Goal: Information Seeking & Learning: Learn about a topic

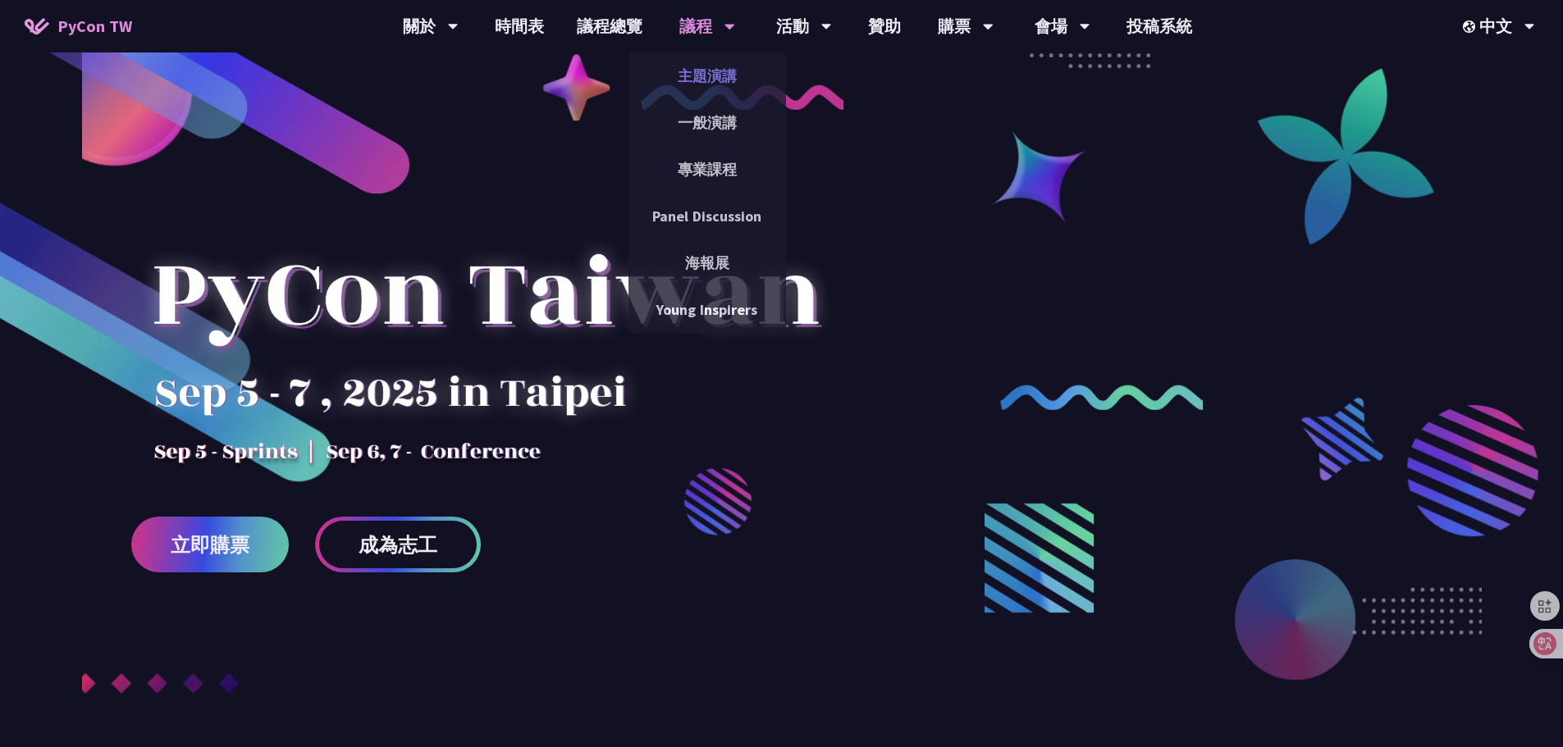
click at [716, 77] on link "主題演講" at bounding box center [706, 76] width 157 height 39
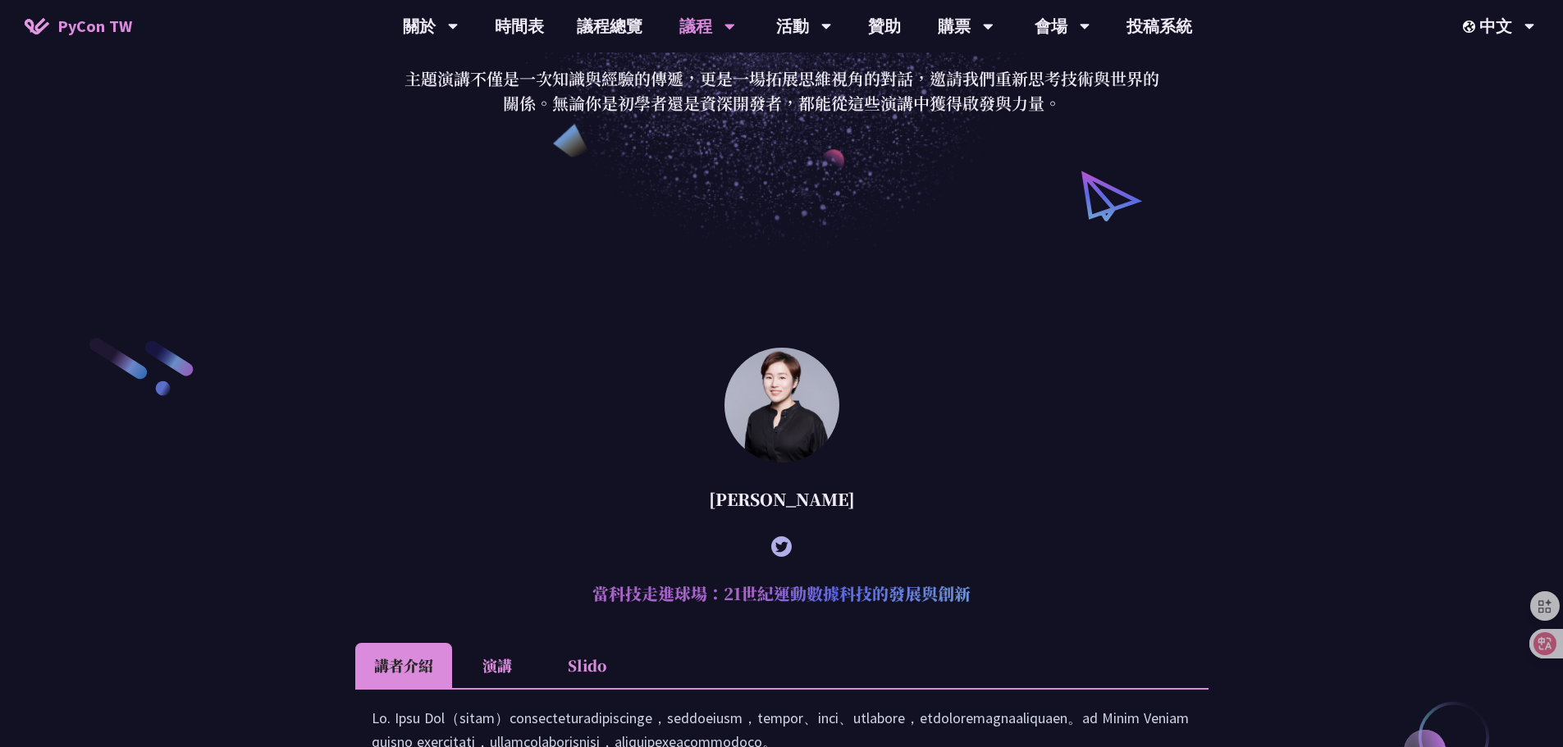
scroll to position [164, 0]
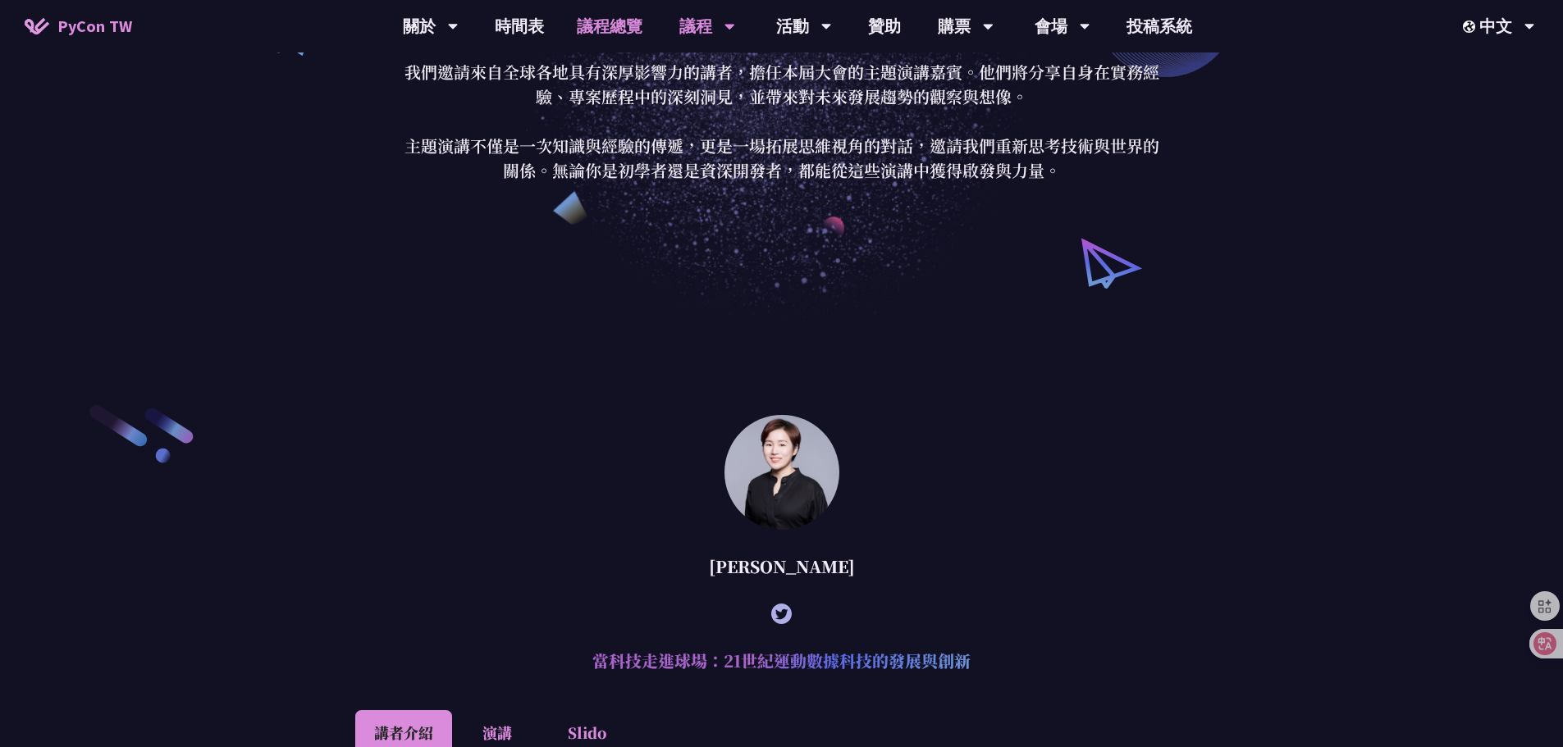
click at [616, 31] on link "議程總覽" at bounding box center [609, 26] width 98 height 52
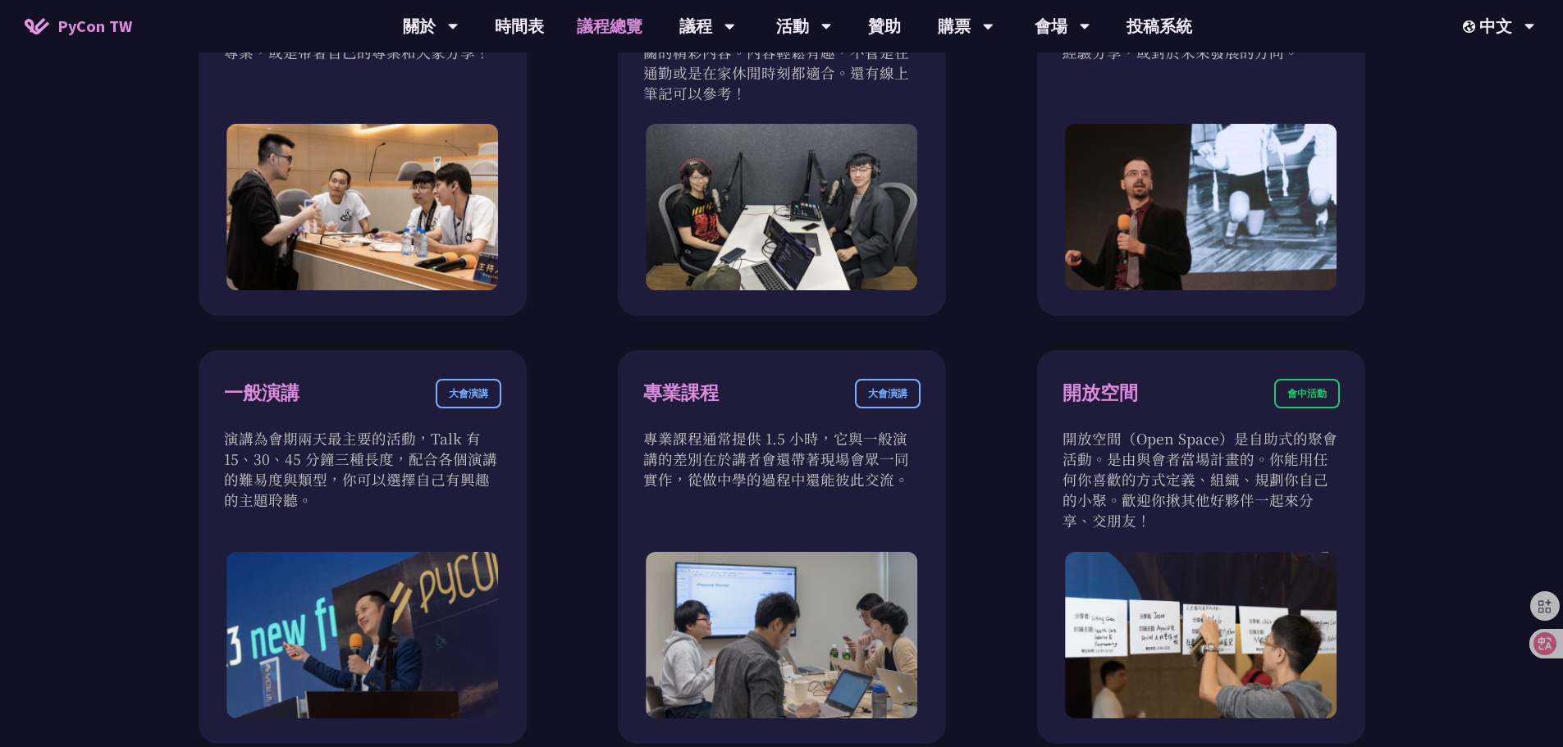
scroll to position [902, 0]
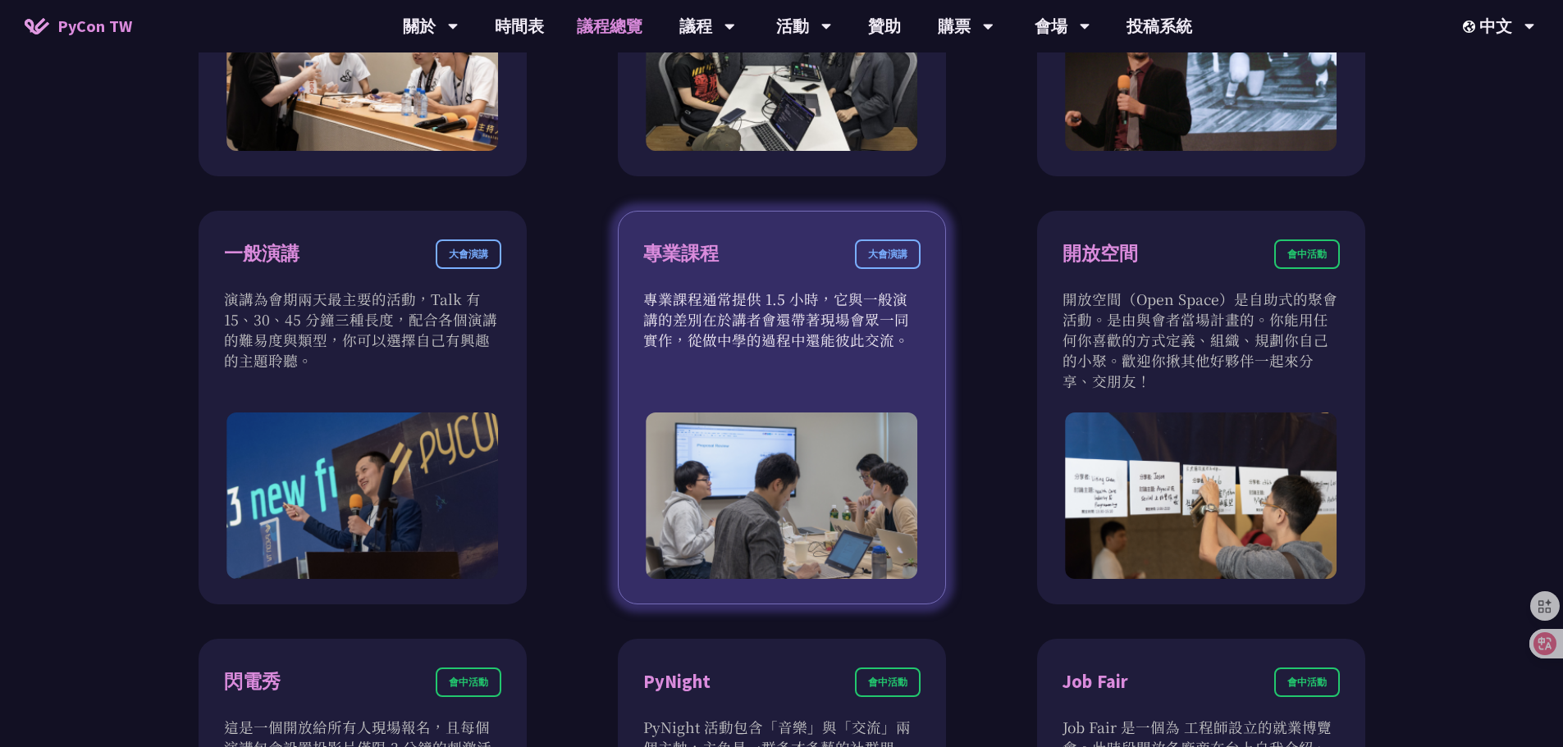
click at [750, 253] on div "專業課程 大會演講" at bounding box center [781, 264] width 277 height 49
click at [910, 249] on div "大會演講" at bounding box center [888, 255] width 66 height 30
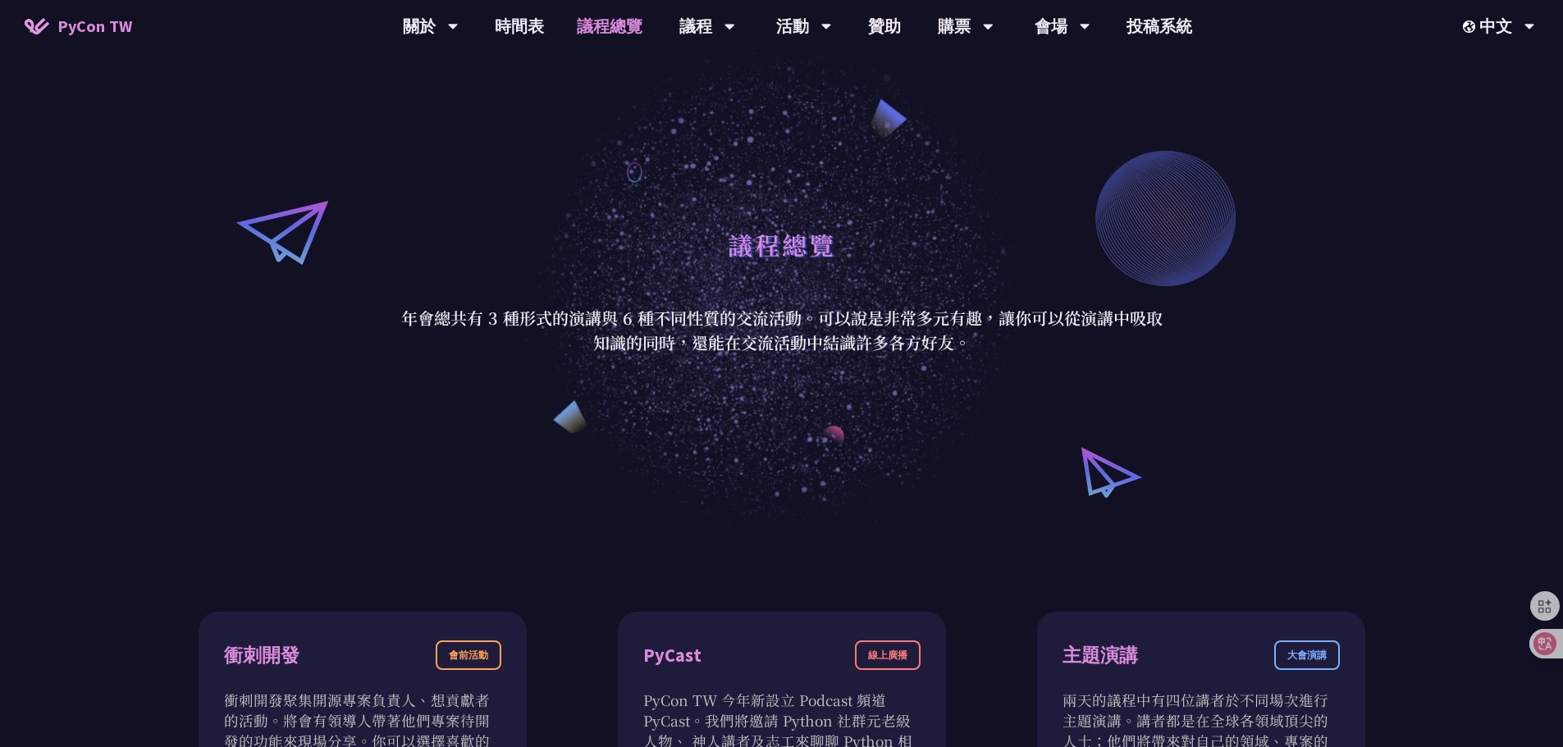
scroll to position [0, 0]
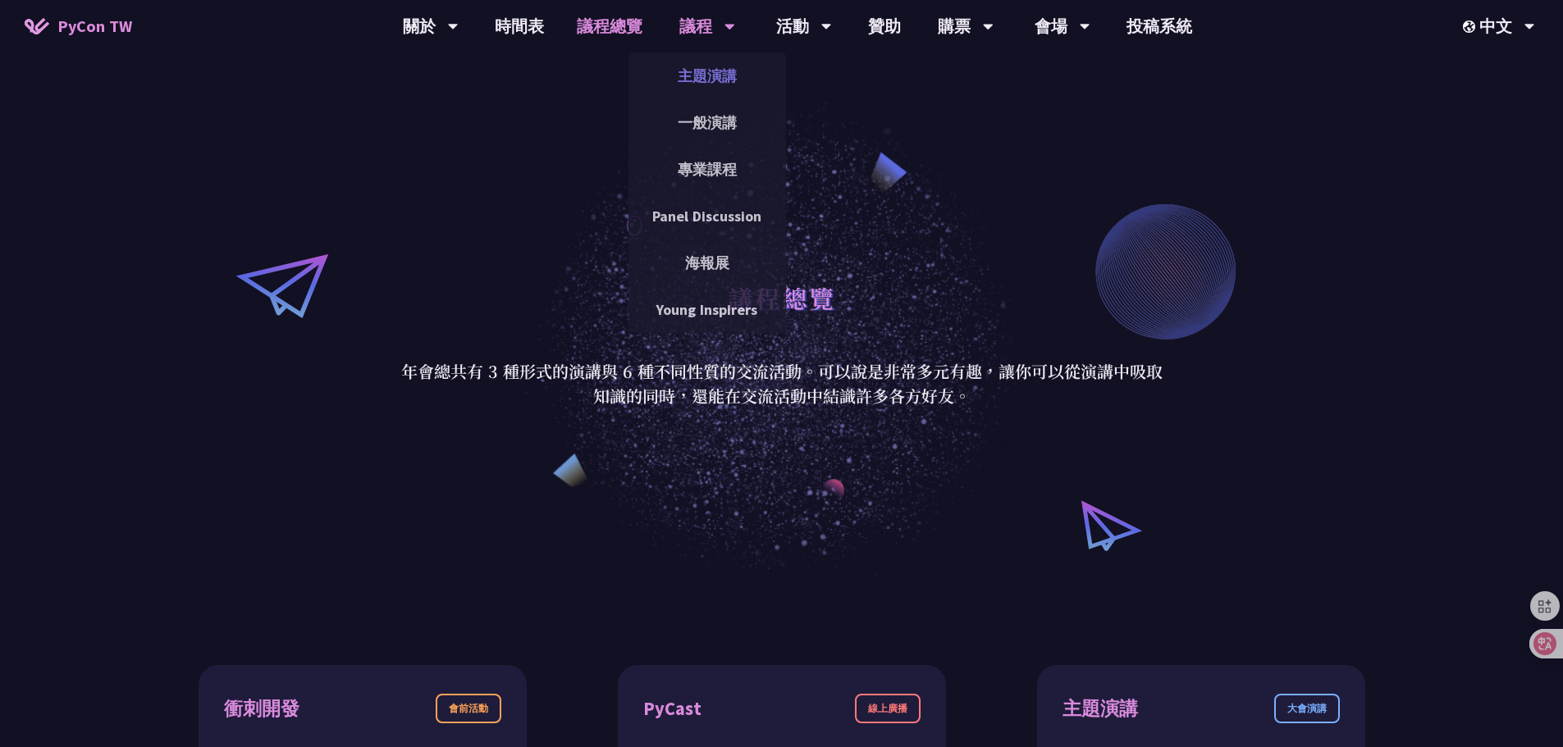
click at [727, 74] on link "主題演講" at bounding box center [706, 76] width 157 height 39
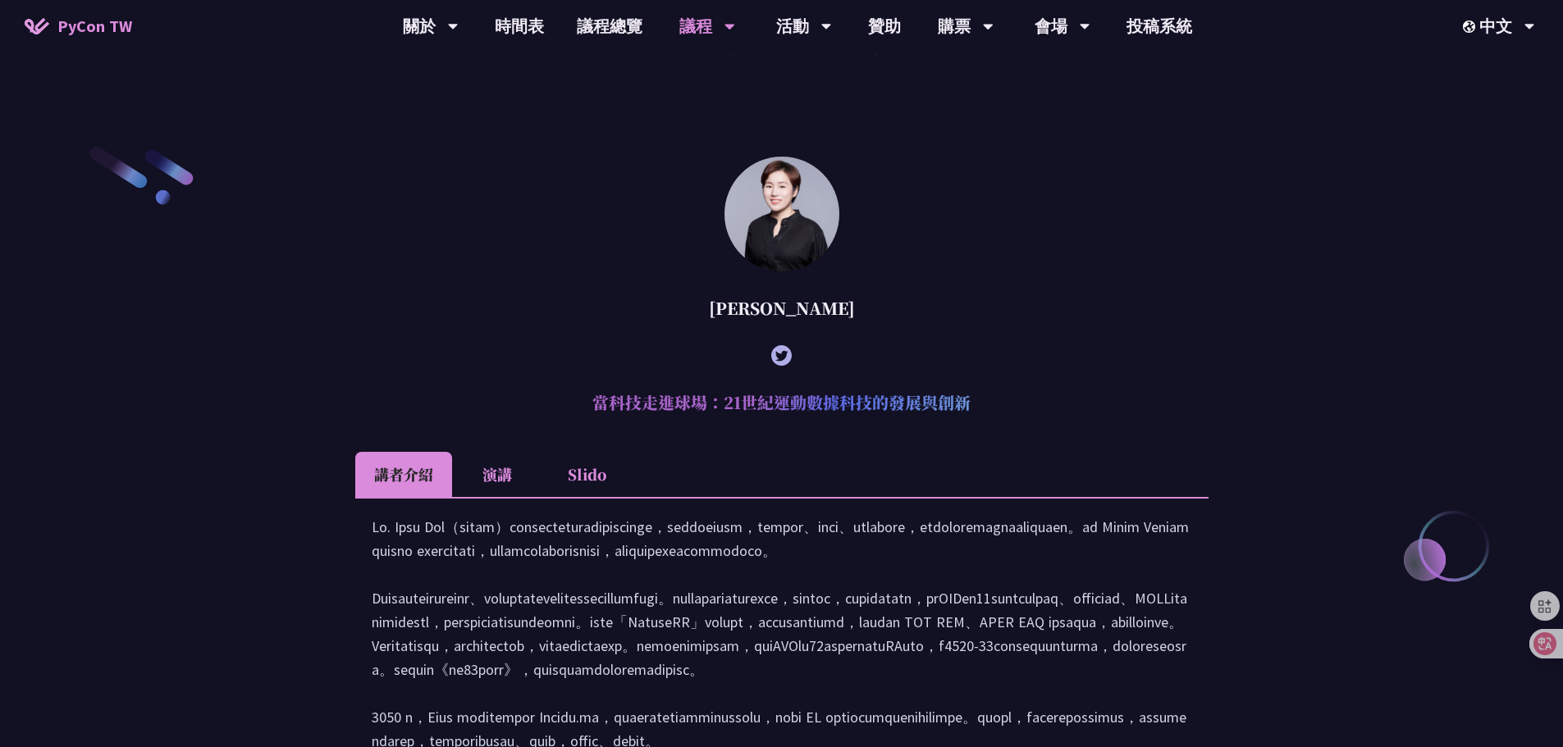
scroll to position [574, 0]
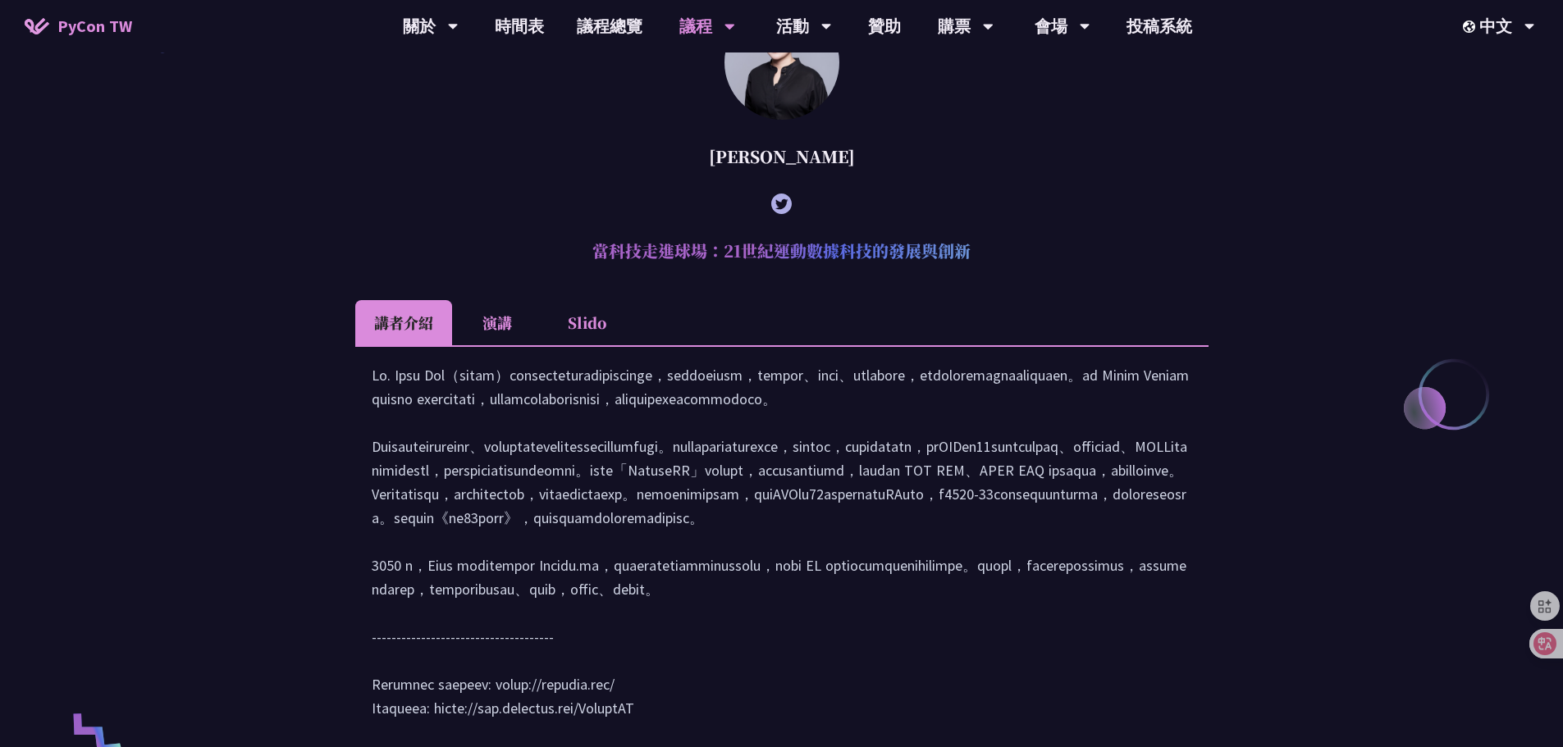
click at [491, 317] on li "演講" at bounding box center [497, 322] width 90 height 45
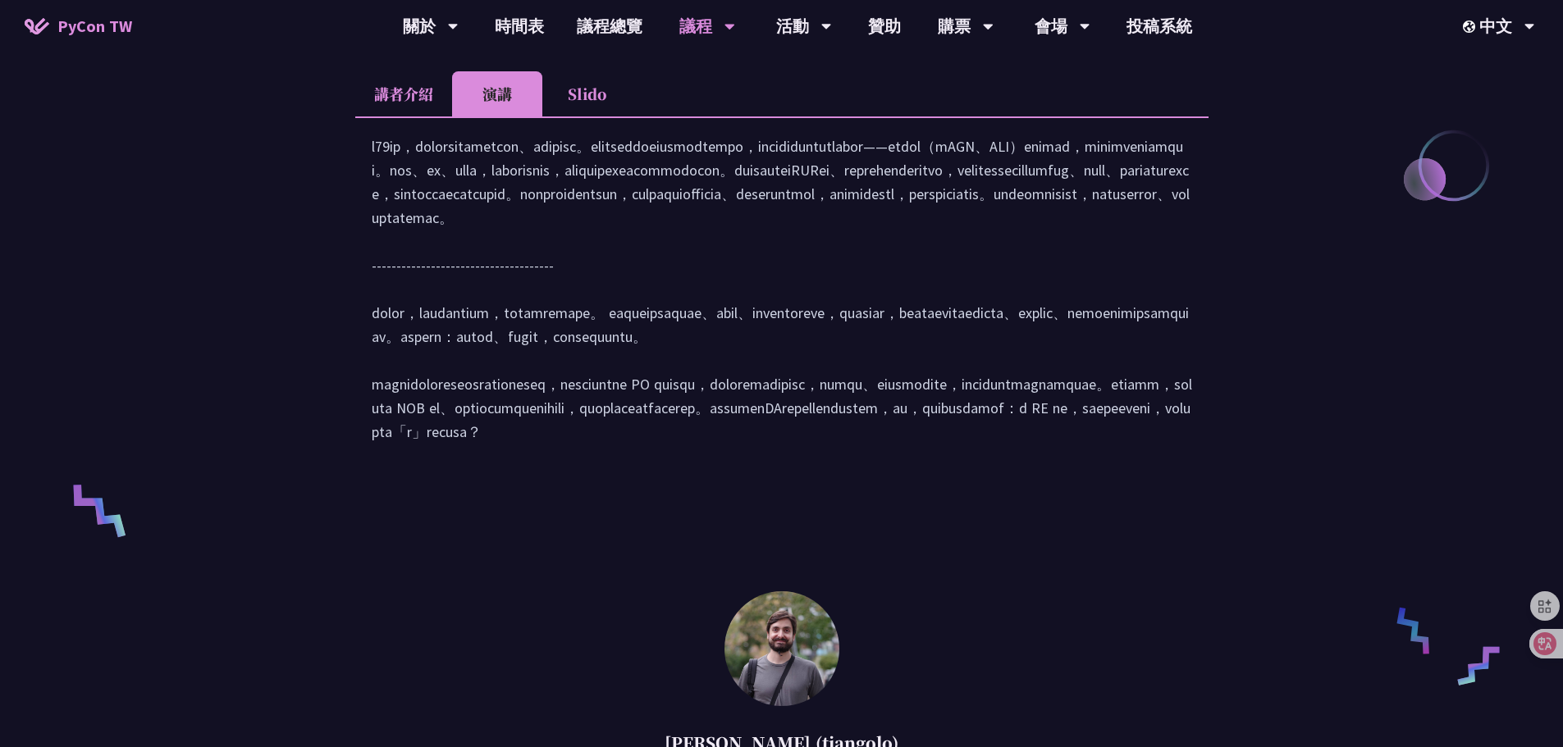
scroll to position [820, 0]
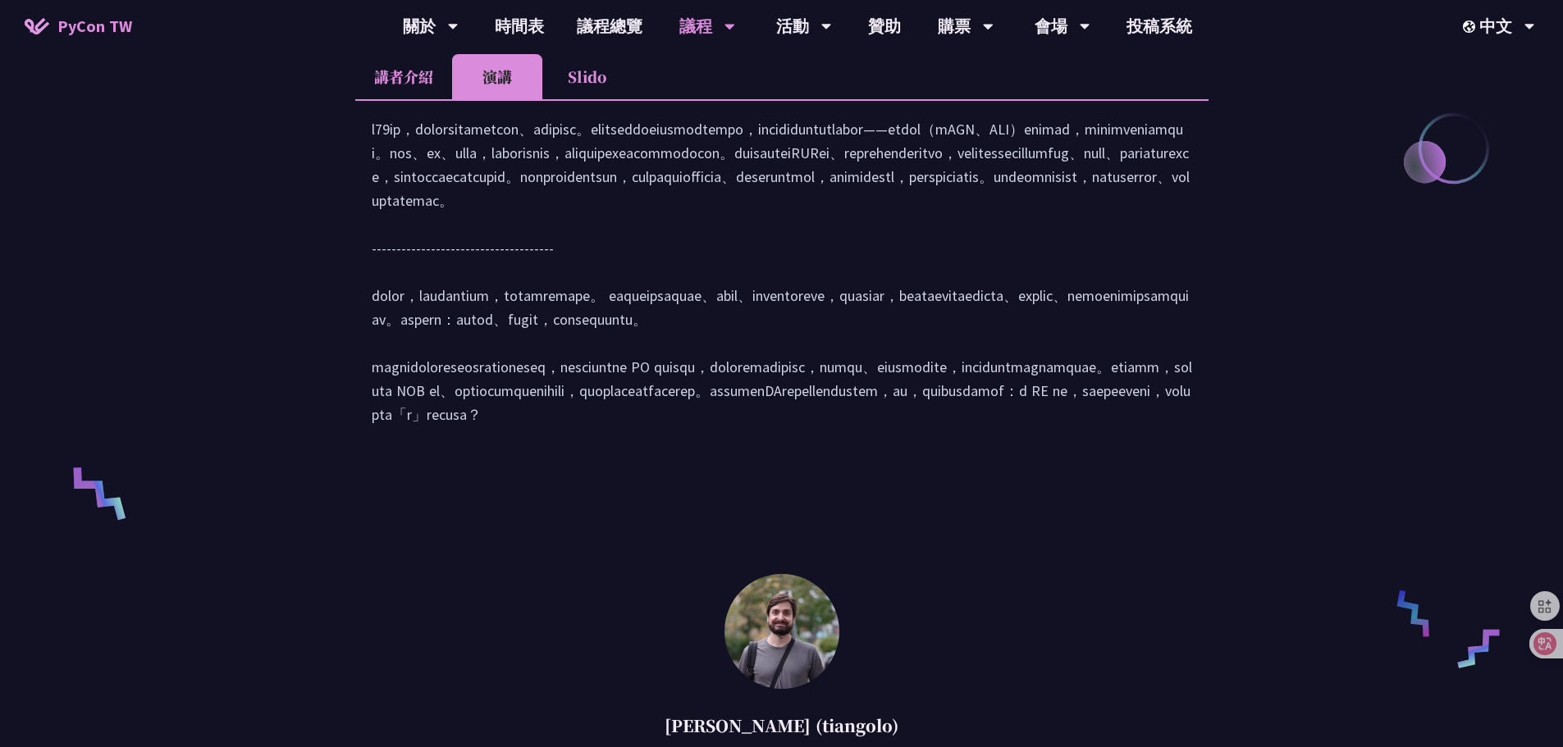
click at [586, 71] on li "Slido" at bounding box center [587, 76] width 90 height 45
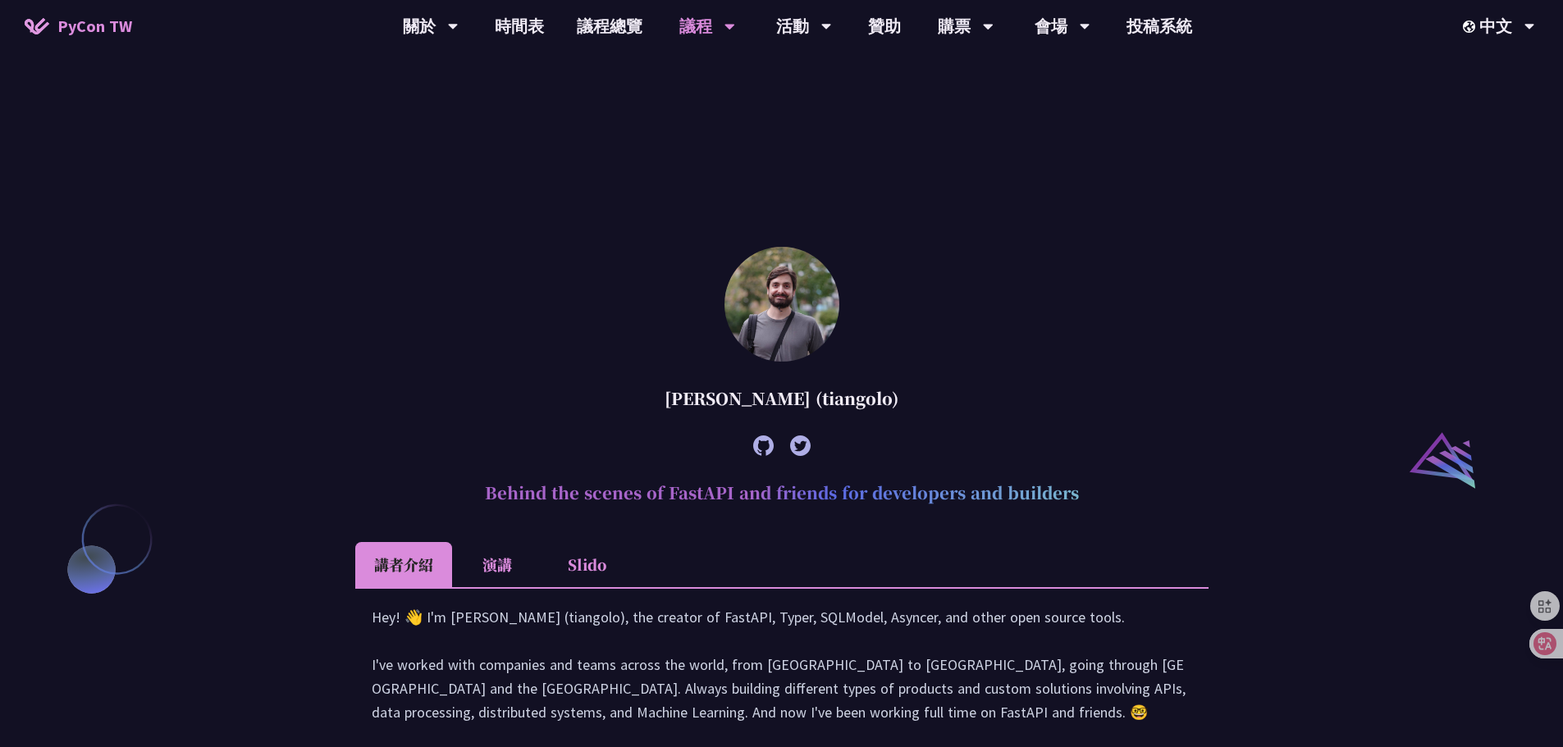
scroll to position [1559, 0]
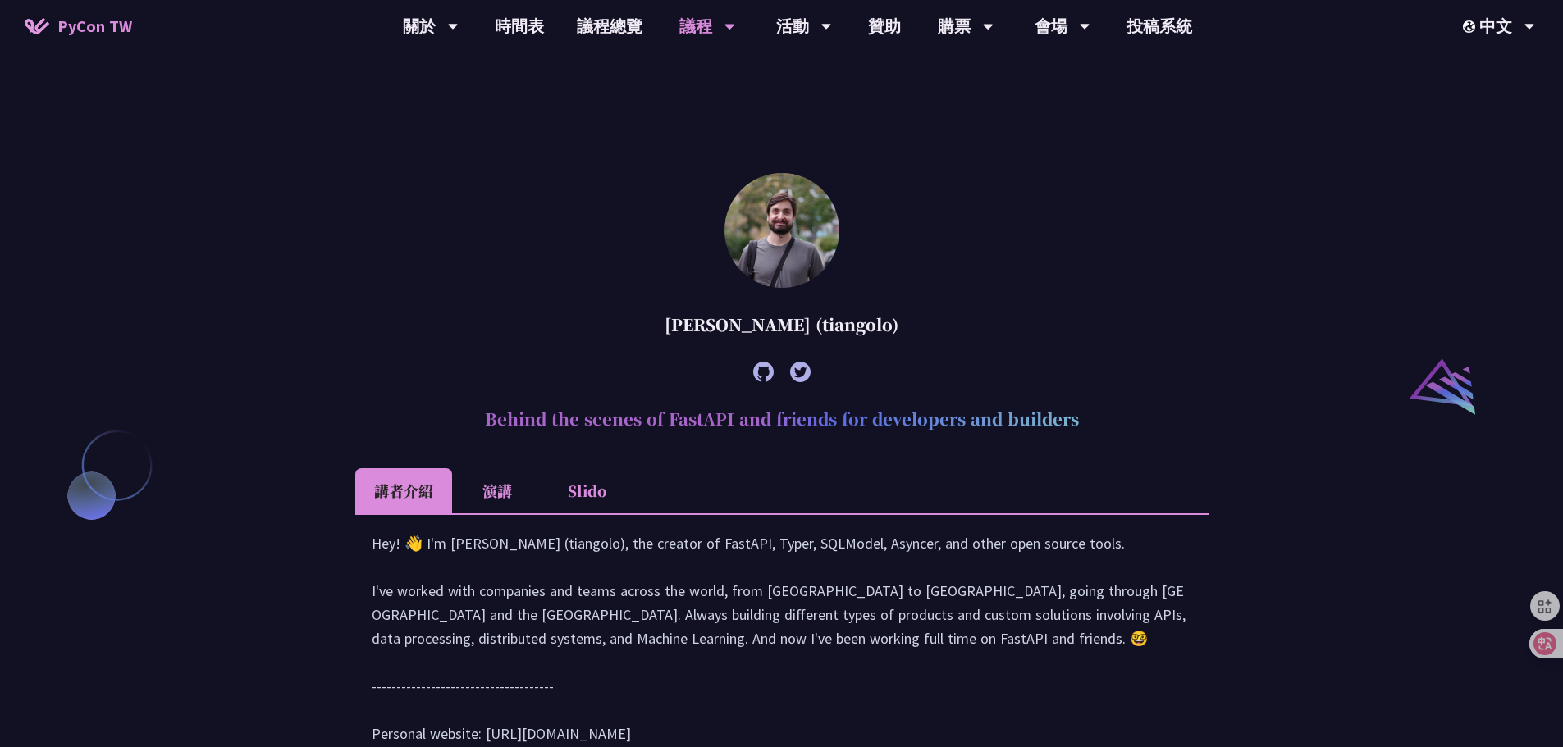
click at [481, 504] on li "演講" at bounding box center [497, 490] width 90 height 45
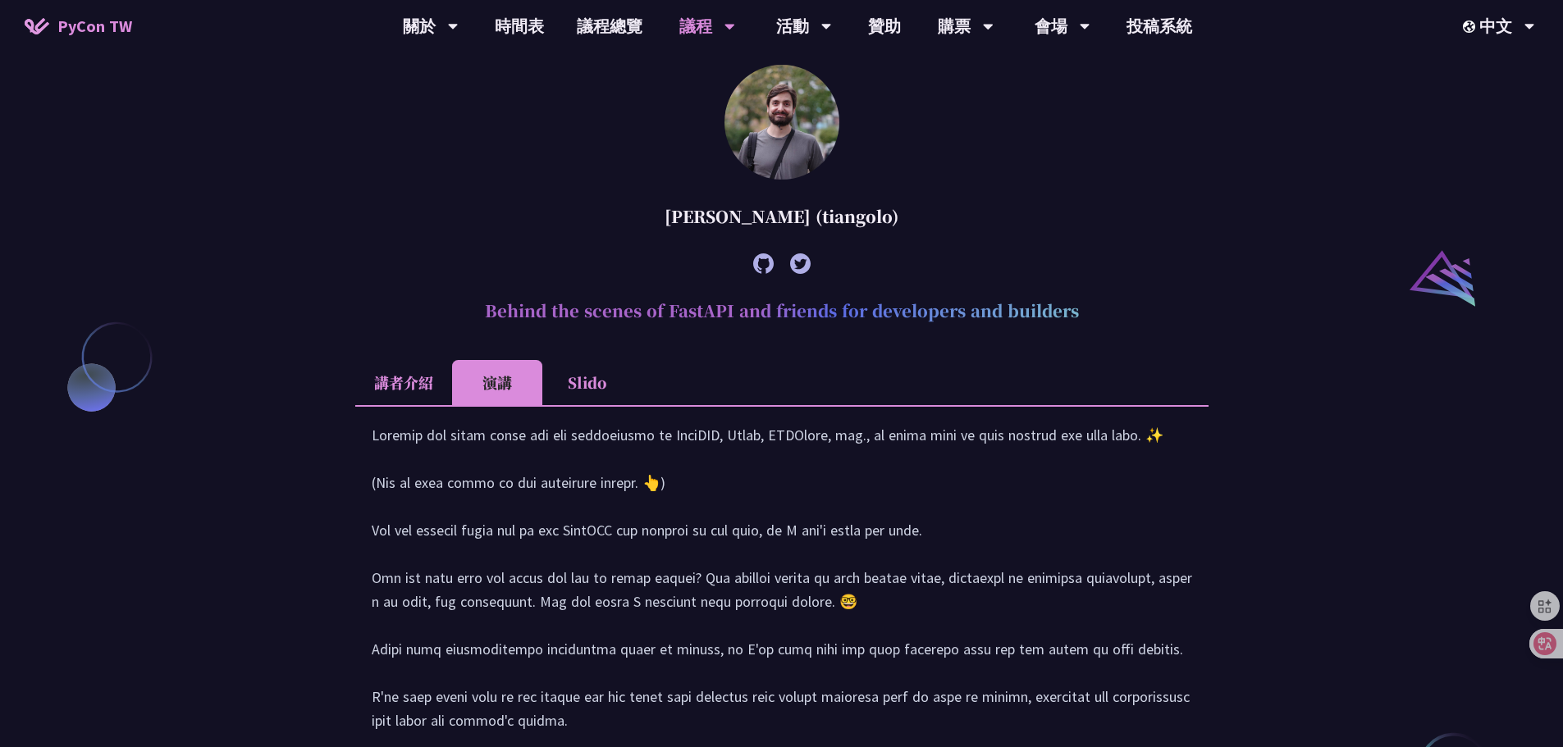
scroll to position [1969, 0]
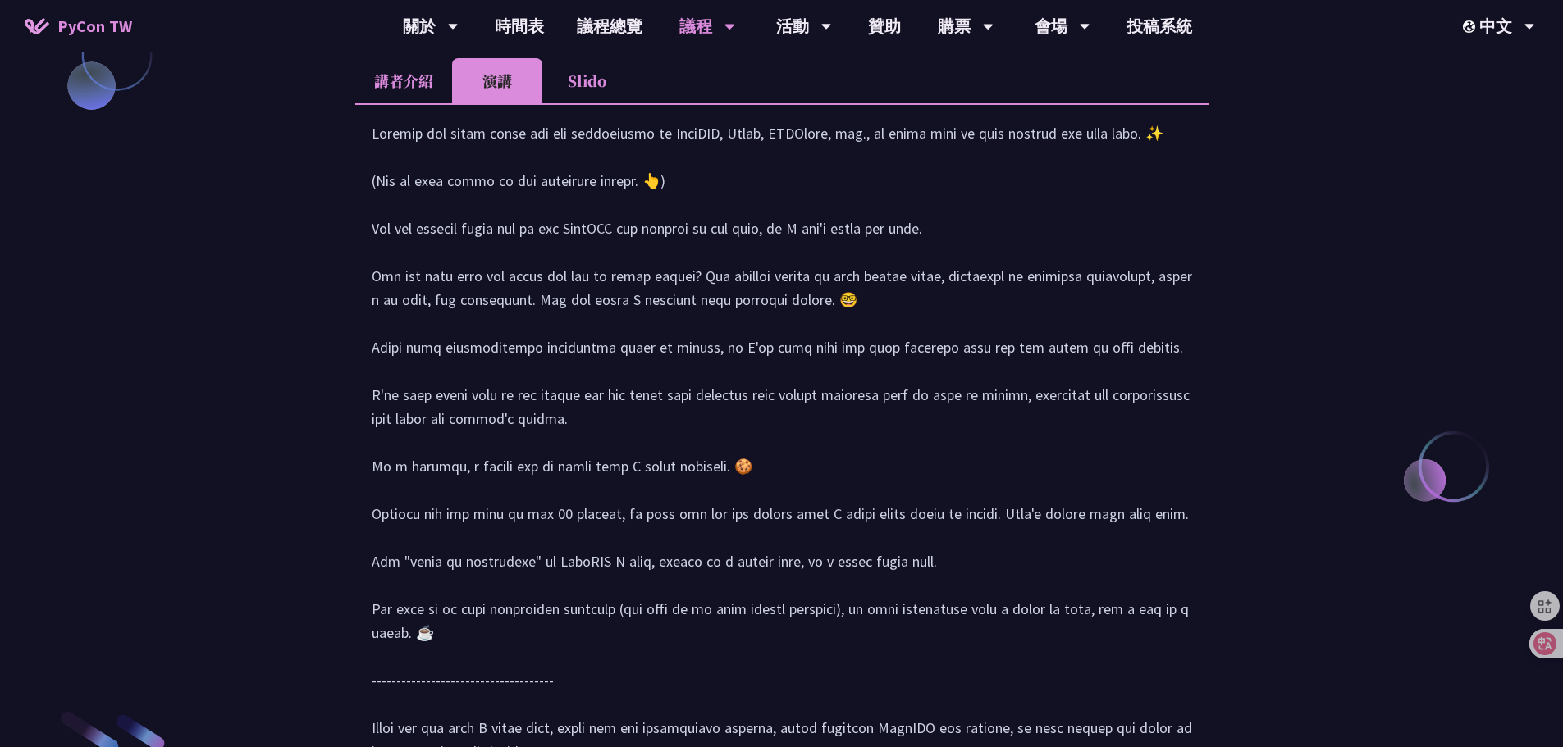
click at [659, 331] on div at bounding box center [782, 450] width 820 height 659
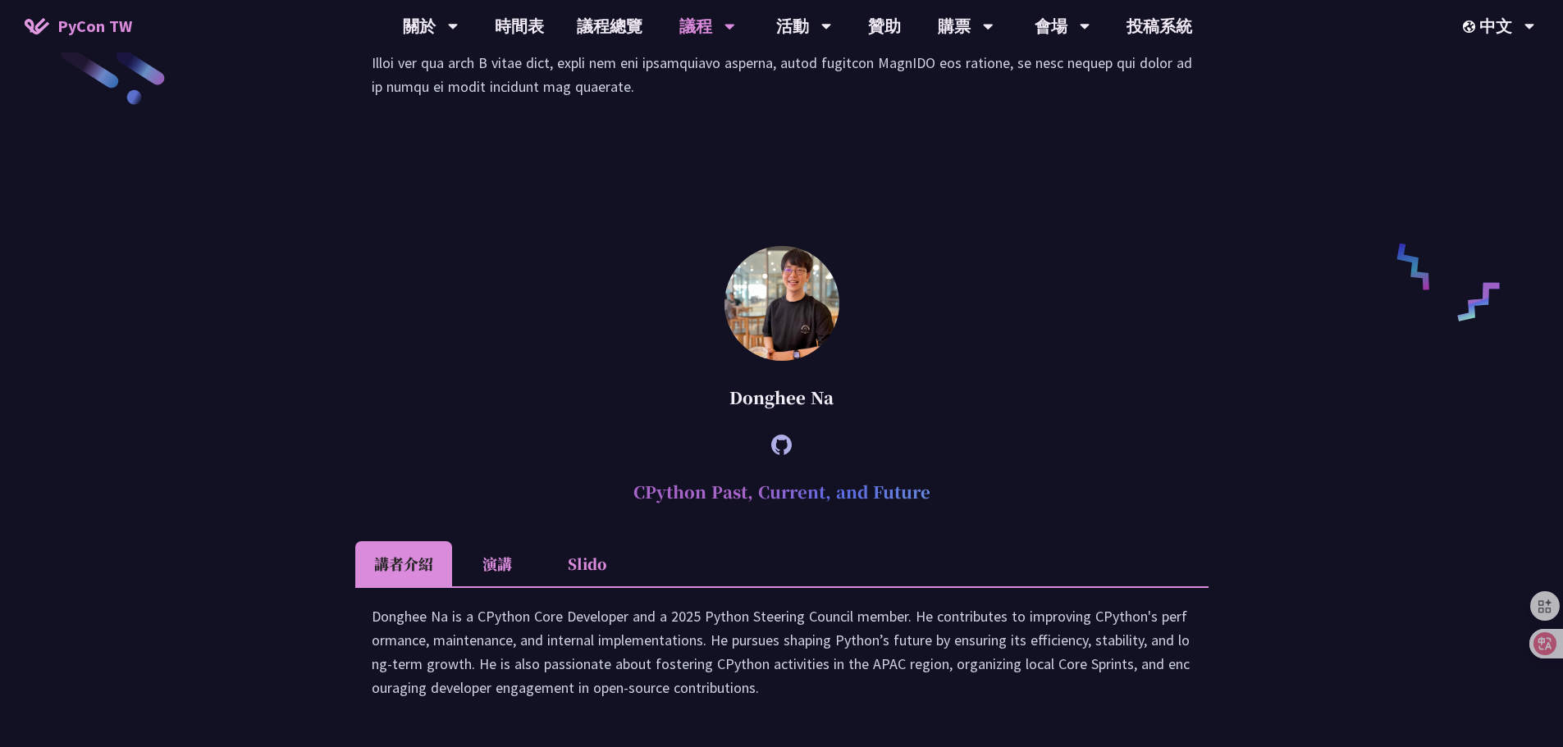
scroll to position [2871, 0]
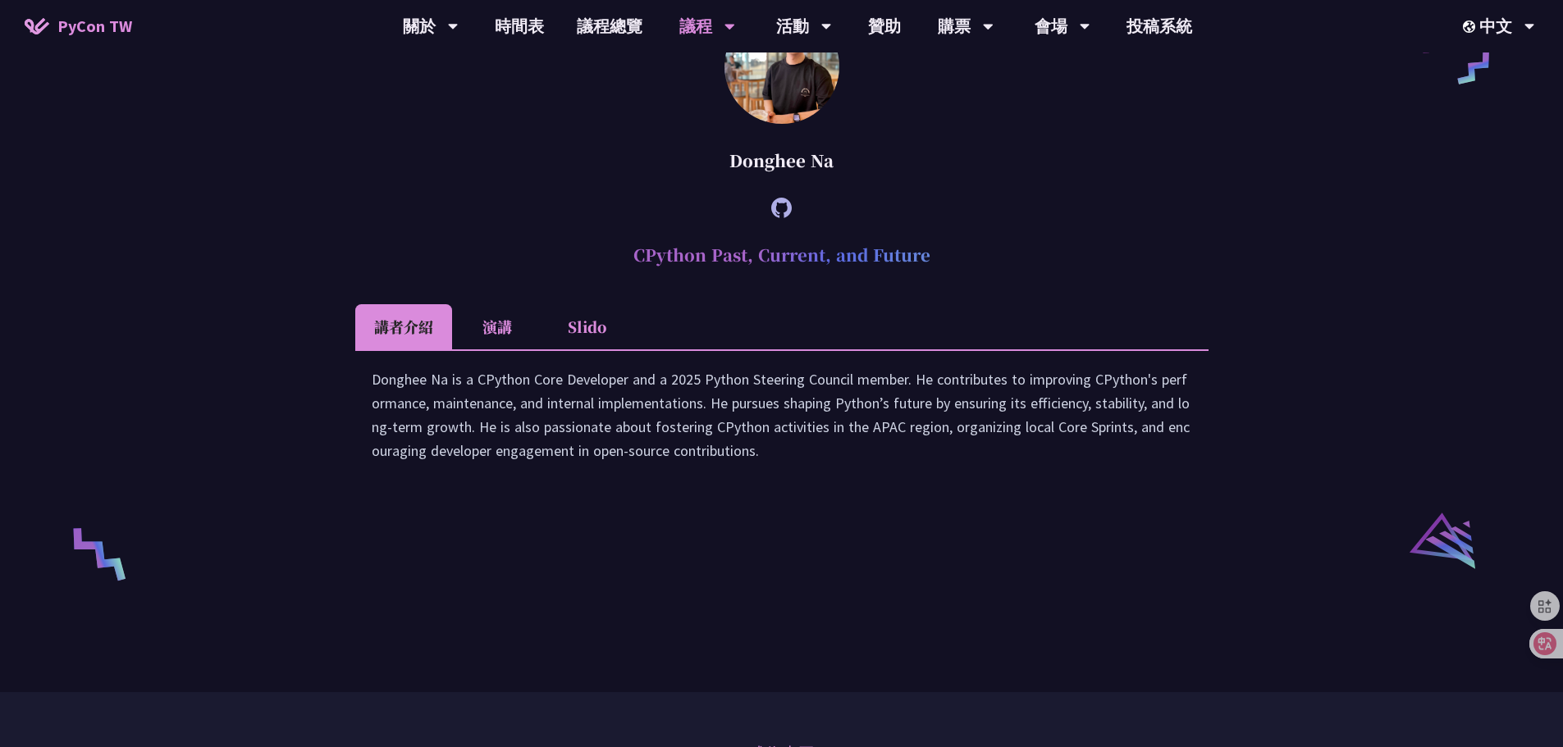
click at [504, 349] on li "演講" at bounding box center [497, 326] width 90 height 45
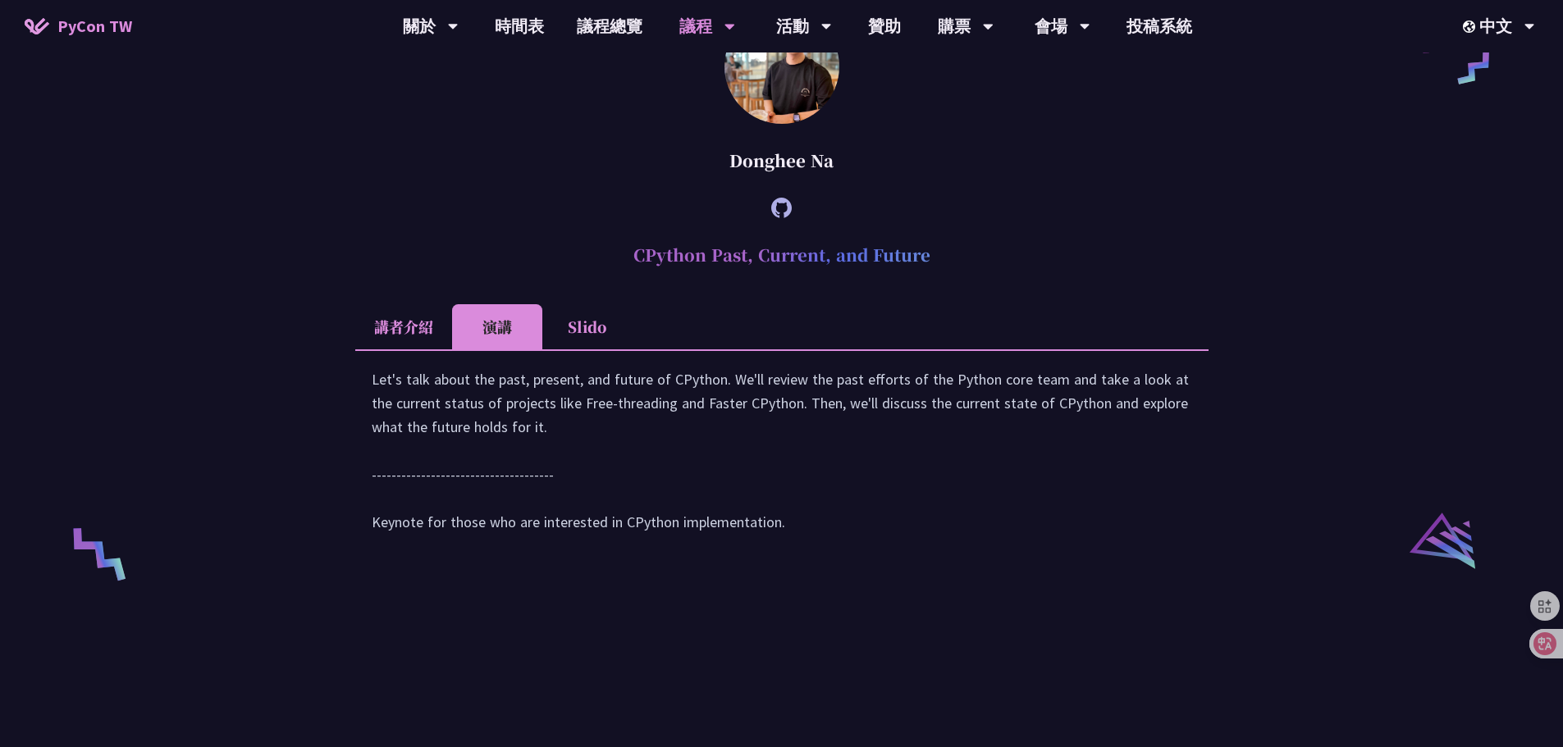
click at [1122, 230] on div at bounding box center [781, 207] width 853 height 45
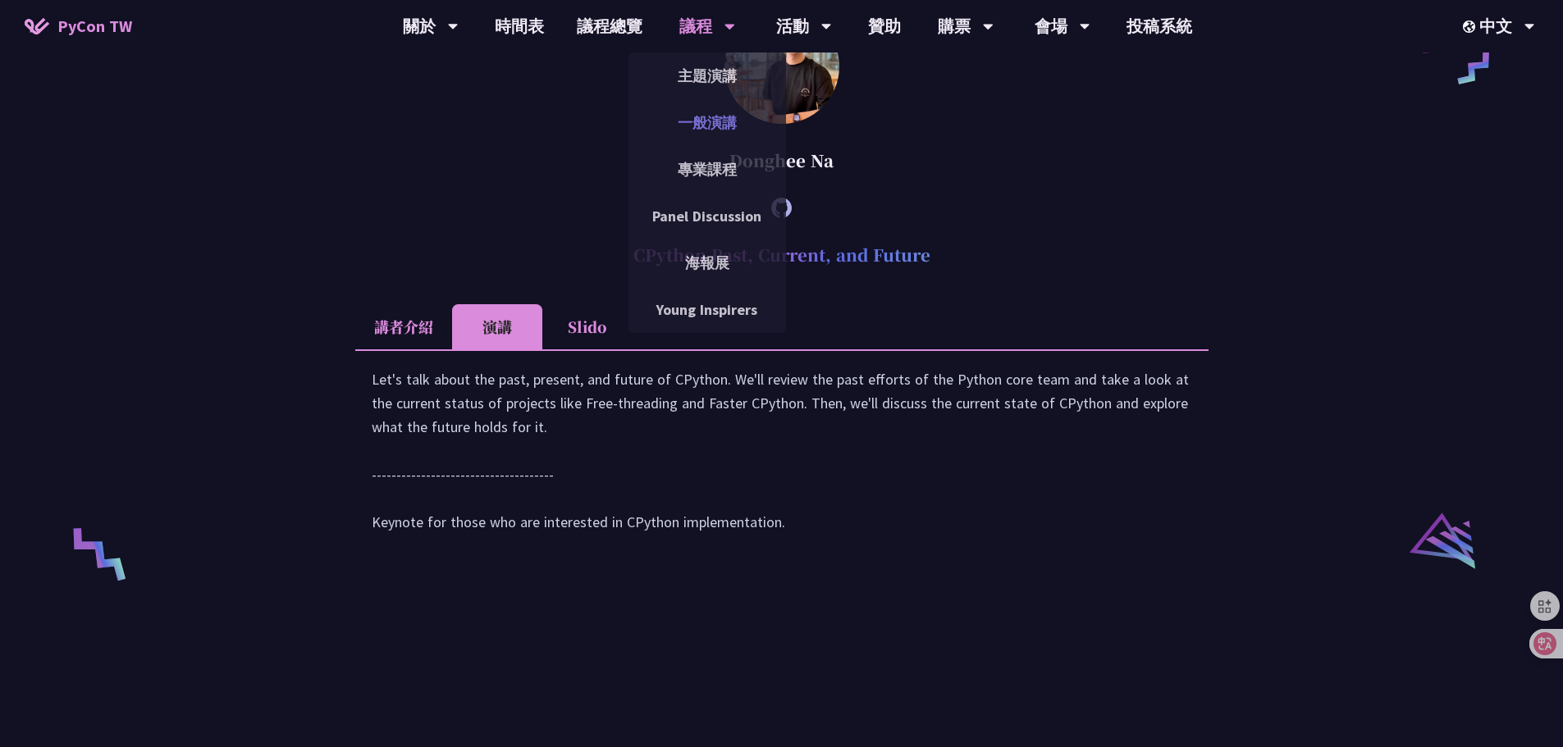
click at [713, 121] on link "一般演講" at bounding box center [706, 122] width 157 height 39
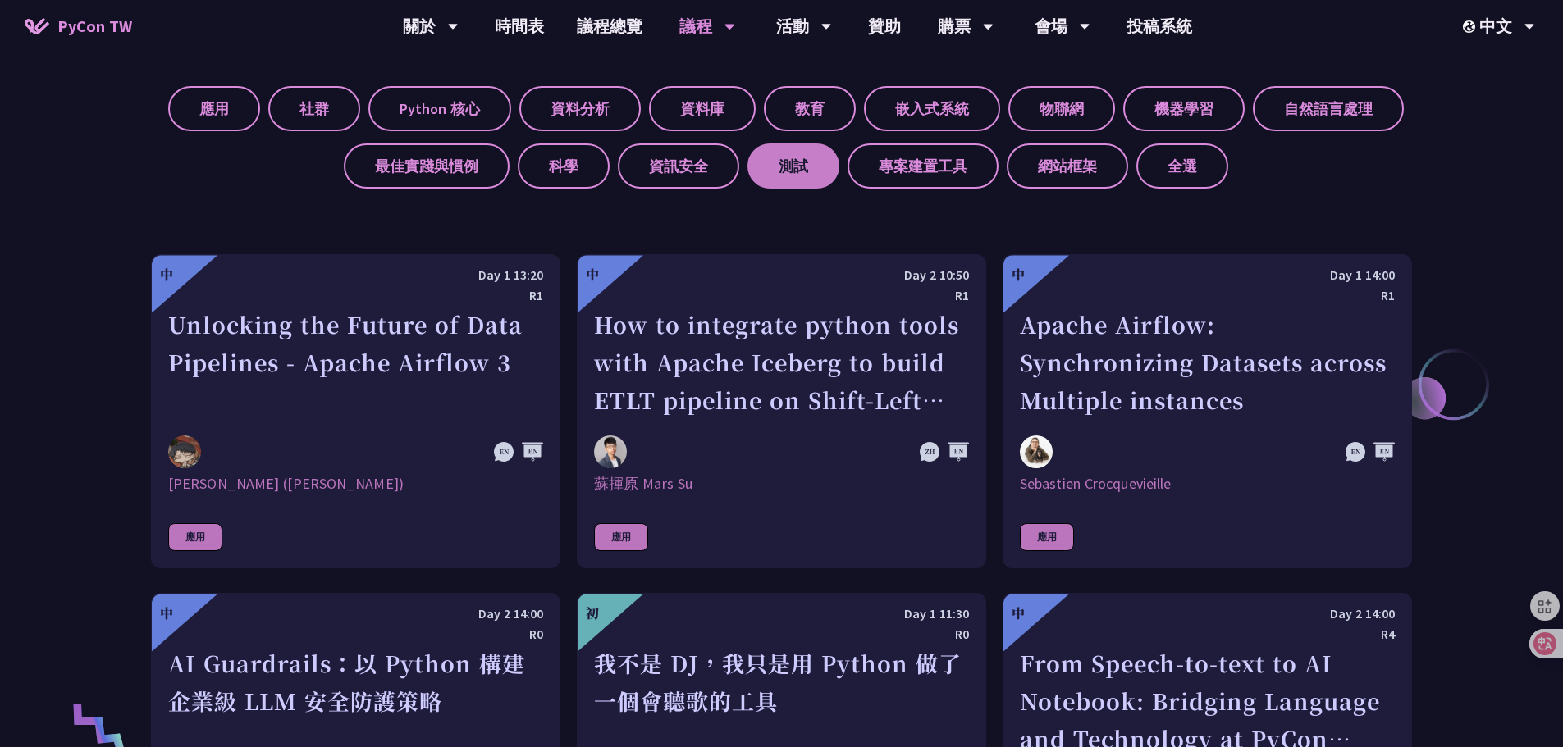
scroll to position [820, 0]
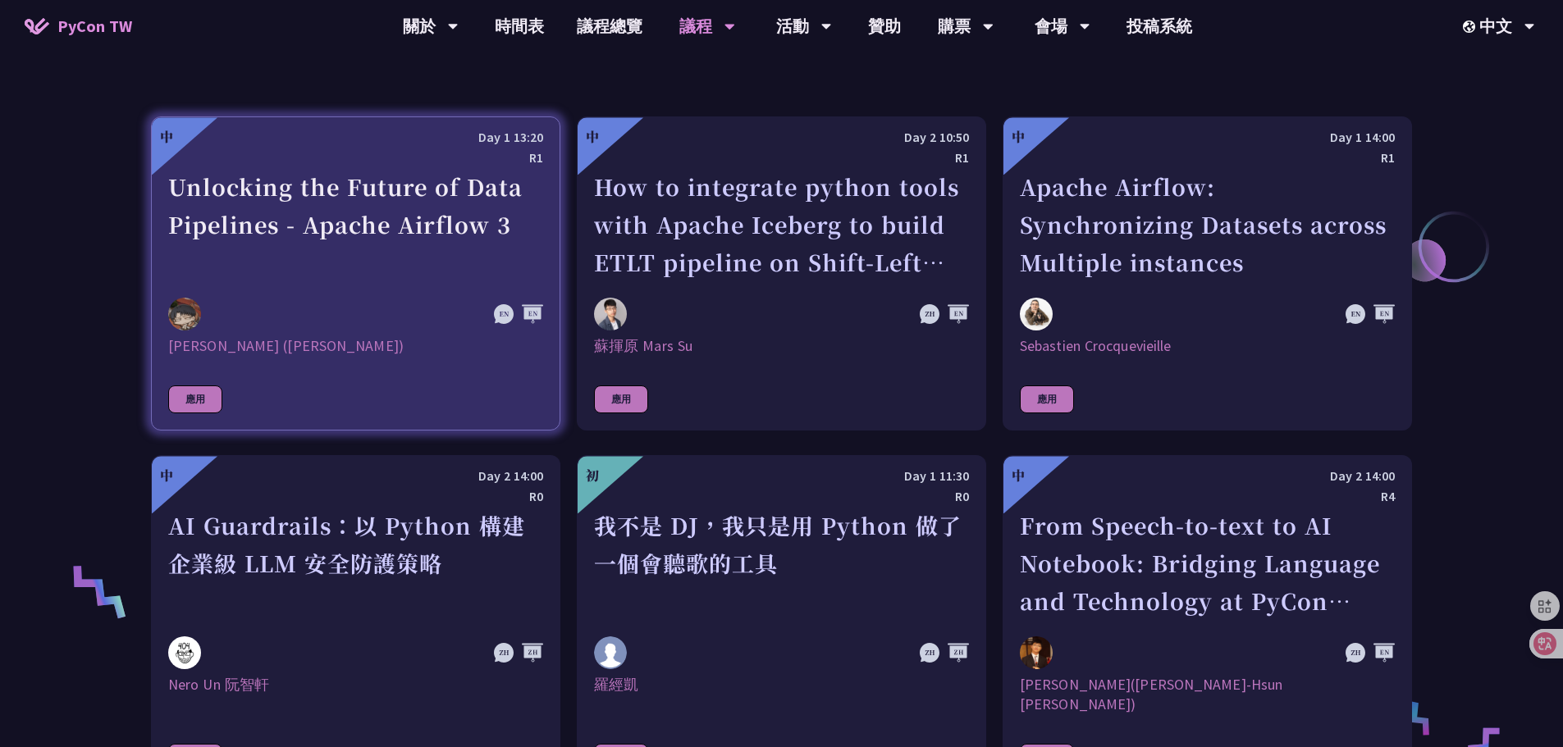
click at [349, 213] on div "Unlocking the Future of Data Pipelines - Apache Airflow 3" at bounding box center [355, 224] width 375 height 113
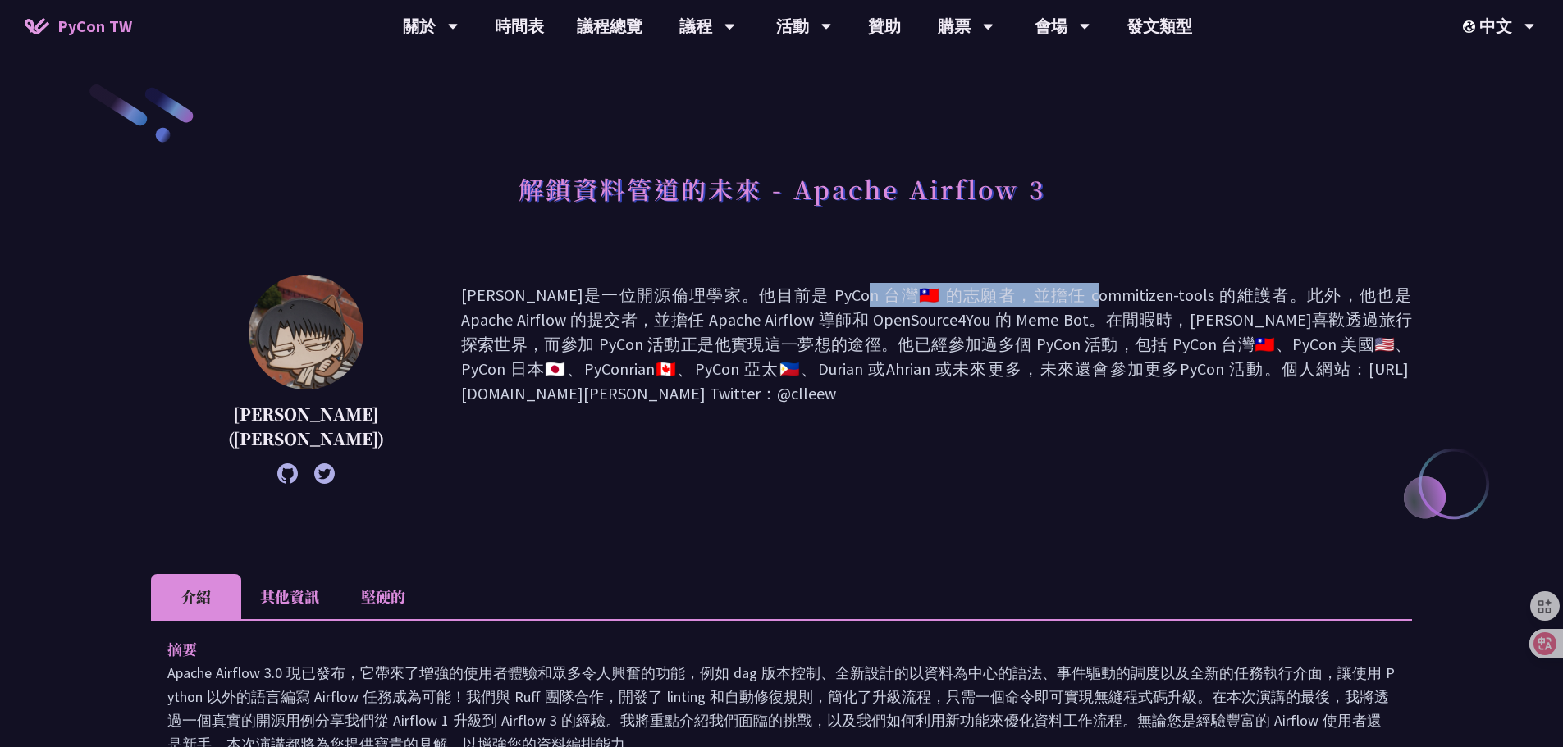
drag, startPoint x: 591, startPoint y: 301, endPoint x: 857, endPoint y: 288, distance: 266.1
click at [806, 293] on font "[PERSON_NAME]是一位開源倫理學家。他目前是 PyCon 台灣🇹🇼 的志願者，並擔任 commitizen-tools 的維護者。此外，他也是 Ap…" at bounding box center [936, 344] width 951 height 119
click at [1244, 301] on font "[PERSON_NAME]是一位開源倫理學家。他目前是 PyCon 台灣🇹🇼 的志願者，並擔任 commitizen-tools 的維護者。此外，他也是 Ap…" at bounding box center [936, 344] width 951 height 119
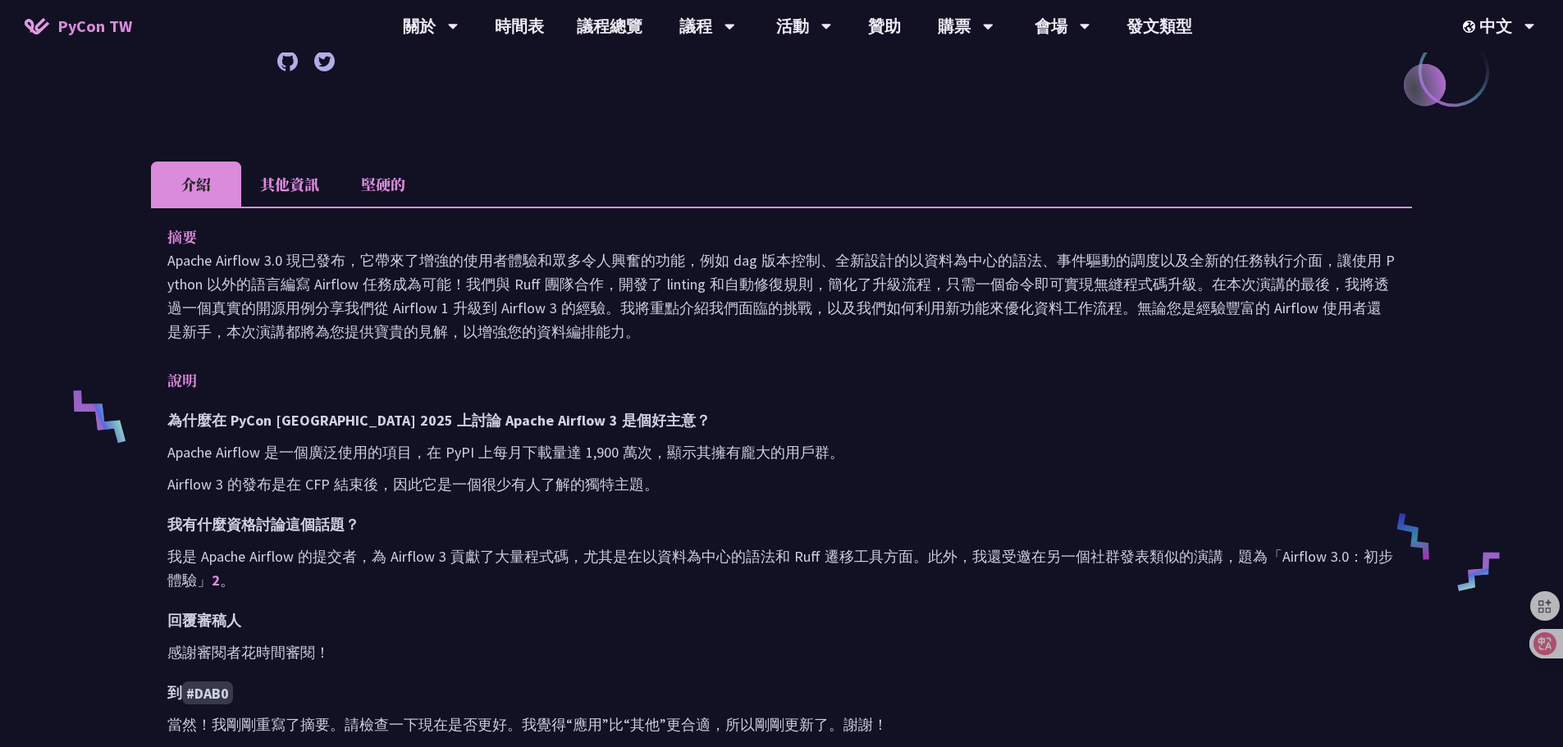
scroll to position [410, 0]
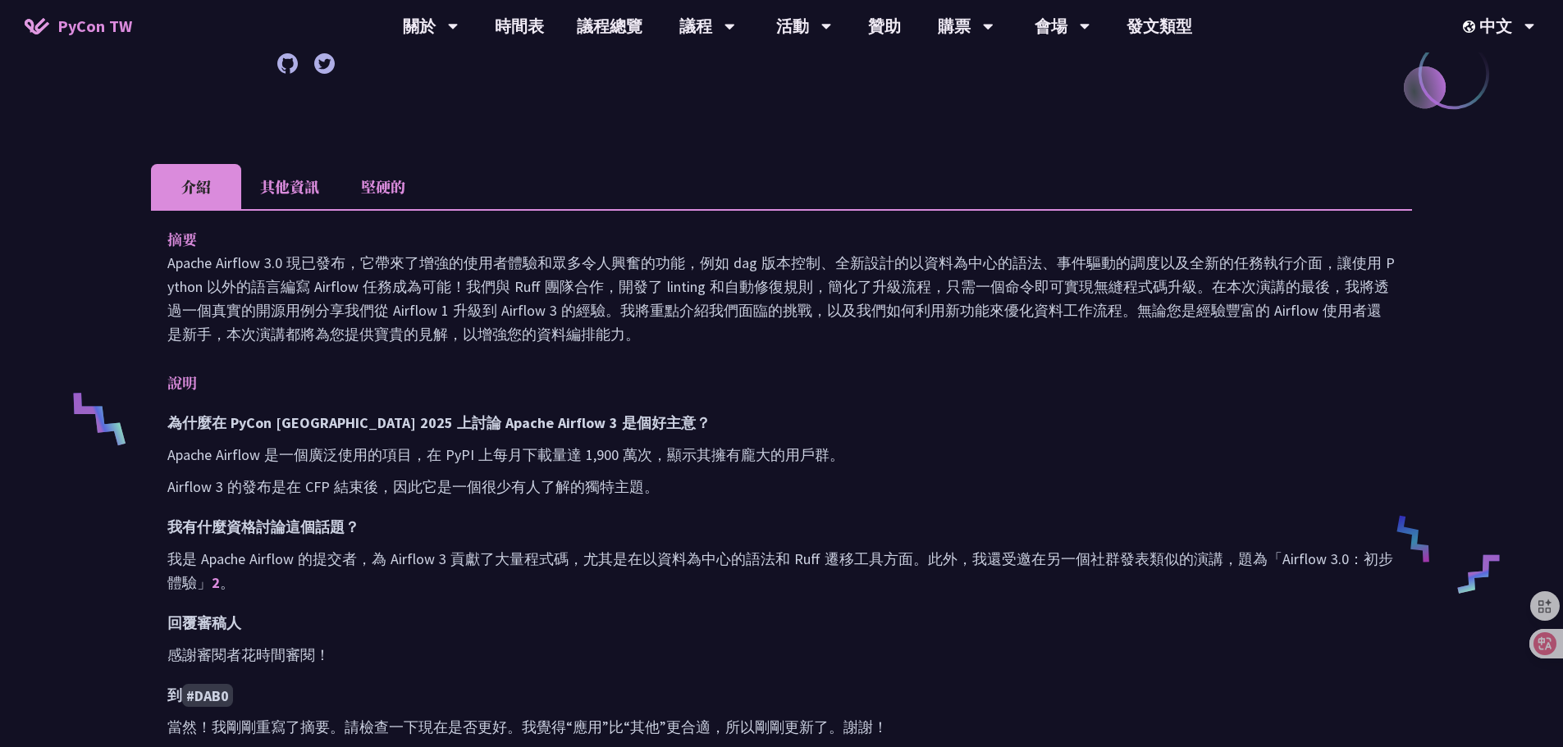
click at [306, 164] on li "其他資訊" at bounding box center [289, 186] width 97 height 45
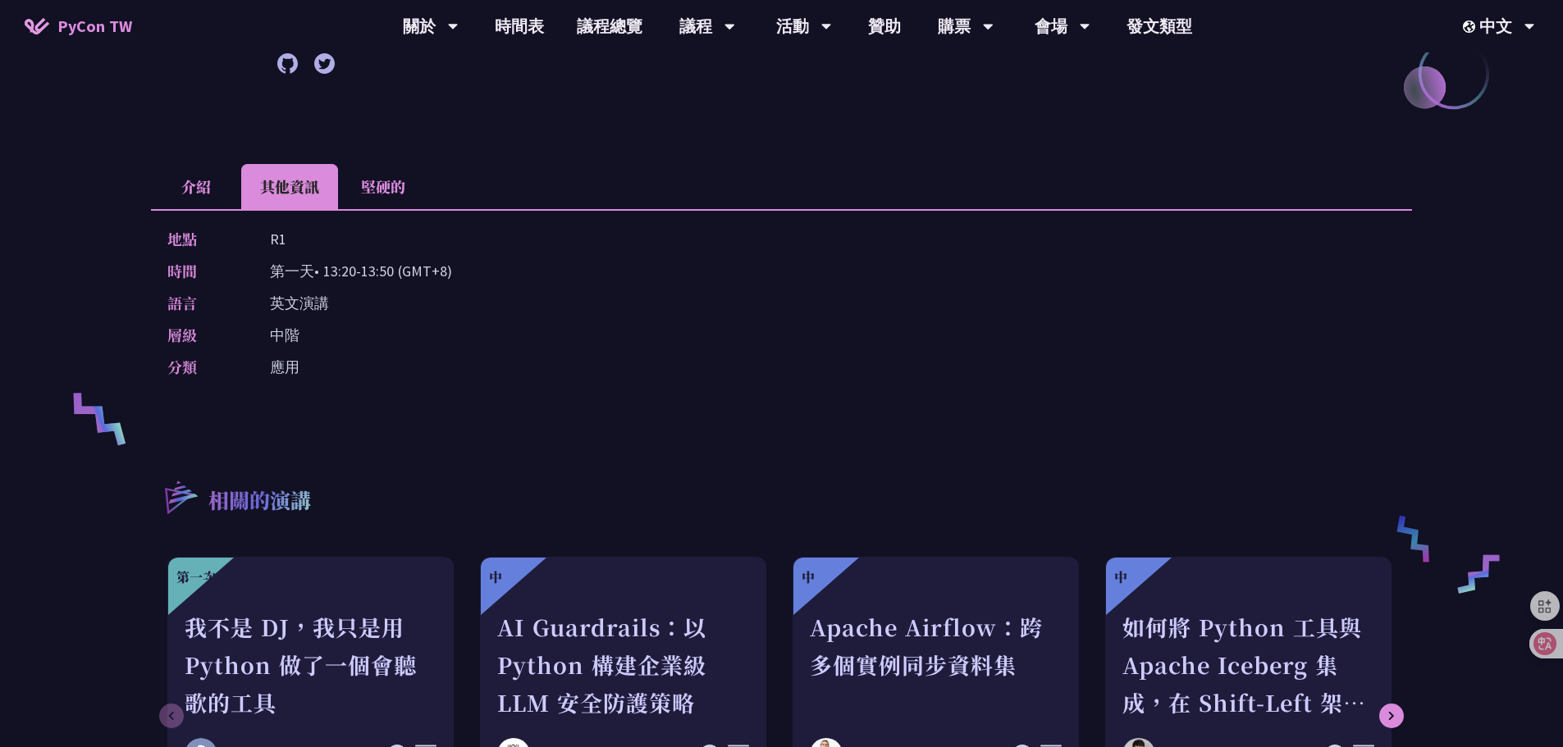
click at [377, 176] on font "堅硬的" at bounding box center [383, 186] width 44 height 21
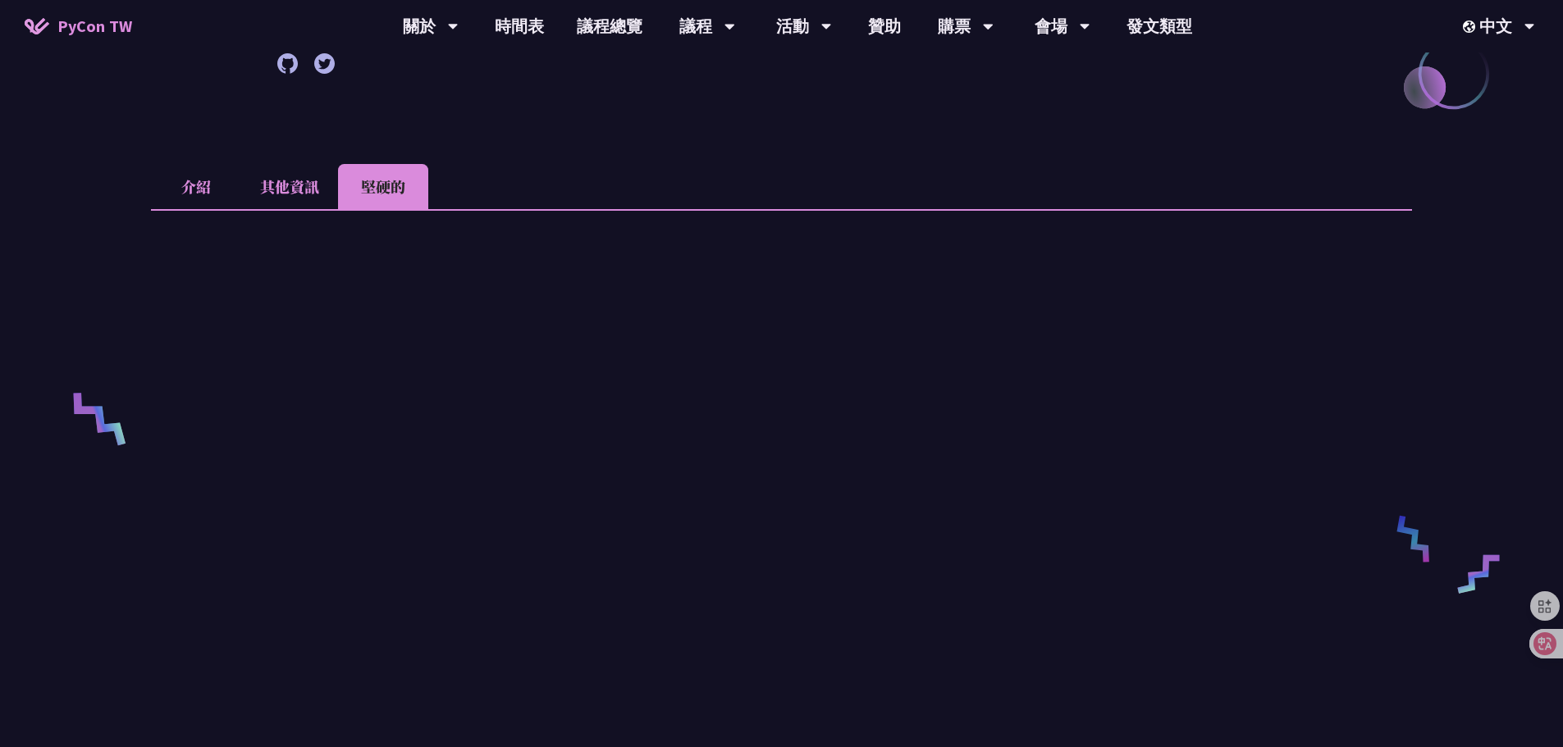
click at [306, 164] on li "其他資訊" at bounding box center [289, 186] width 97 height 45
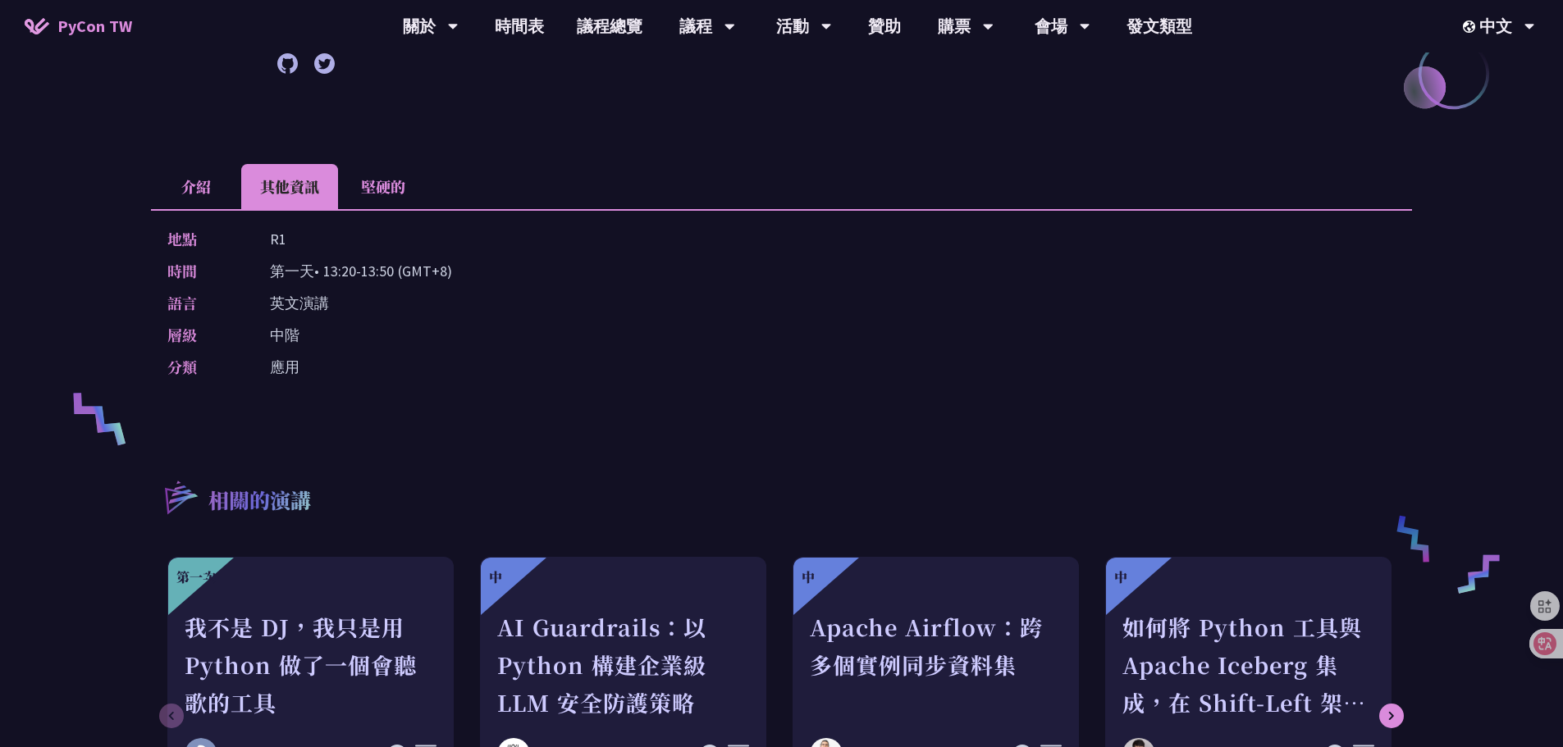
click at [434, 164] on ul "介紹 其他資訊 堅硬的" at bounding box center [781, 186] width 1261 height 45
click at [372, 176] on font "堅硬的" at bounding box center [383, 186] width 44 height 21
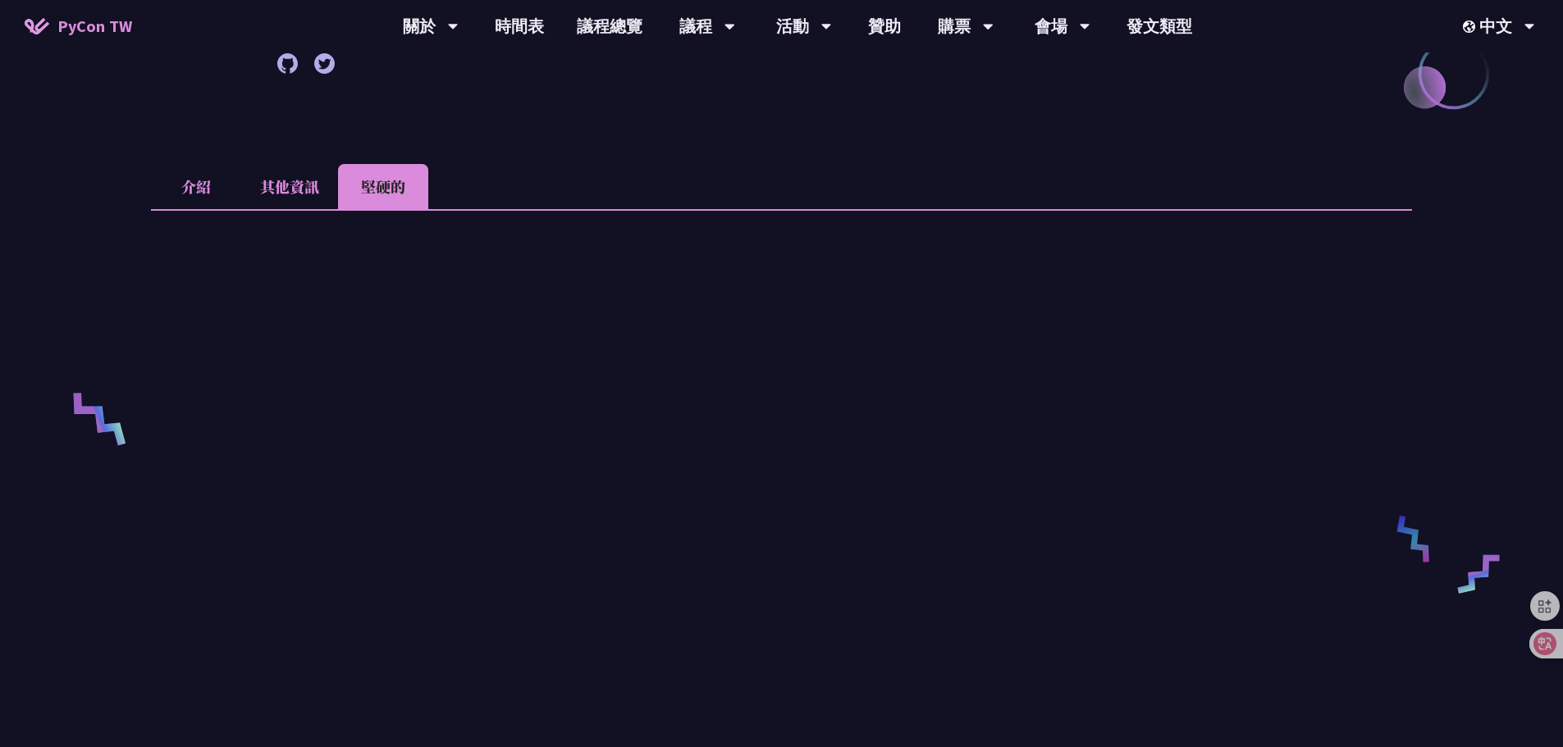
click at [313, 165] on li "其他資訊" at bounding box center [289, 186] width 97 height 45
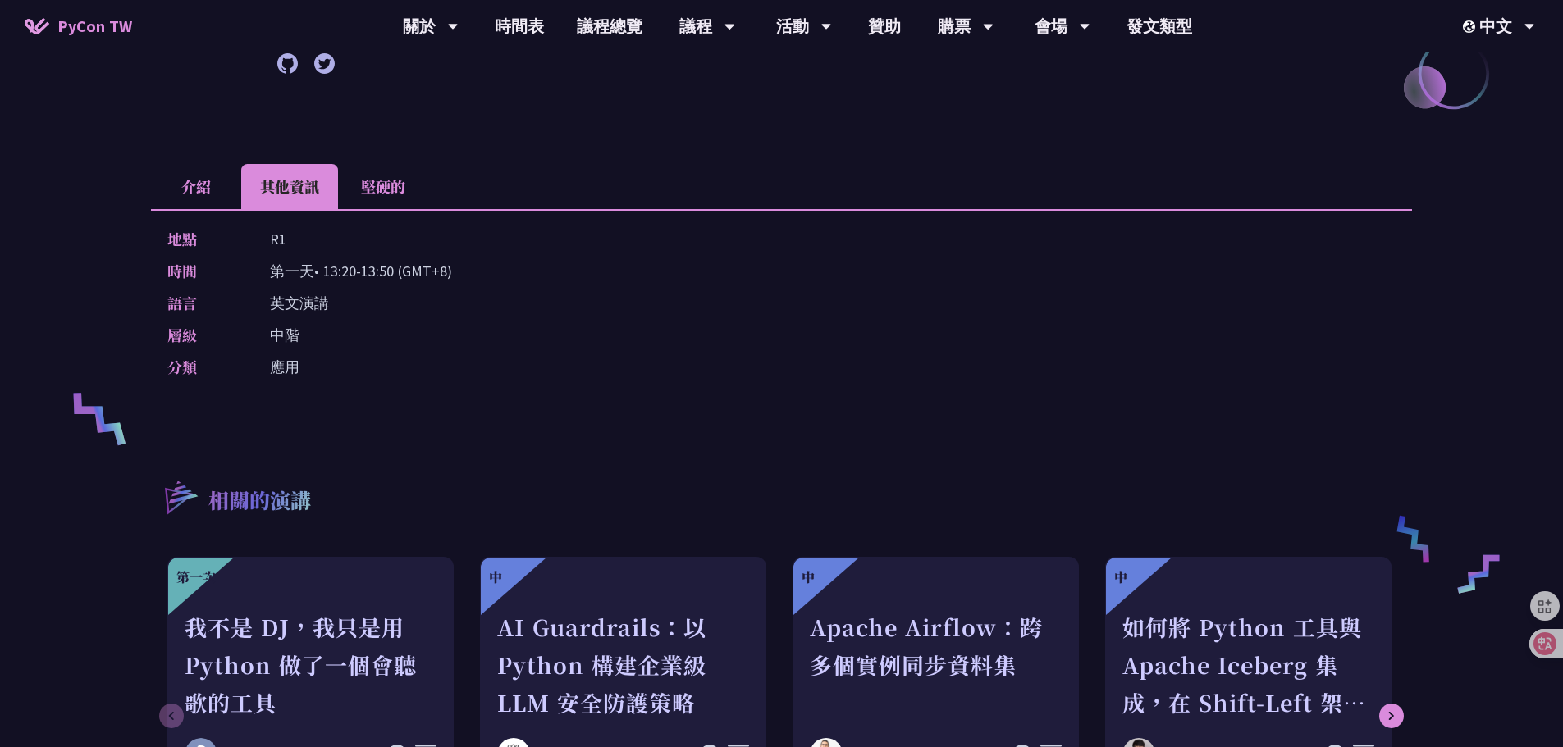
click at [195, 164] on li "介紹" at bounding box center [196, 186] width 90 height 45
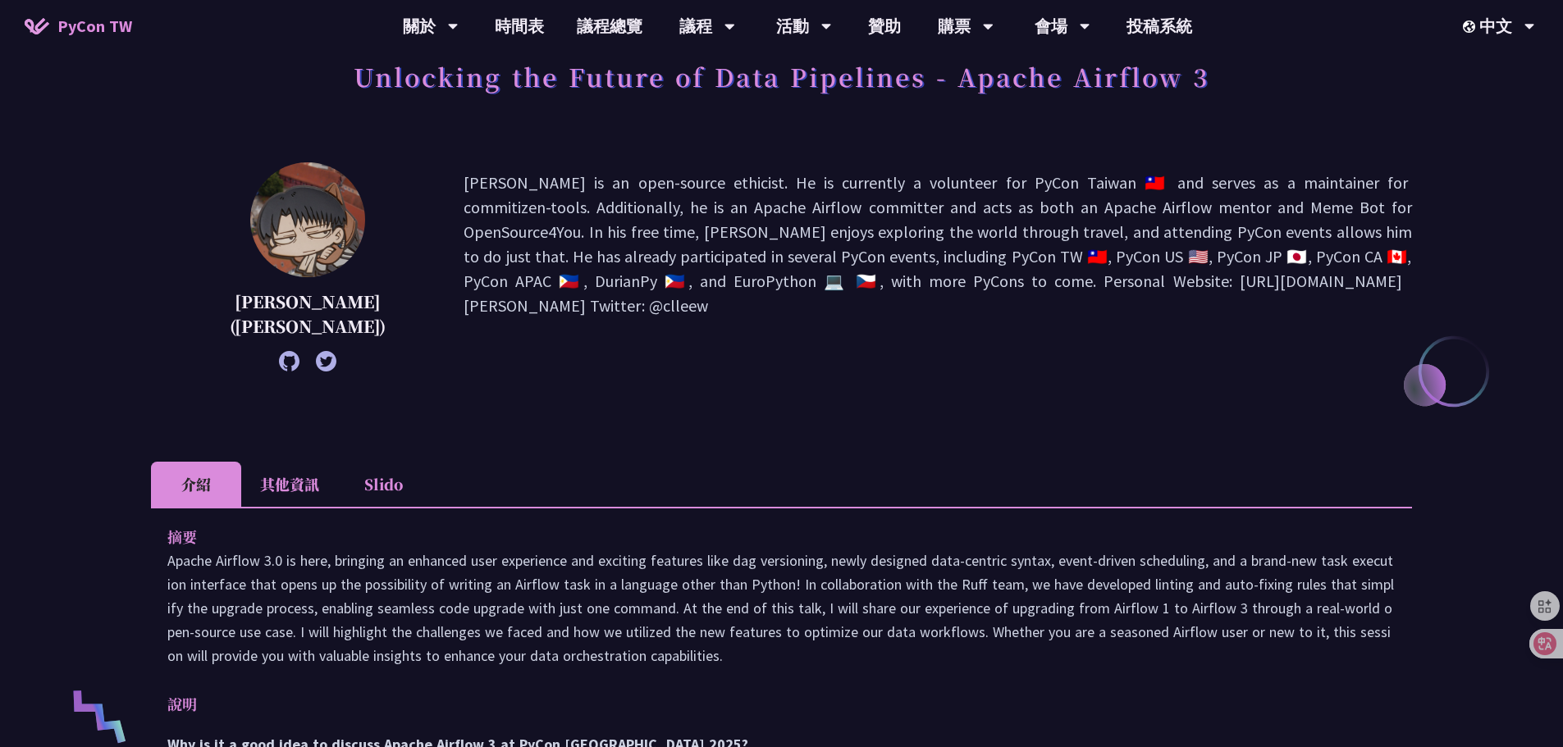
scroll to position [0, 0]
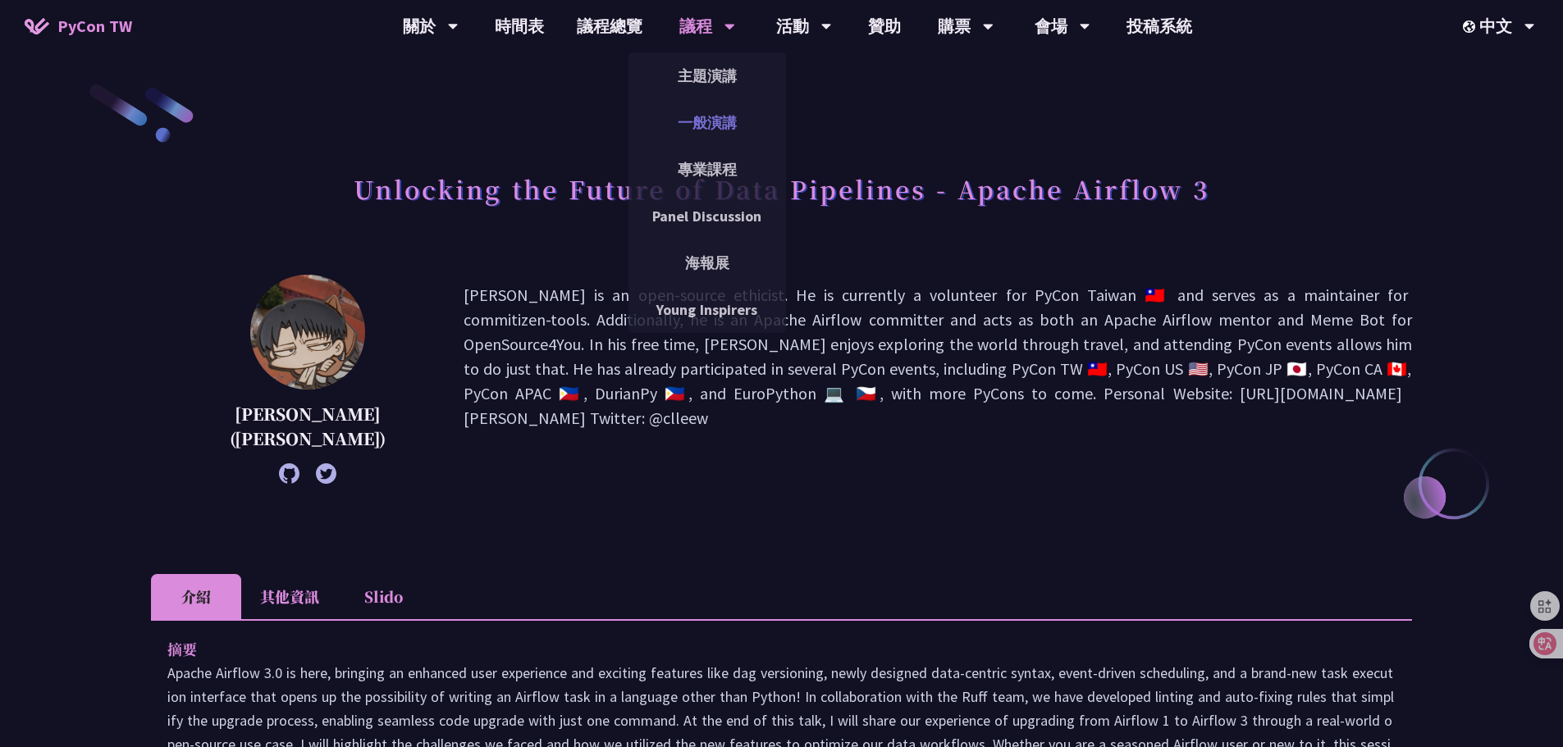
click at [732, 122] on link "一般演講" at bounding box center [706, 122] width 157 height 39
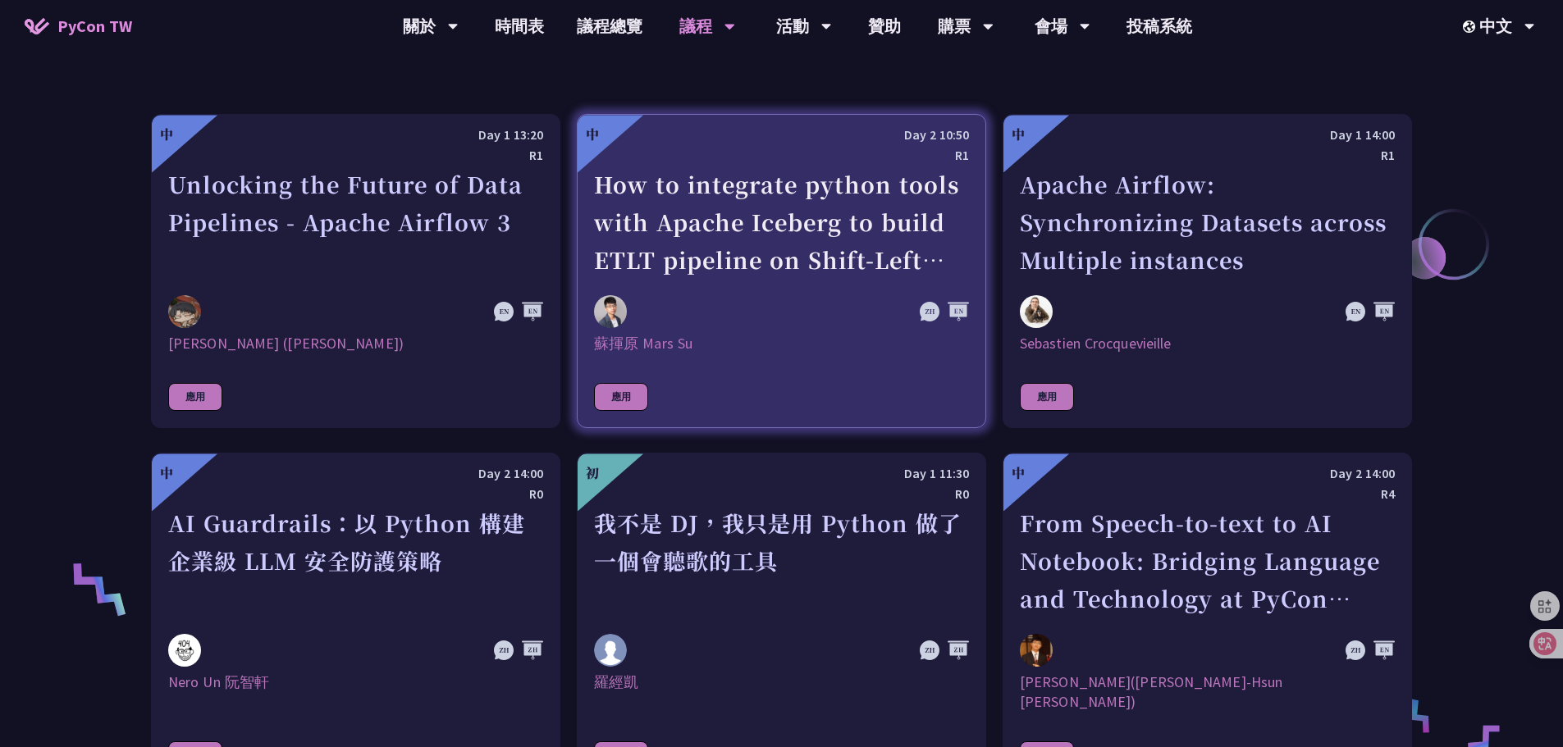
scroll to position [902, 0]
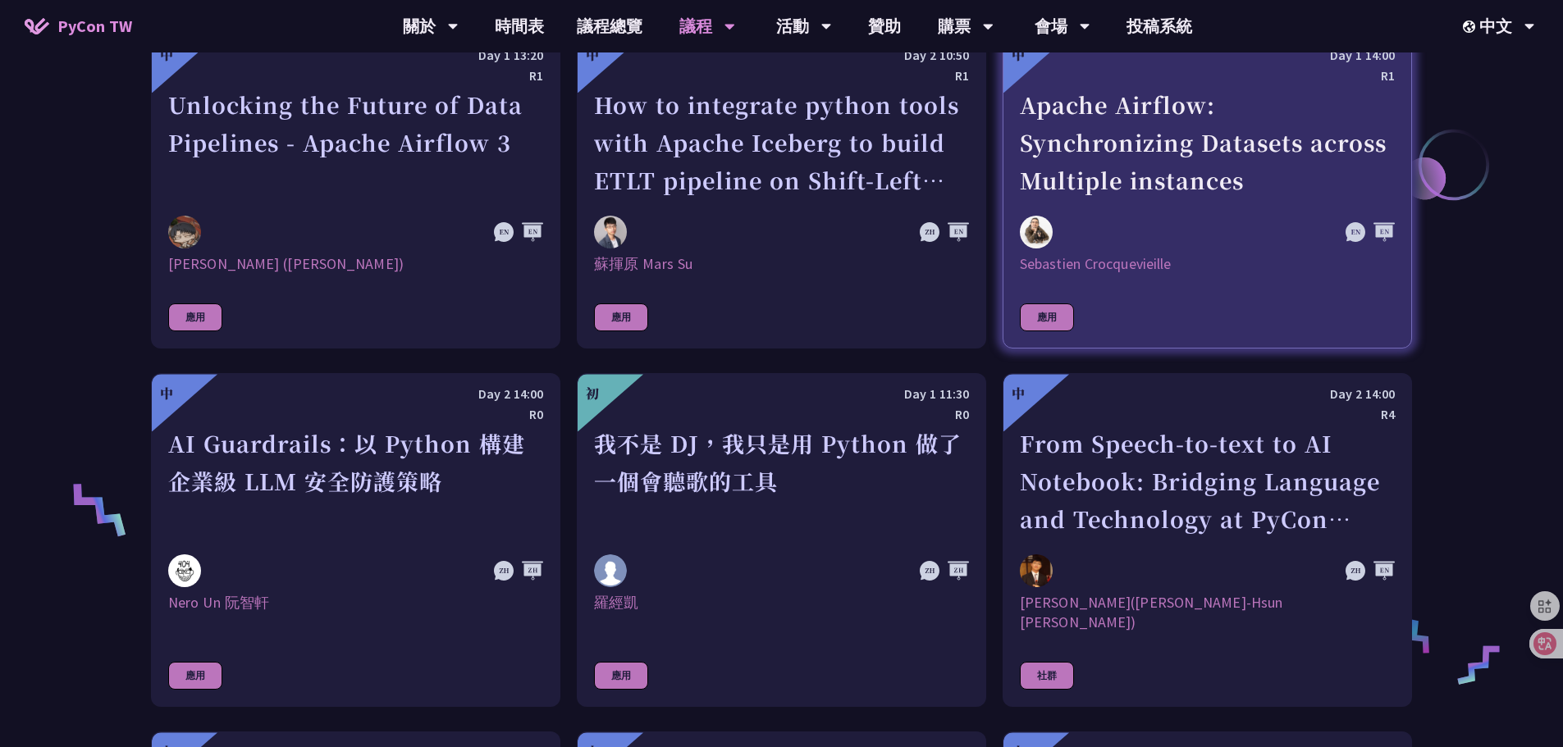
click at [1225, 152] on div "Apache Airflow: Synchronizing Datasets across Multiple instances" at bounding box center [1207, 142] width 375 height 113
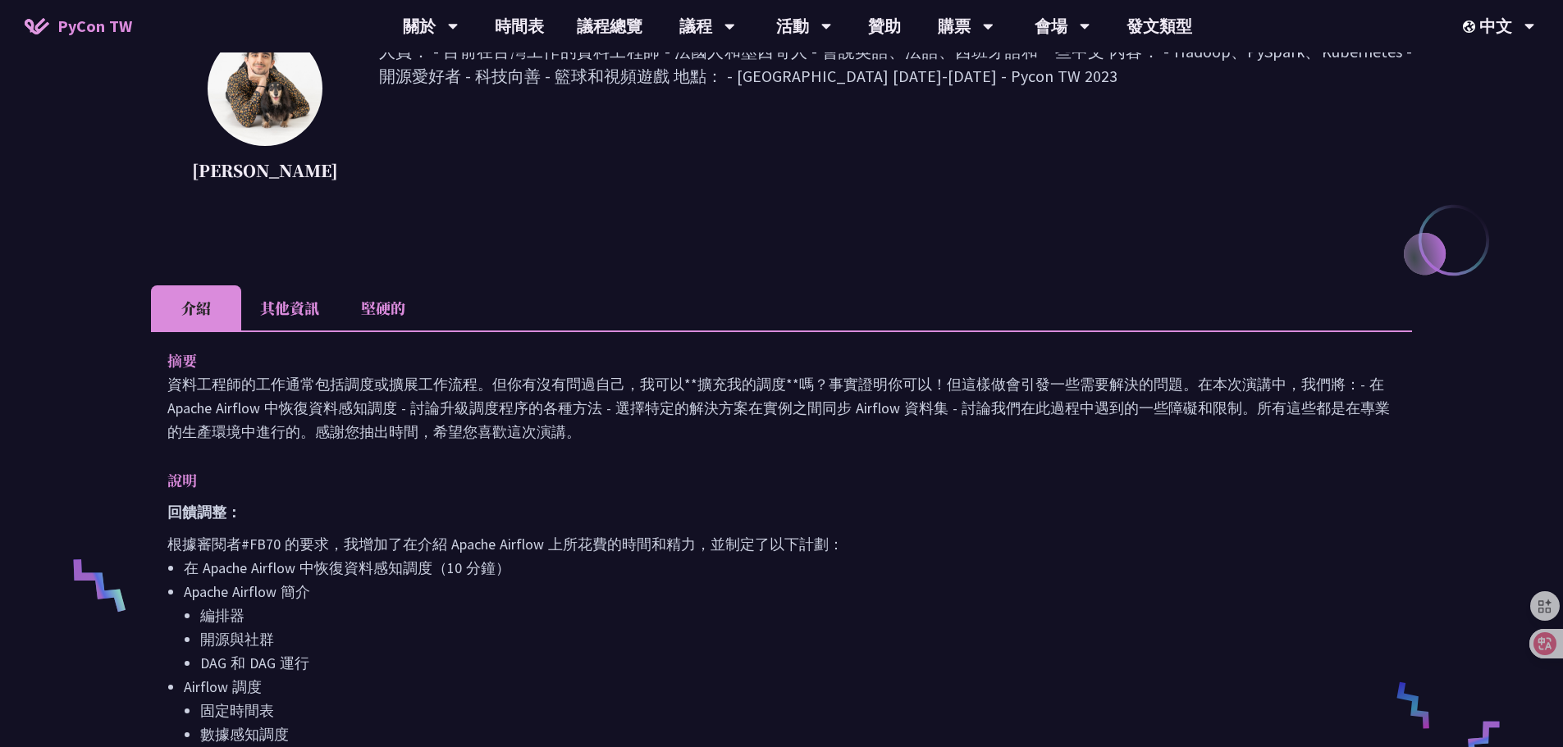
scroll to position [246, 0]
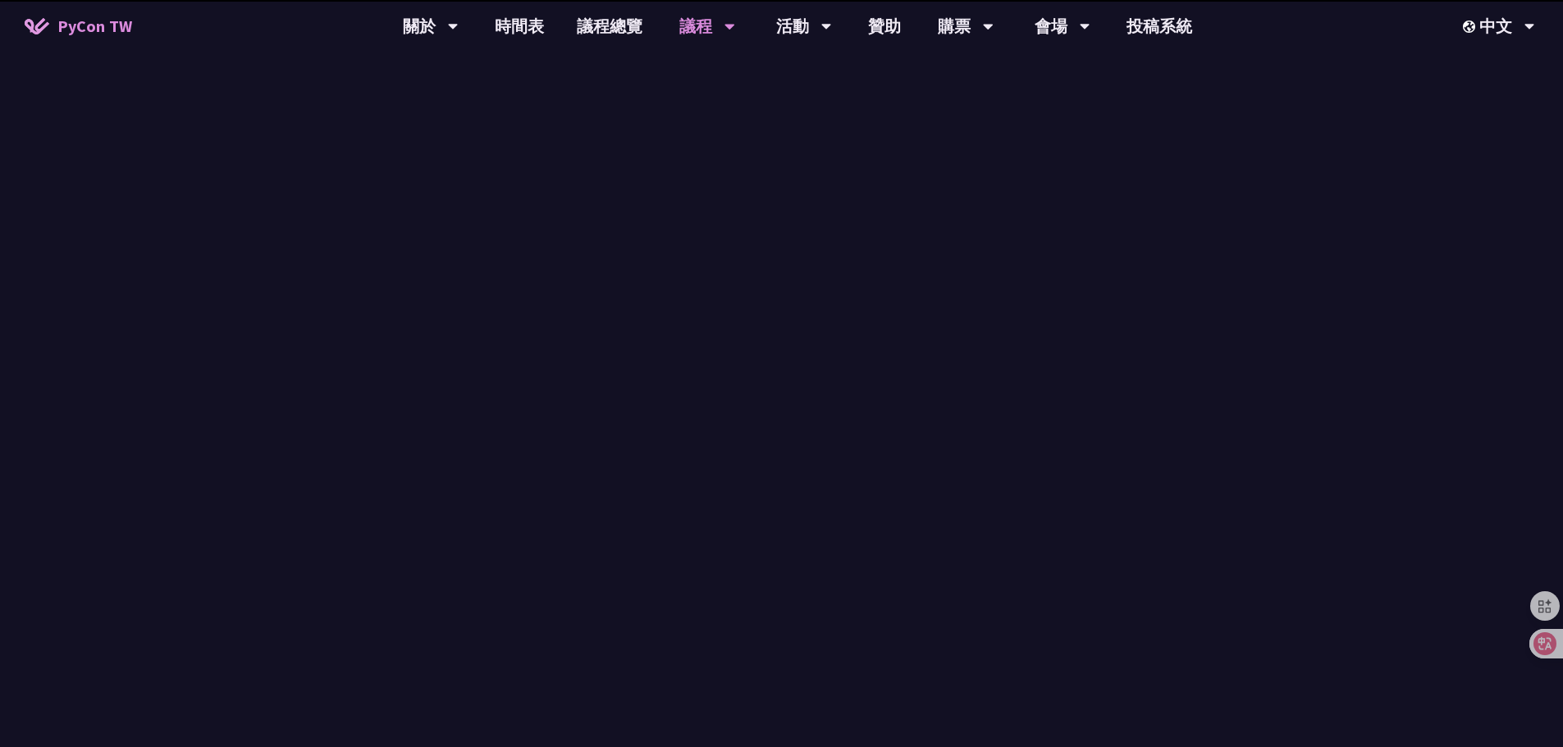
scroll to position [902, 0]
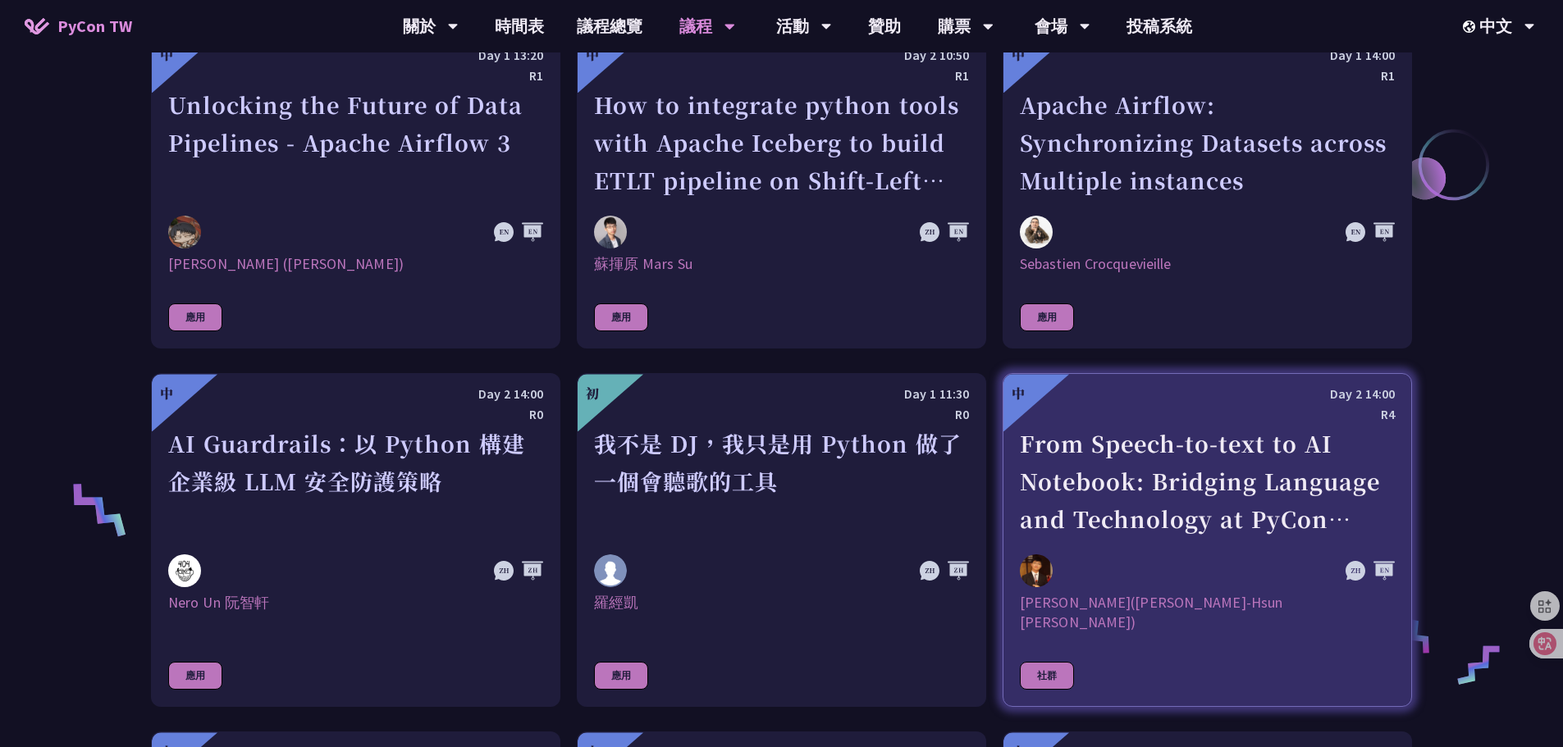
click at [1175, 450] on div "From Speech-to-text to AI Notebook: Bridging Language and Technology at PyCon […" at bounding box center [1207, 481] width 375 height 113
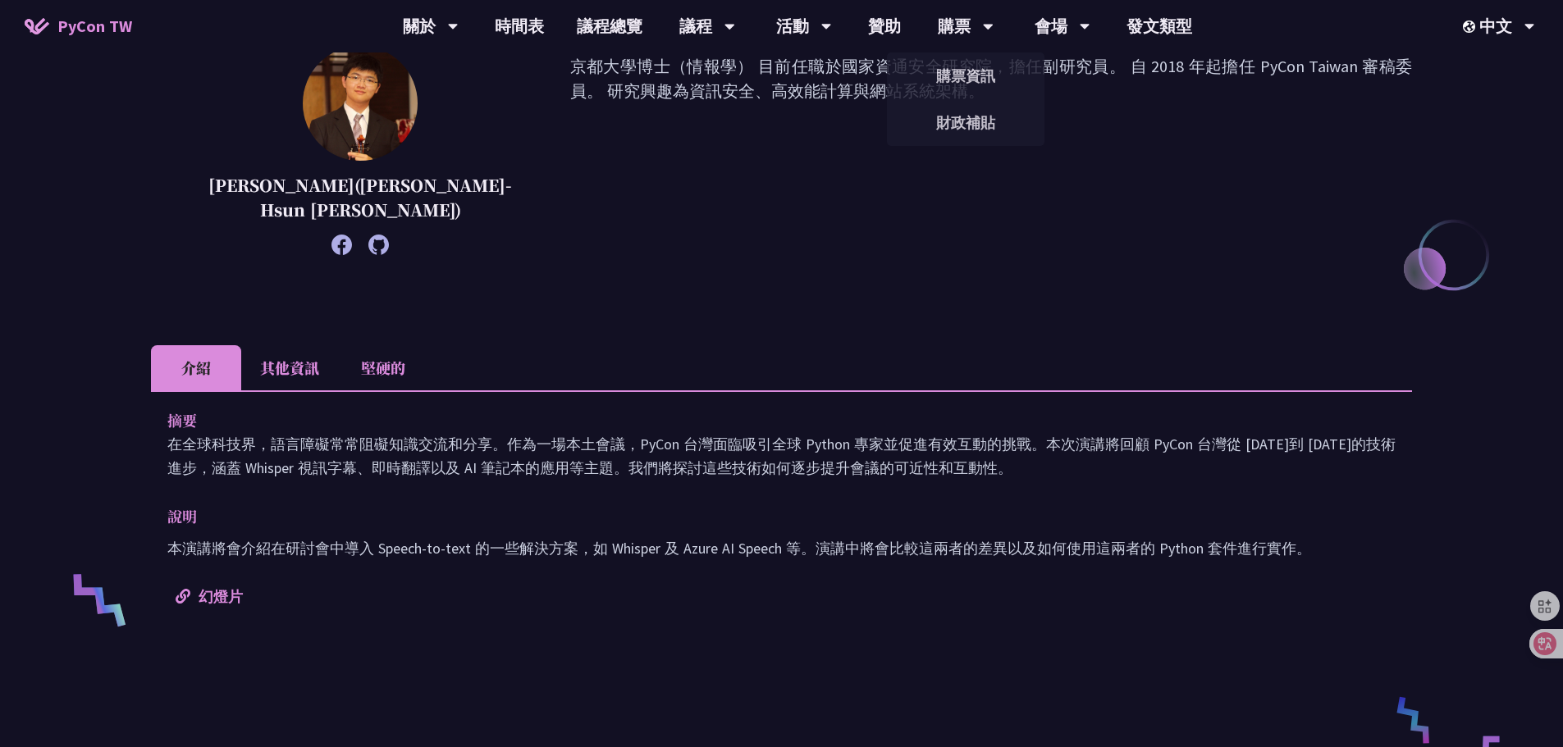
scroll to position [328, 0]
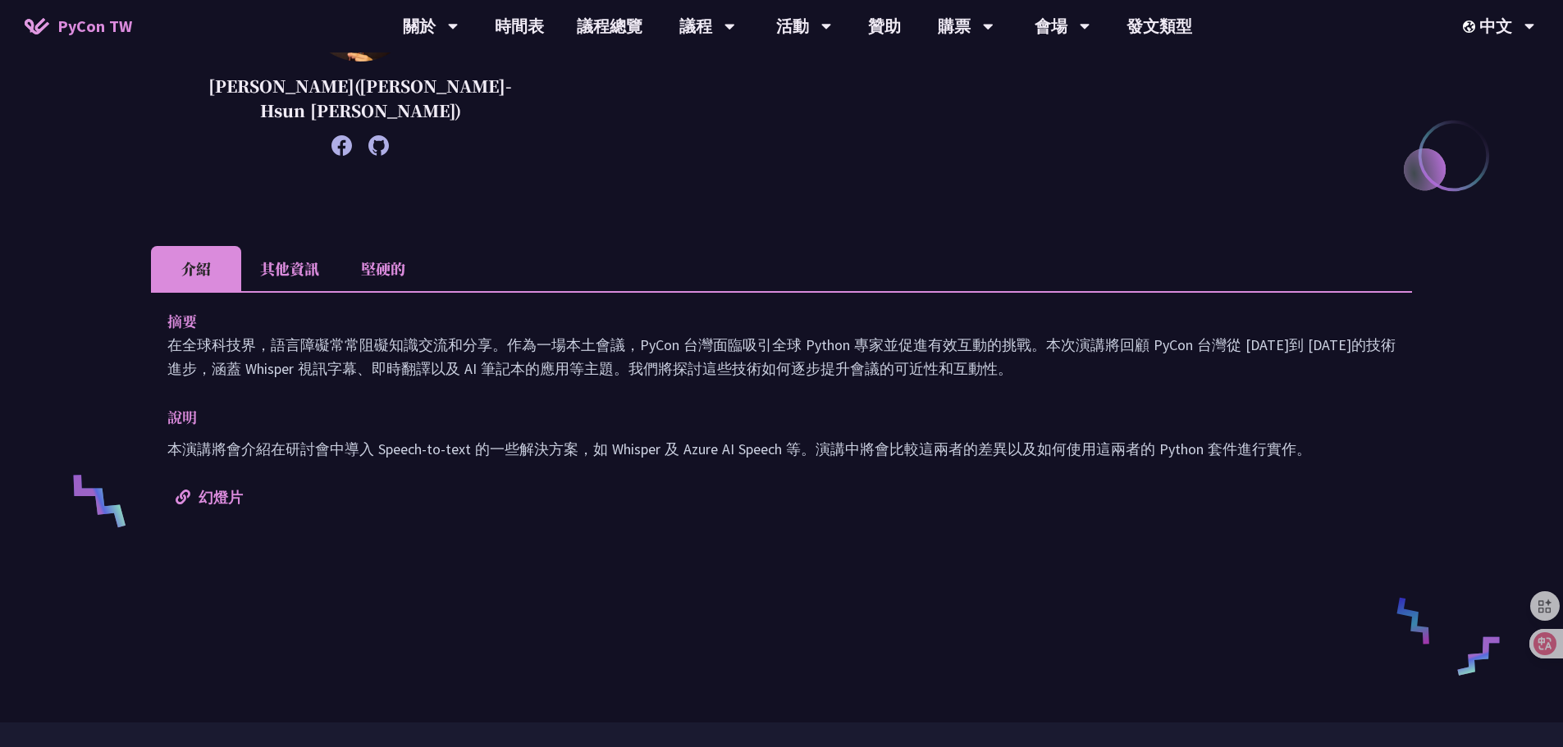
click at [277, 254] on li "其他資訊" at bounding box center [289, 268] width 97 height 45
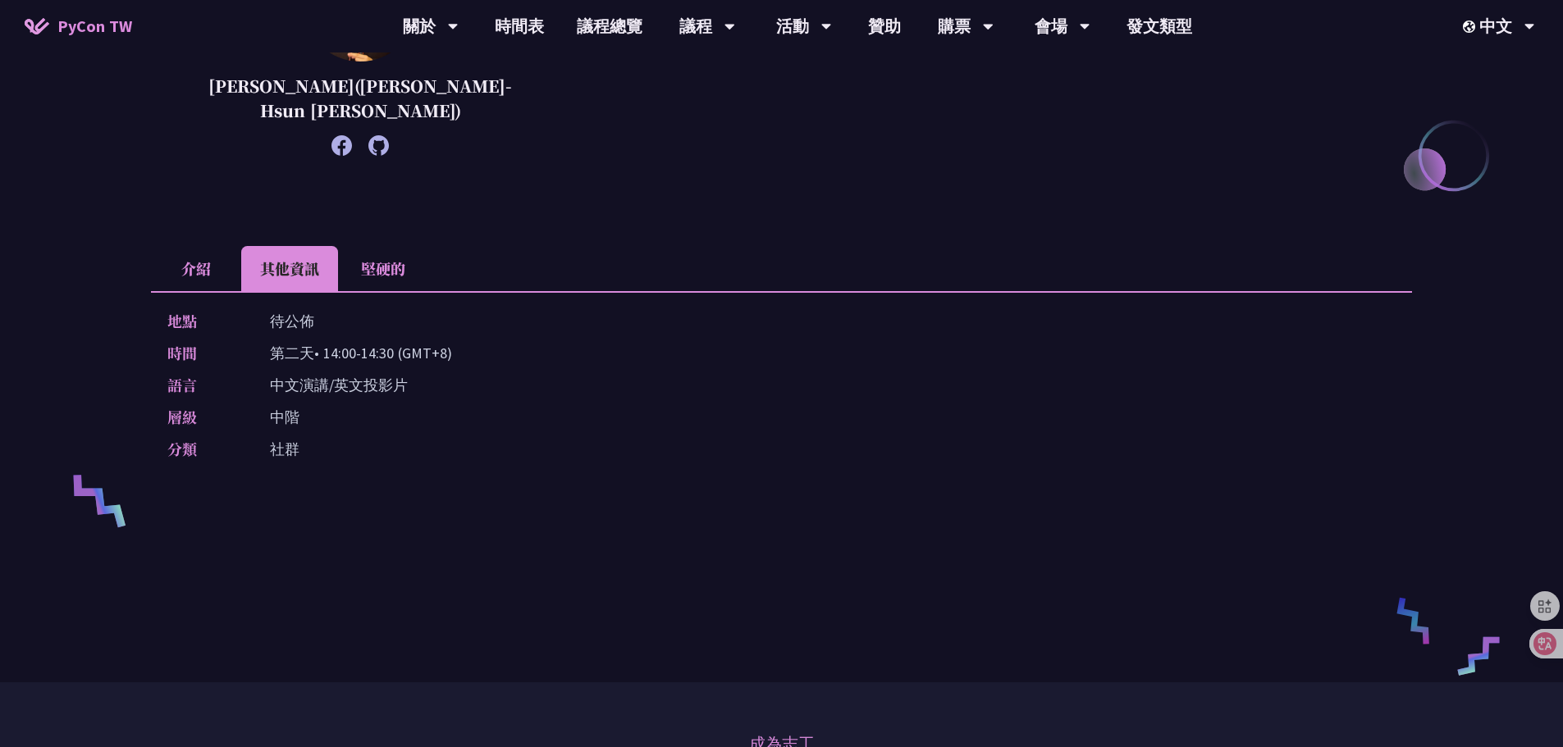
click at [202, 267] on font "介紹" at bounding box center [196, 268] width 30 height 21
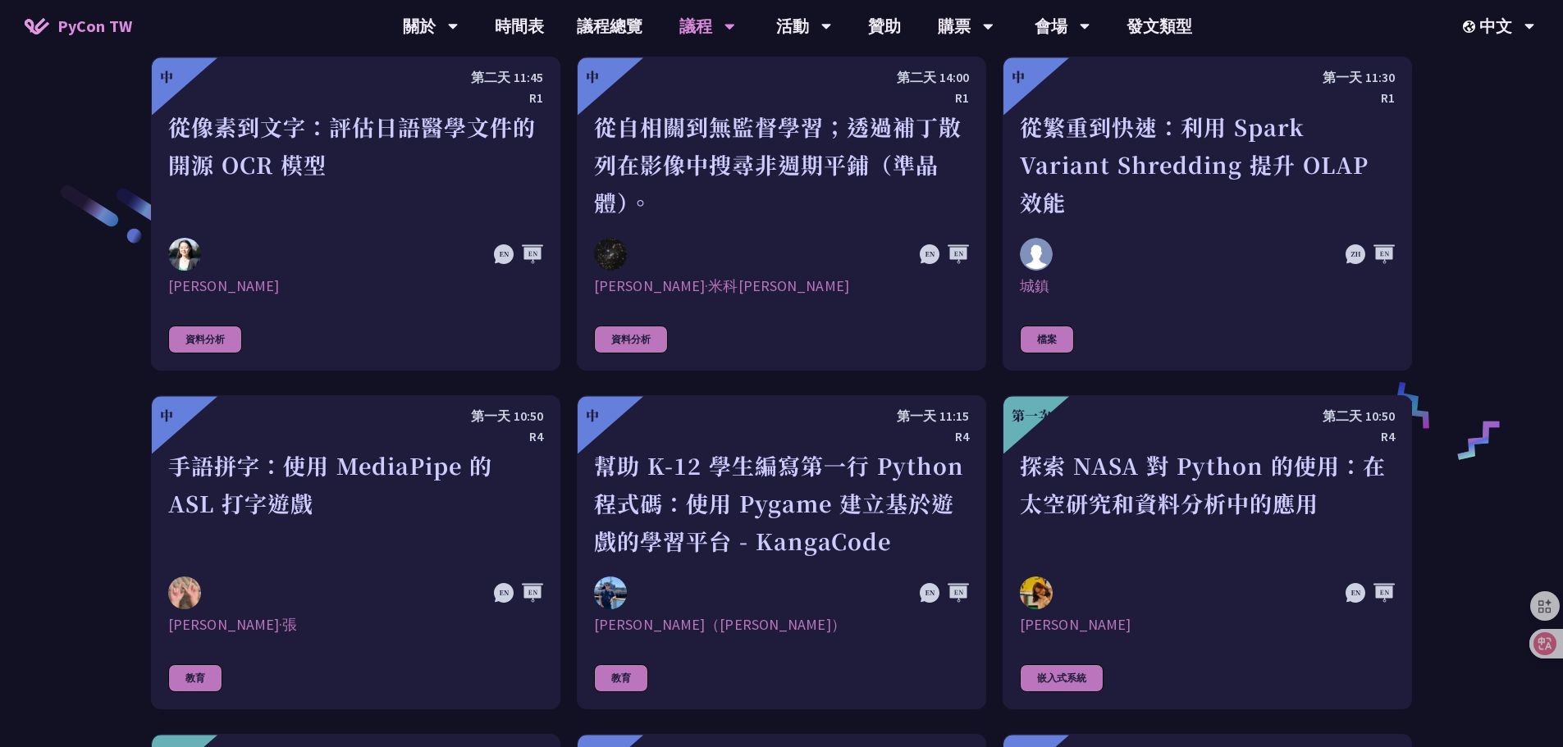
scroll to position [2595, 0]
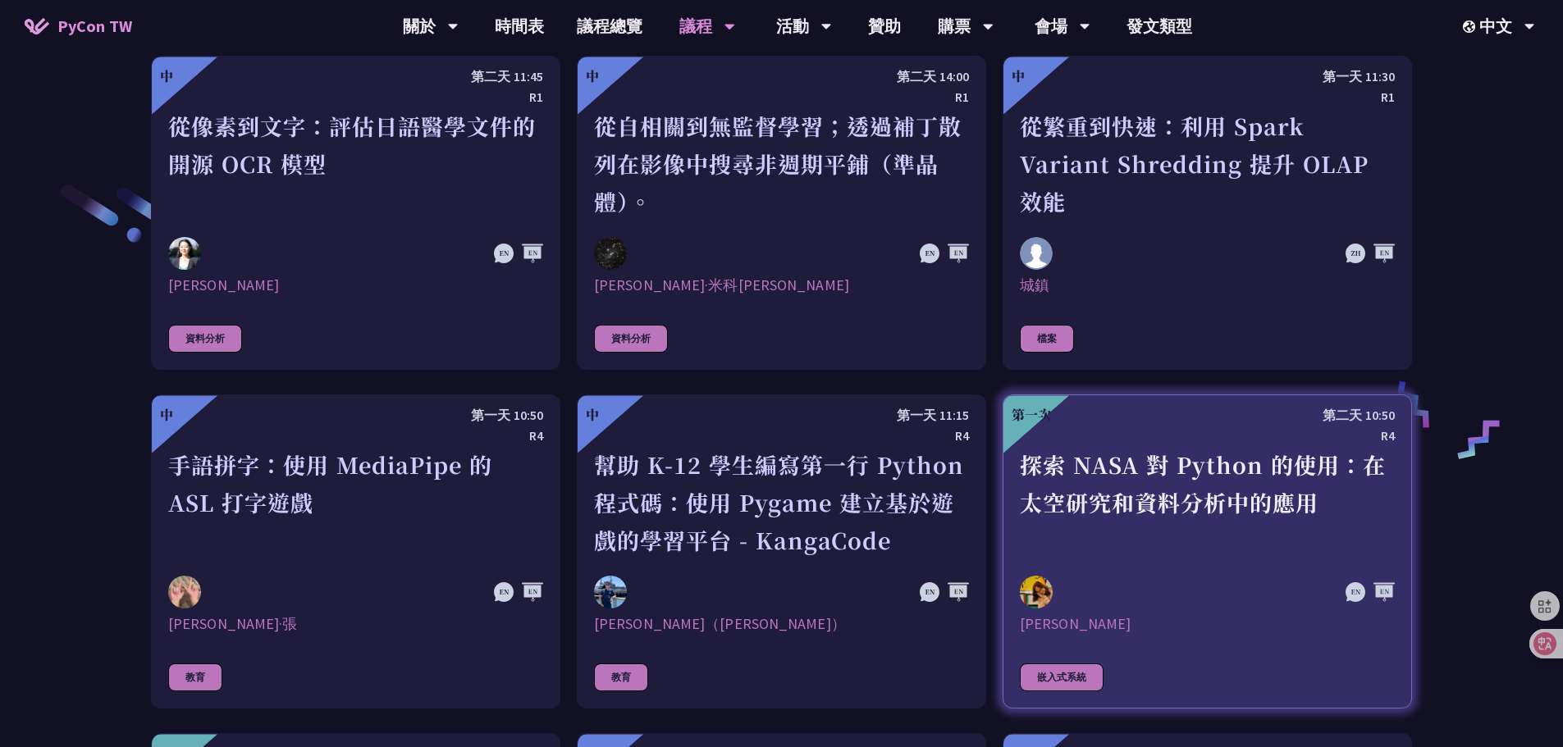
click at [1216, 481] on font "探索 NASA 對 Python 的使用：在太空研究和資料分析中的應用" at bounding box center [1203, 484] width 366 height 70
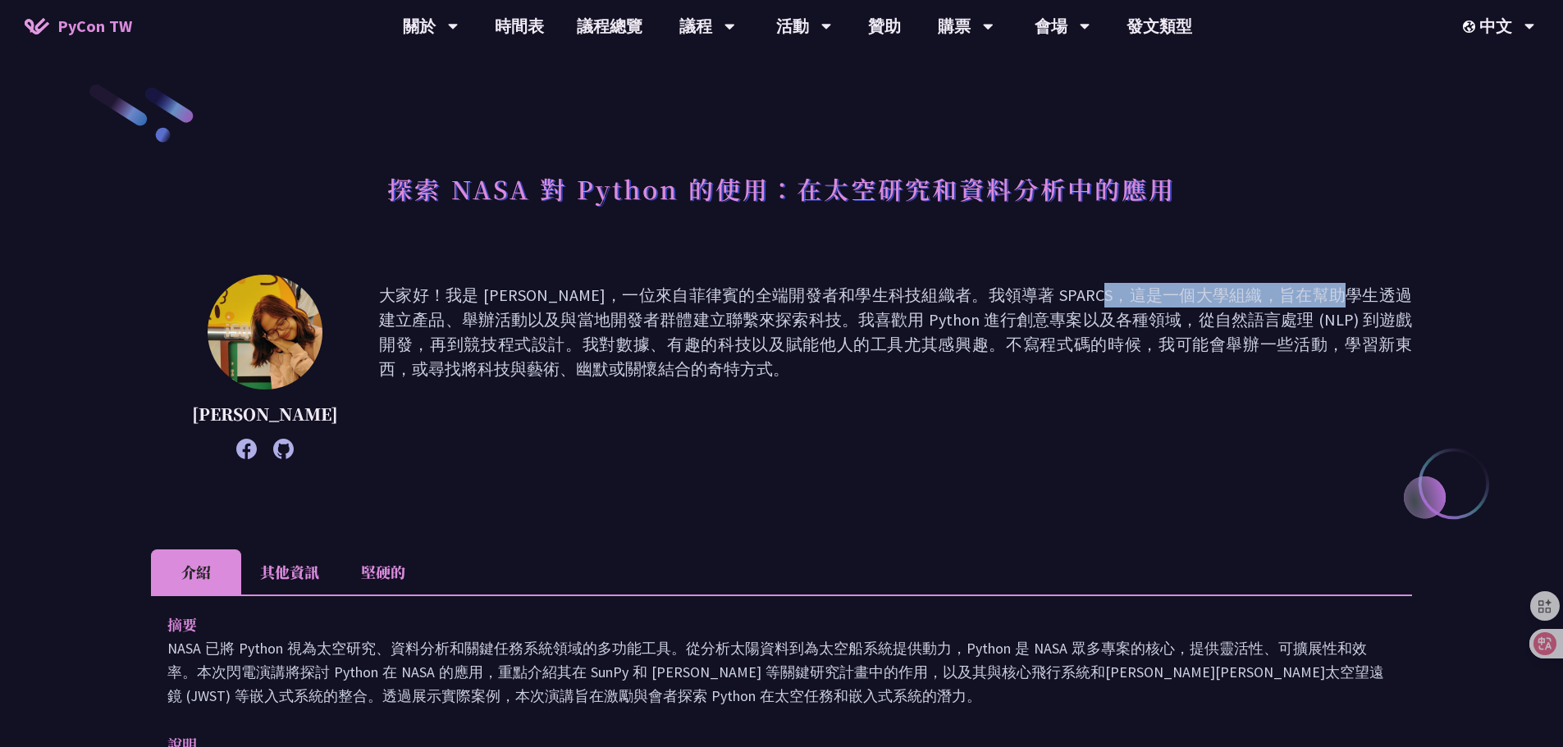
drag, startPoint x: 882, startPoint y: 286, endPoint x: 1066, endPoint y: 294, distance: 184.7
click at [1066, 294] on font "大家好！我是 [PERSON_NAME]，一位來自菲律賓的全端開發者和學生科技組織者。我領導著 SPARCS，這是一個大學組織，旨在幫助學生透過建立產品、舉辦…" at bounding box center [895, 332] width 1033 height 94
click at [294, 595] on li "其他資訊" at bounding box center [289, 572] width 97 height 45
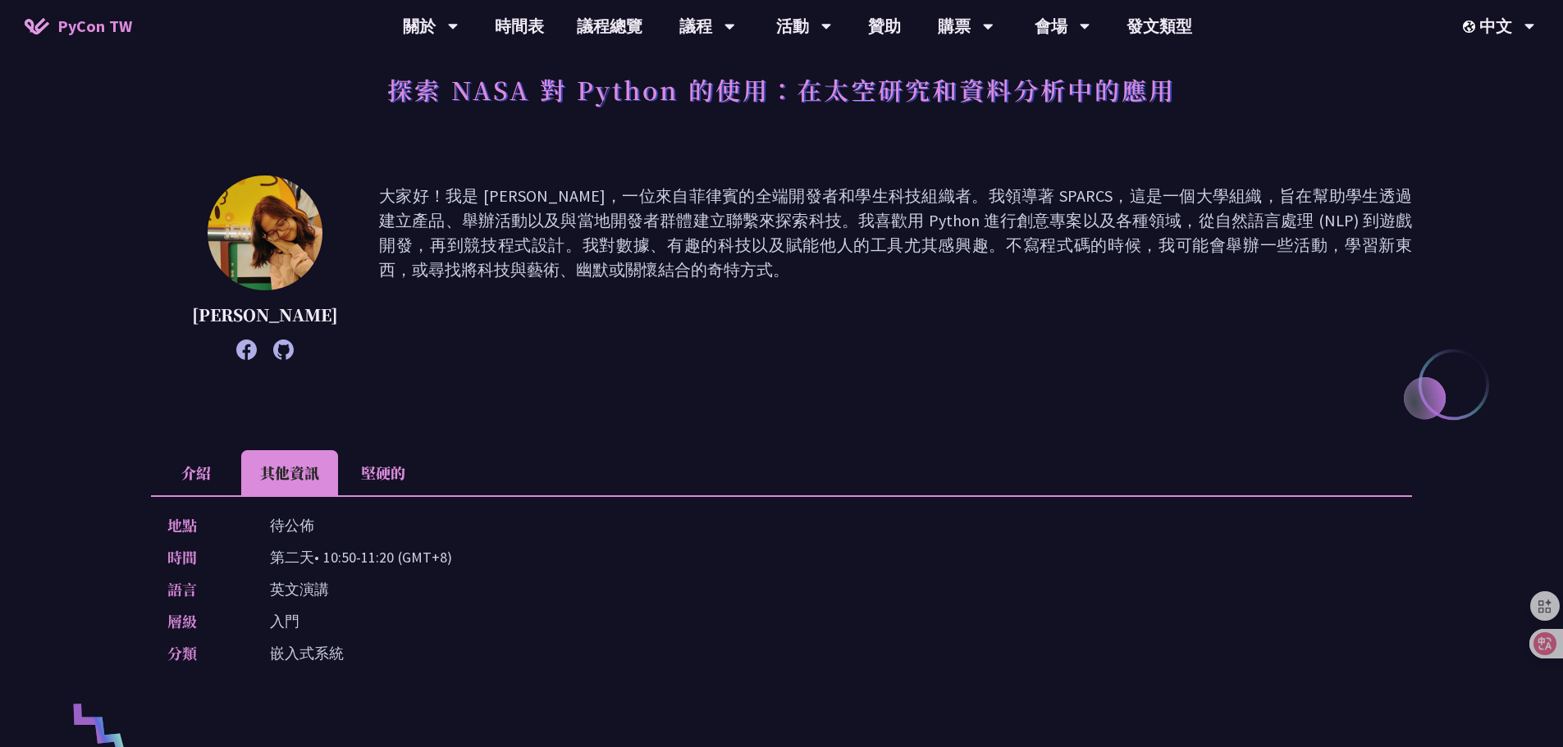
scroll to position [246, 0]
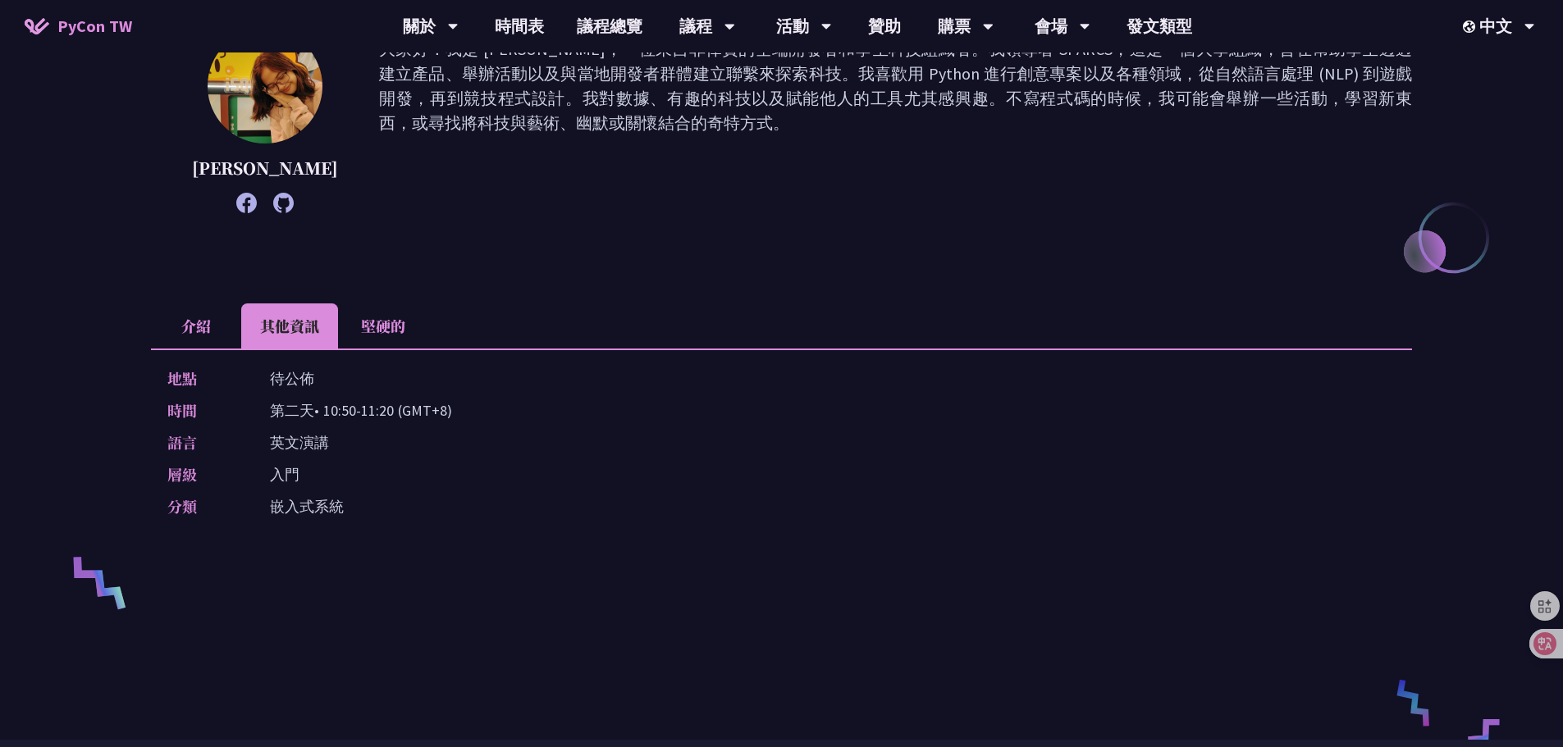
click at [377, 336] on font "堅硬的" at bounding box center [383, 325] width 44 height 21
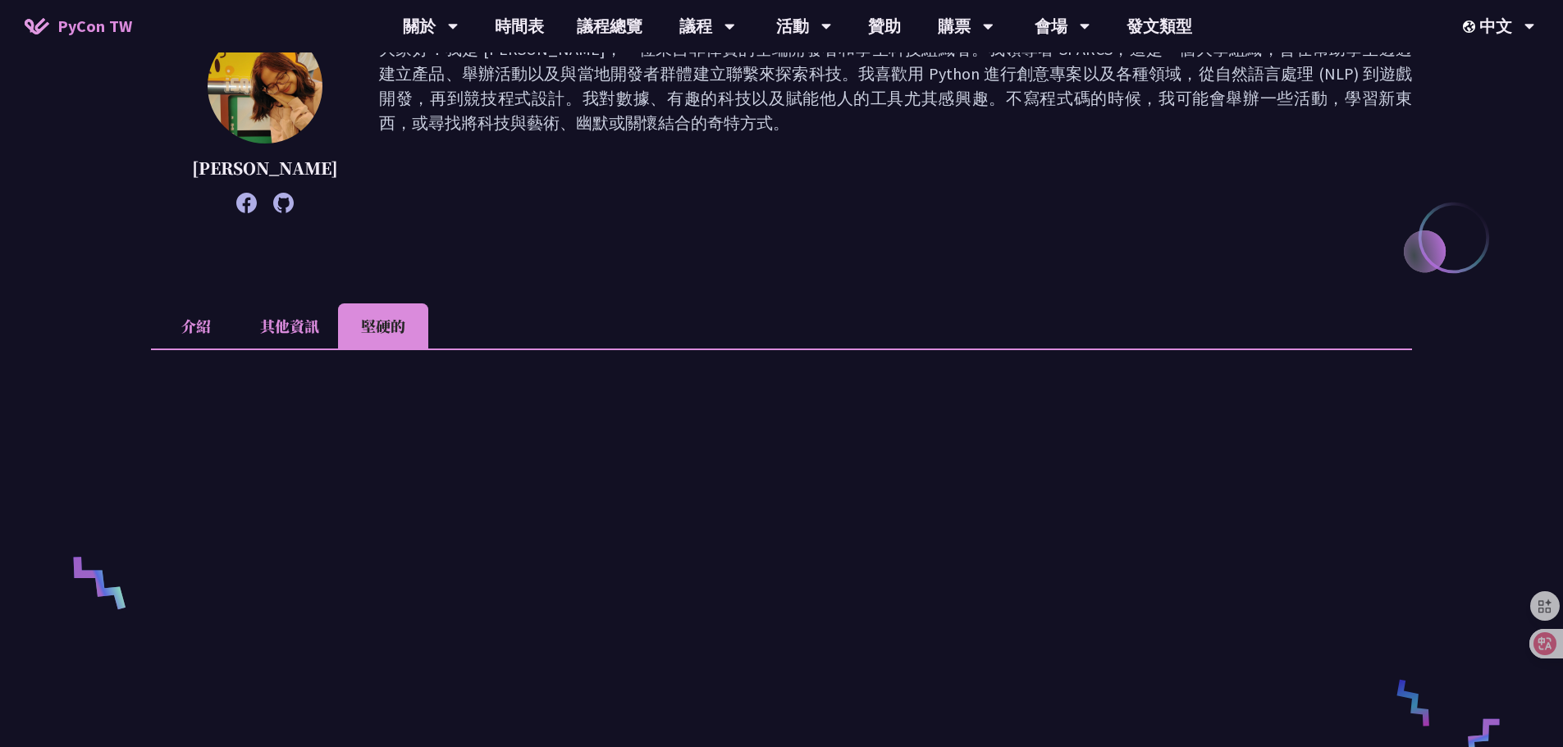
drag, startPoint x: 201, startPoint y: 350, endPoint x: 204, endPoint y: 363, distance: 13.5
click at [208, 349] on li "介紹" at bounding box center [196, 326] width 90 height 45
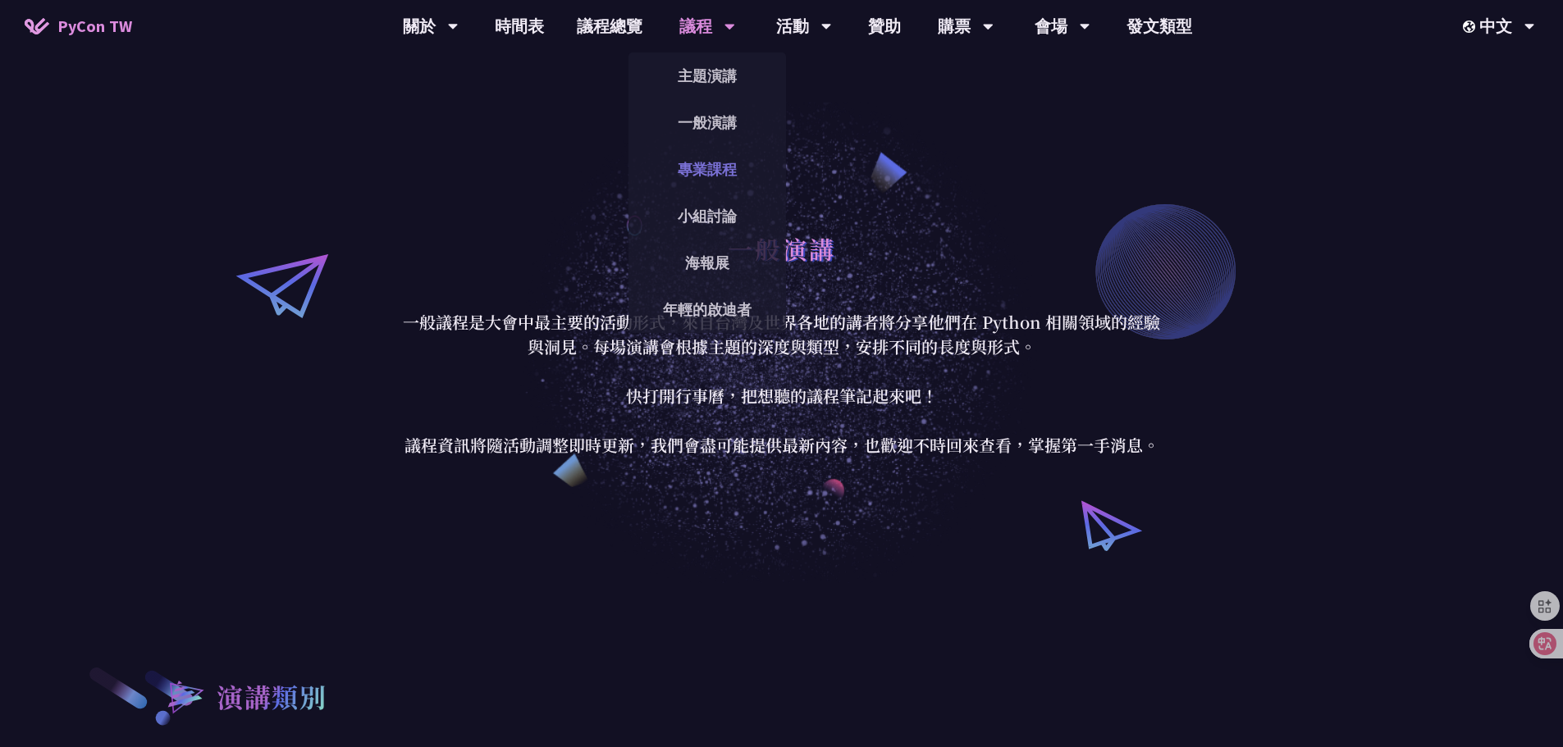
click at [719, 171] on font "專業課程" at bounding box center [707, 169] width 59 height 19
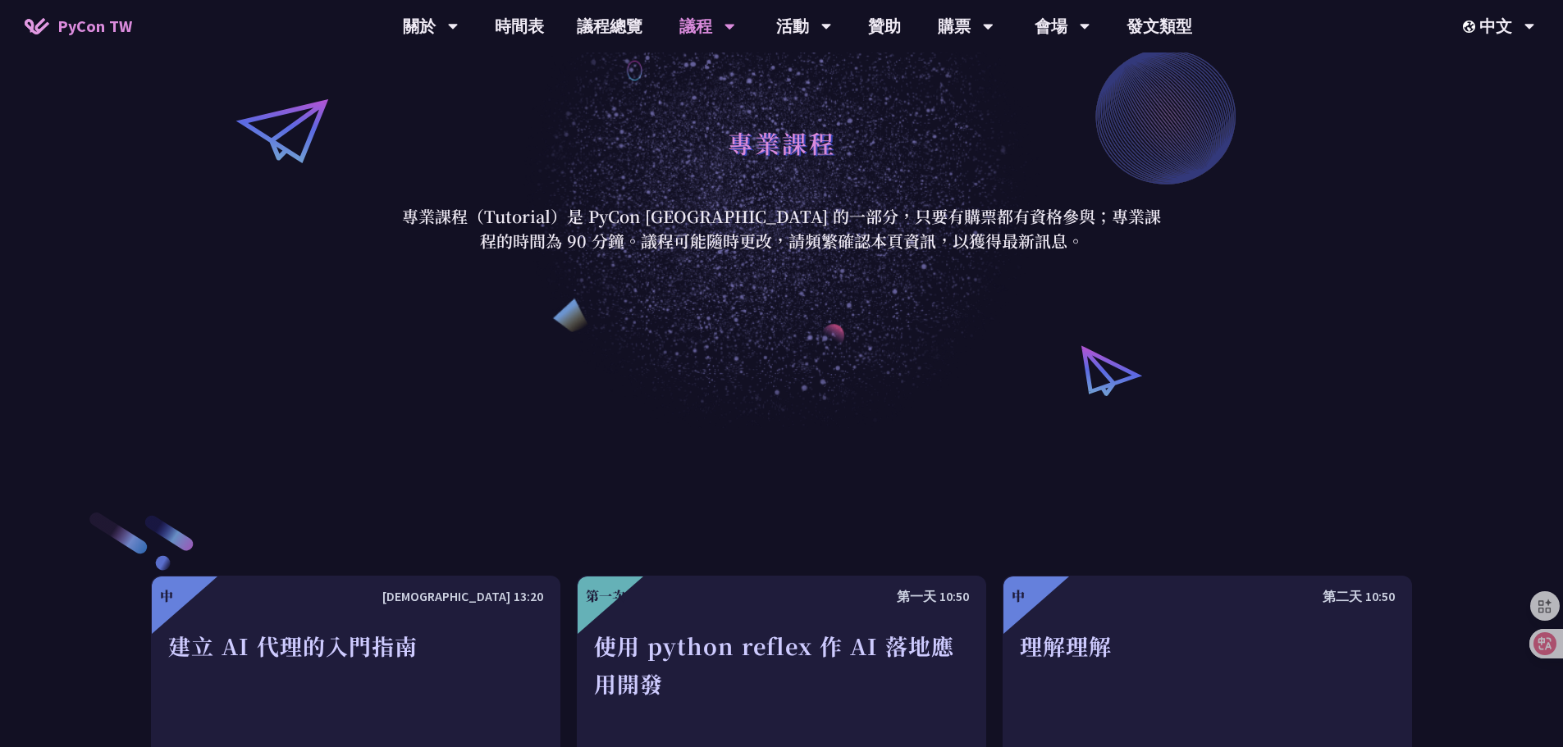
scroll to position [492, 0]
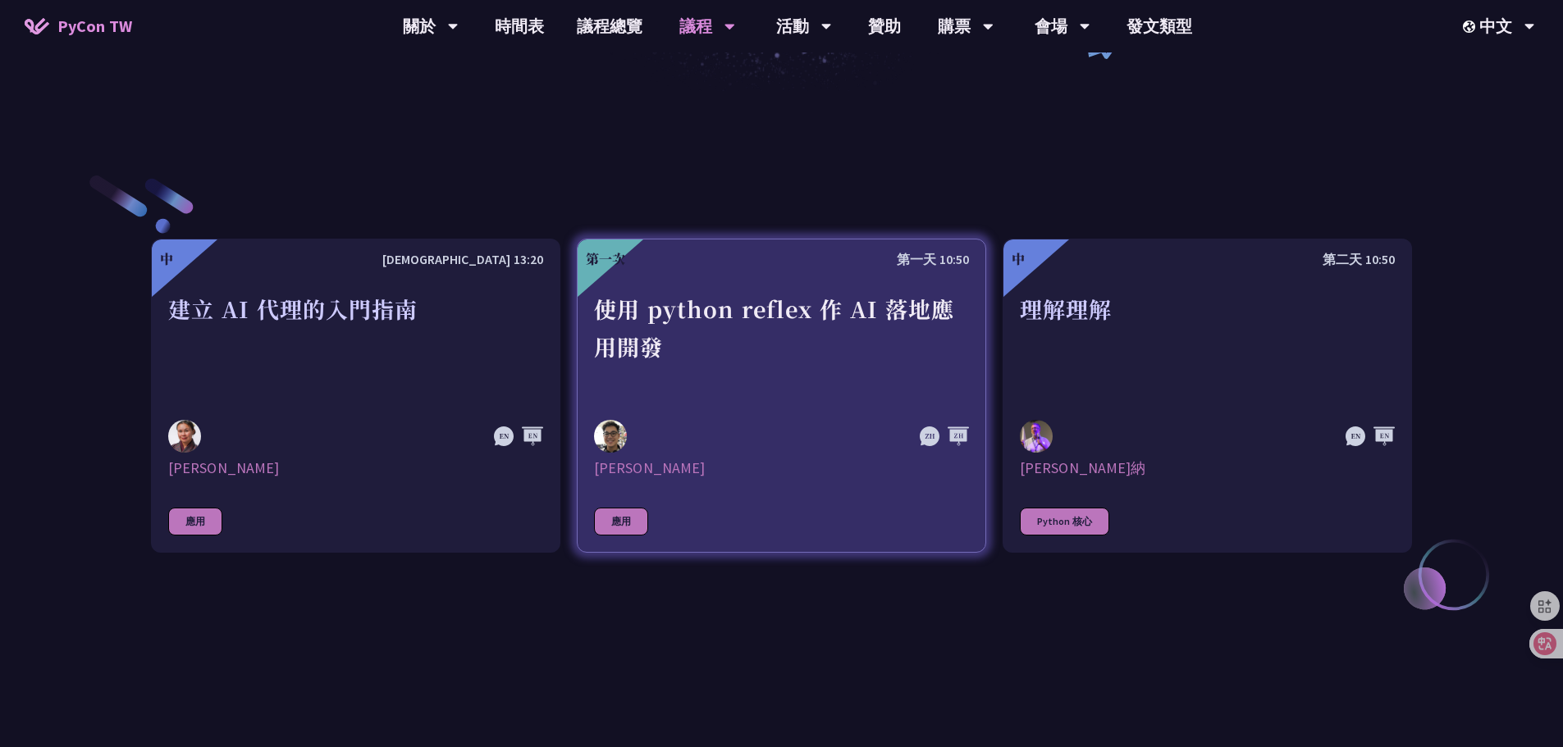
click at [821, 308] on font "使用 python reflex 作 AI 落地應用開發" at bounding box center [774, 328] width 360 height 70
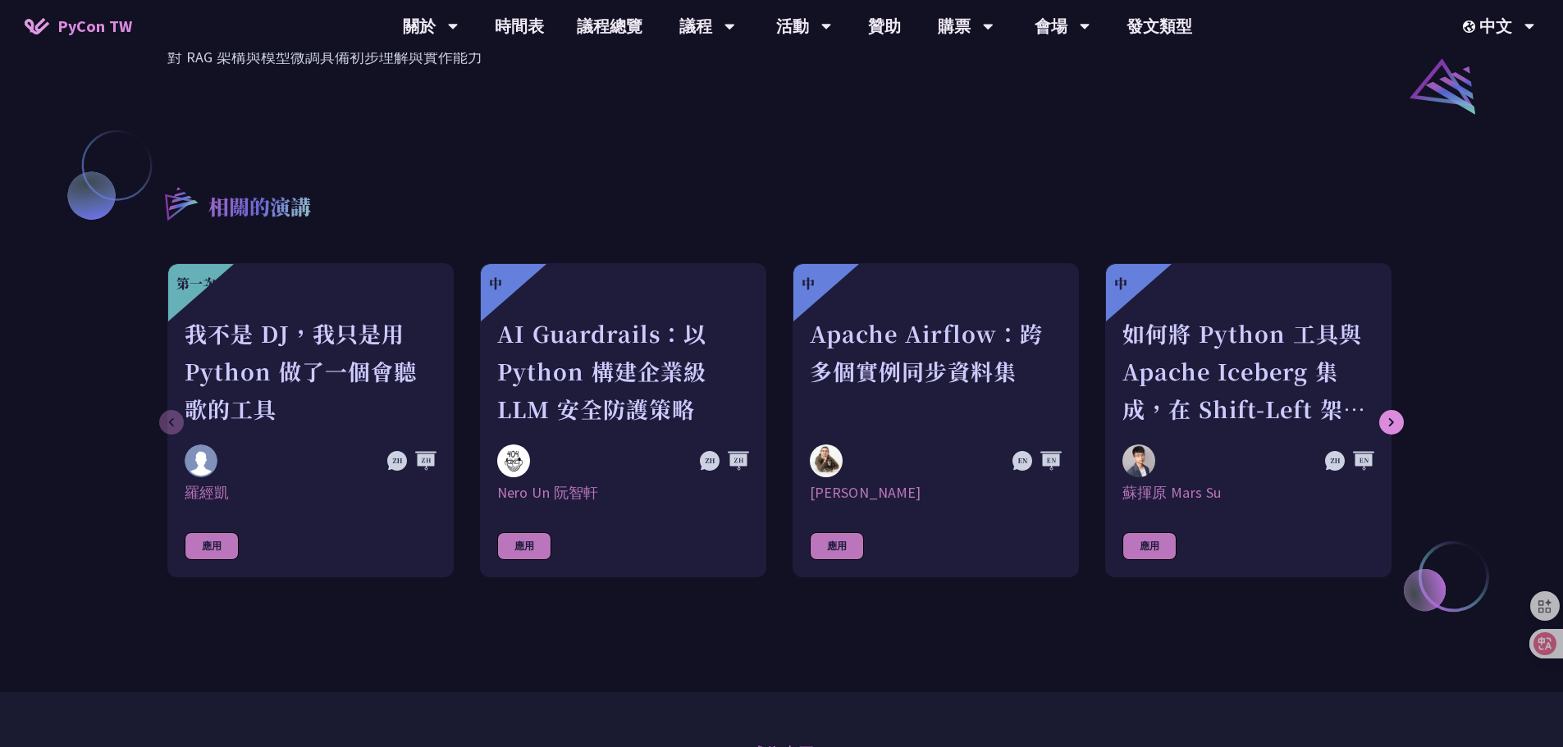
scroll to position [1477, 0]
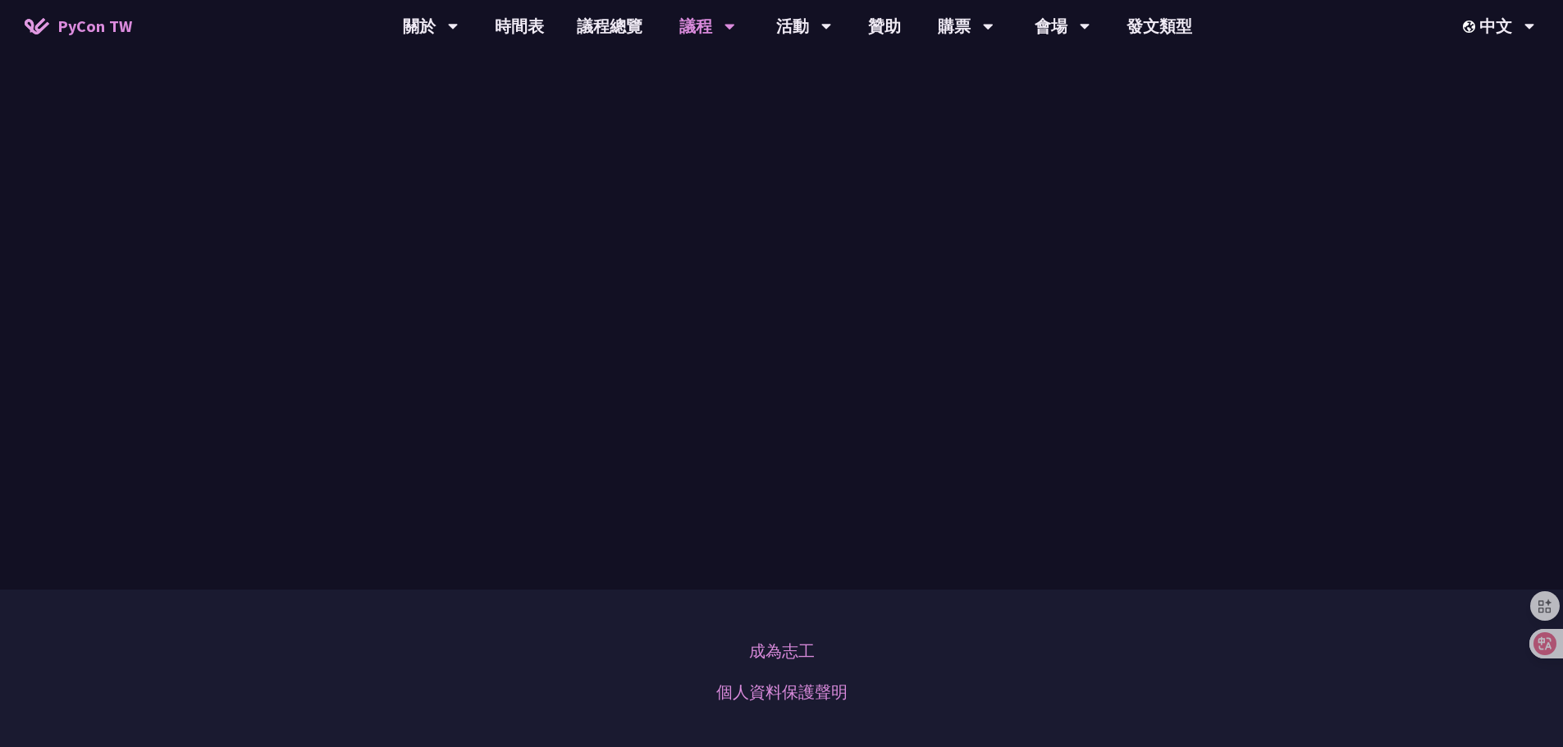
scroll to position [492, 0]
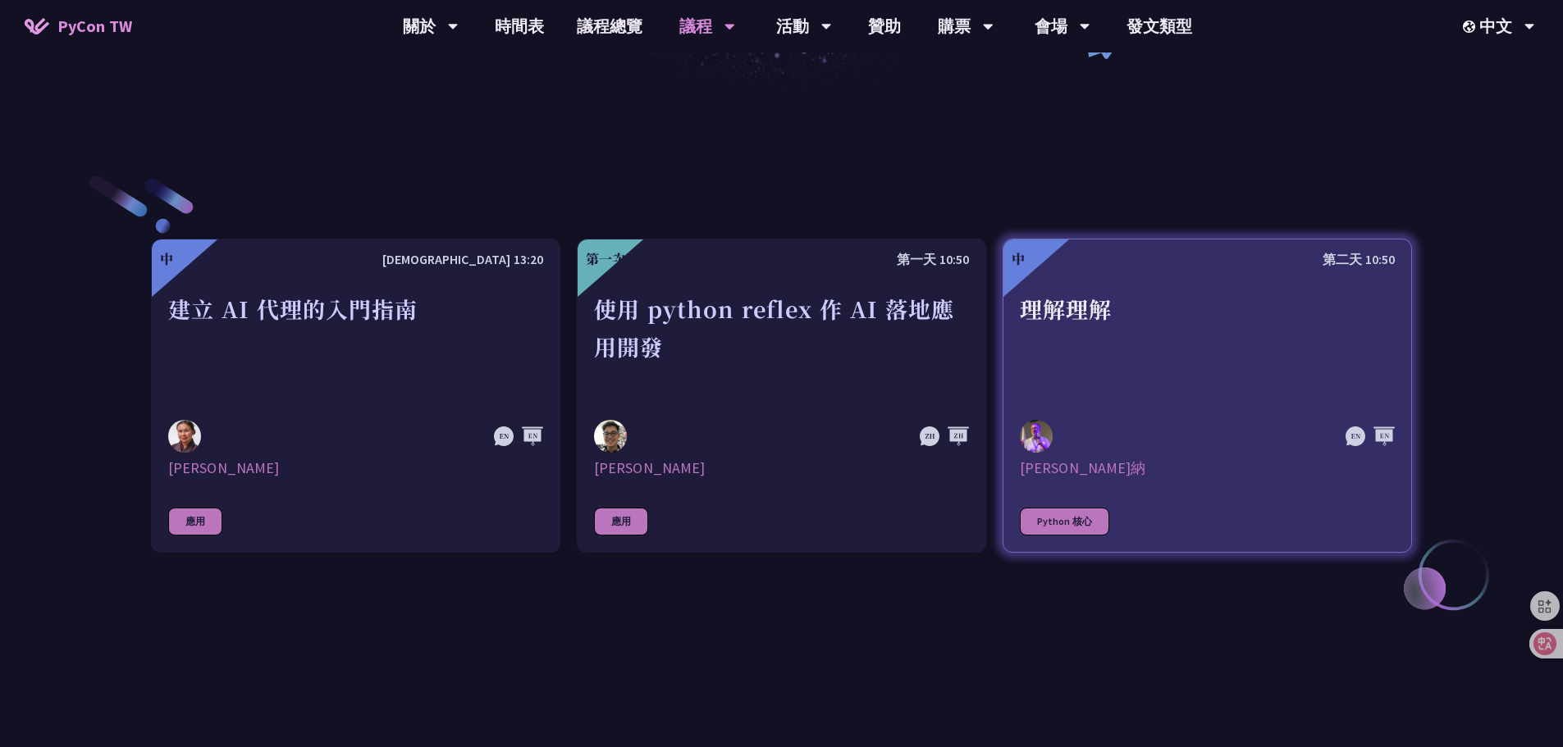
click at [1148, 326] on div "理解理解" at bounding box center [1207, 346] width 375 height 113
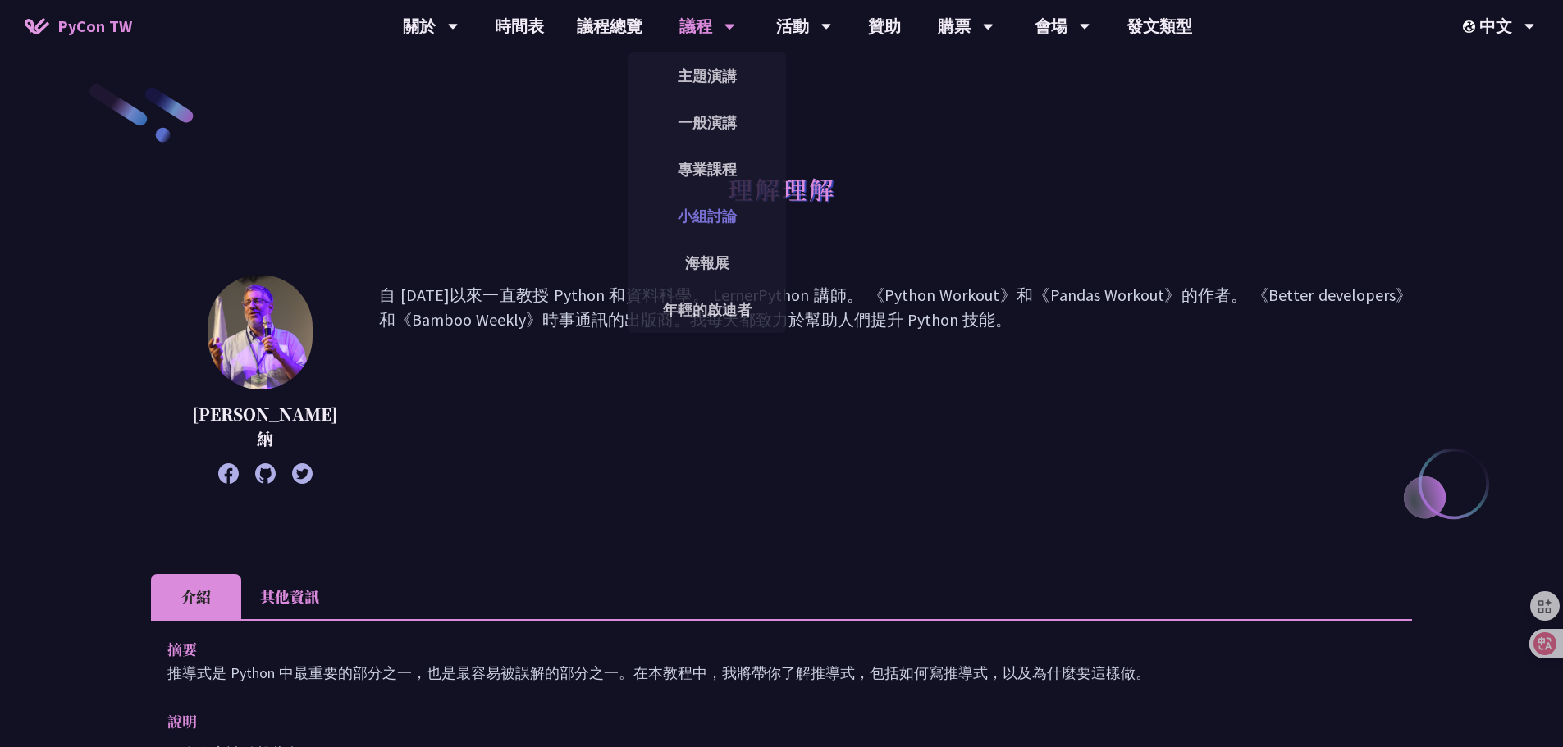
click at [685, 224] on font "小組討論" at bounding box center [707, 216] width 59 height 19
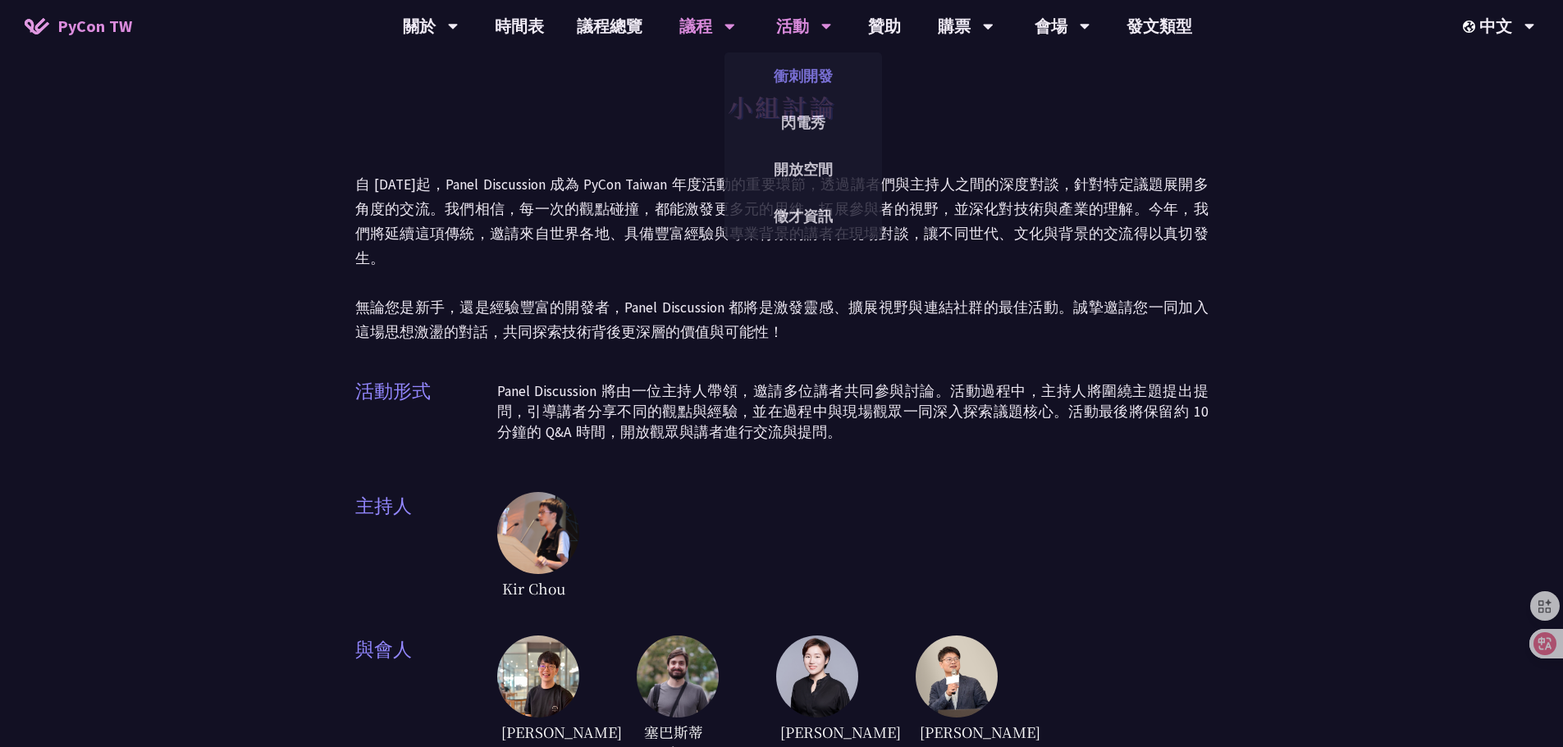
click at [802, 81] on font "衝刺開發" at bounding box center [803, 75] width 59 height 19
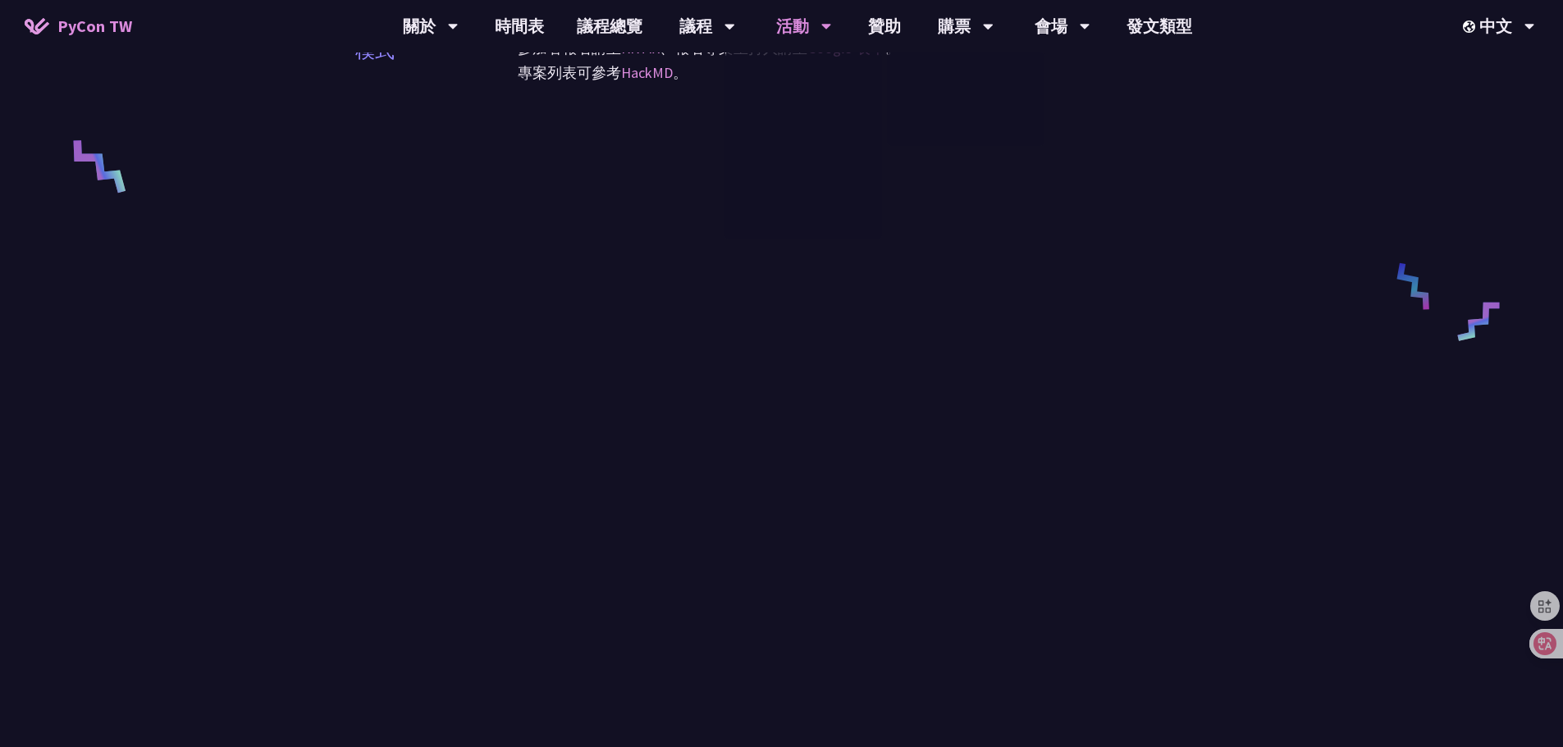
scroll to position [656, 0]
click at [1183, 28] on font "發文類型" at bounding box center [1159, 26] width 66 height 21
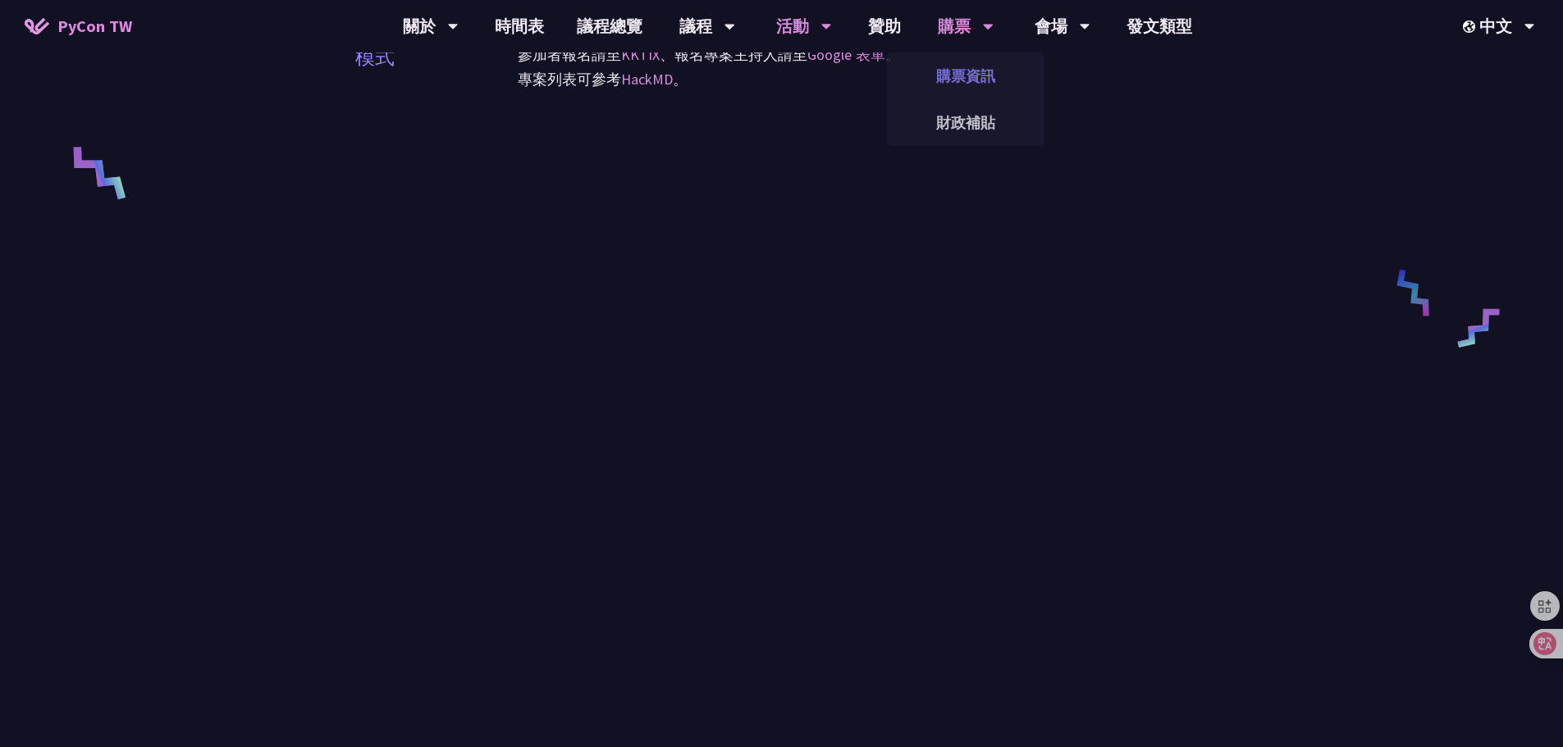
click at [965, 64] on link "購票資訊" at bounding box center [965, 76] width 157 height 39
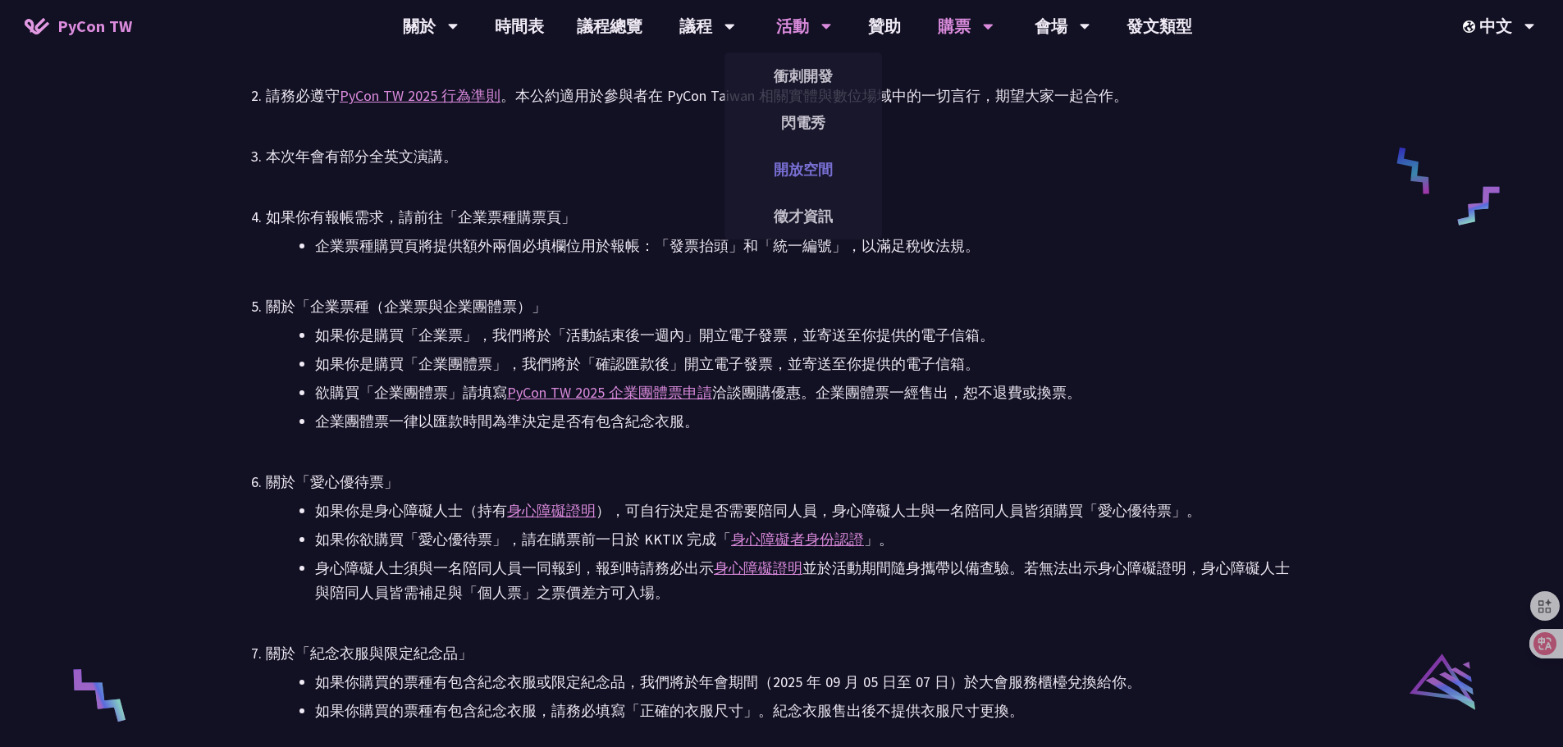
scroll to position [2543, 0]
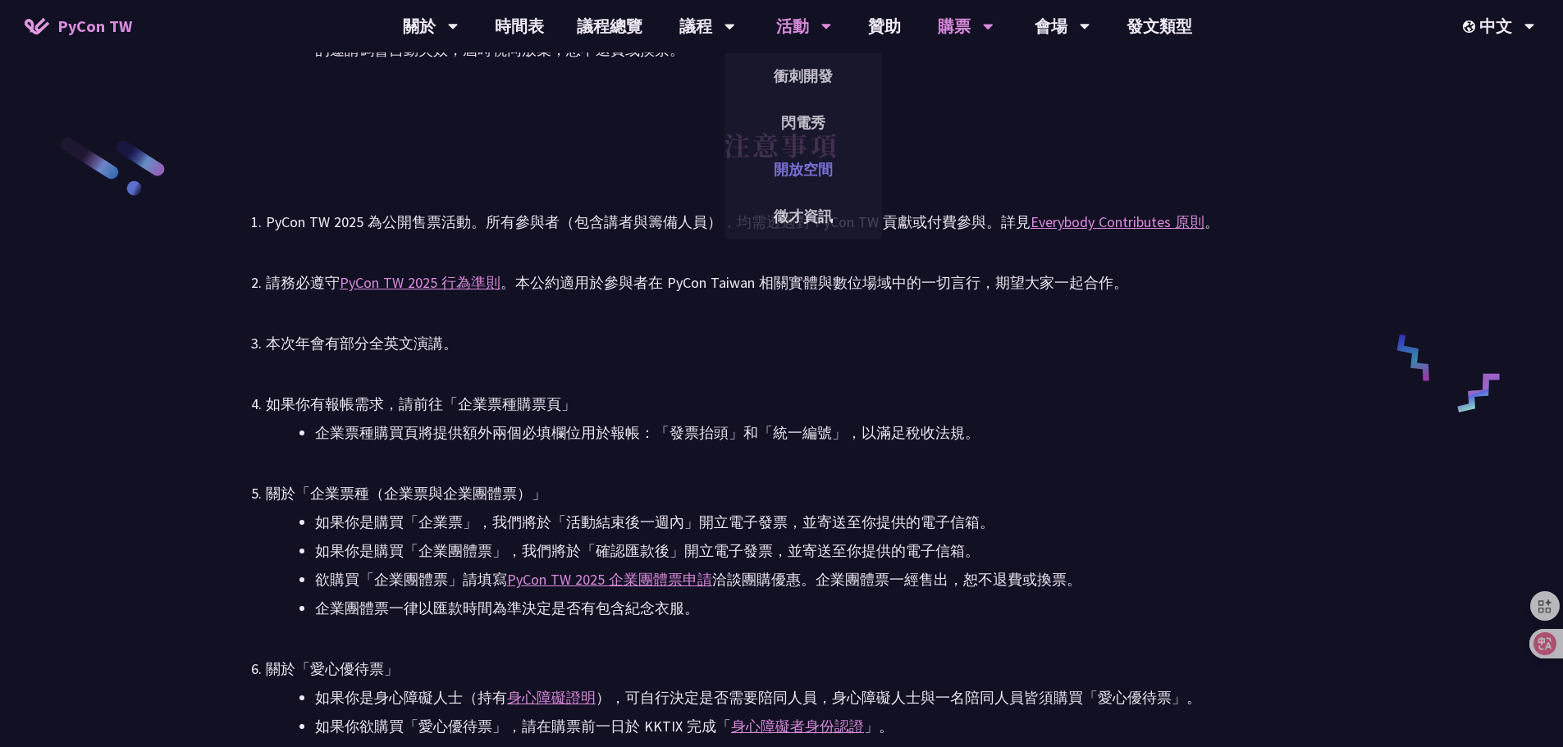
drag, startPoint x: 817, startPoint y: 199, endPoint x: 807, endPoint y: 185, distance: 17.7
drag, startPoint x: 807, startPoint y: 185, endPoint x: 424, endPoint y: 200, distance: 383.4
click at [424, 200] on h2 "注意事項" at bounding box center [781, 157] width 1031 height 90
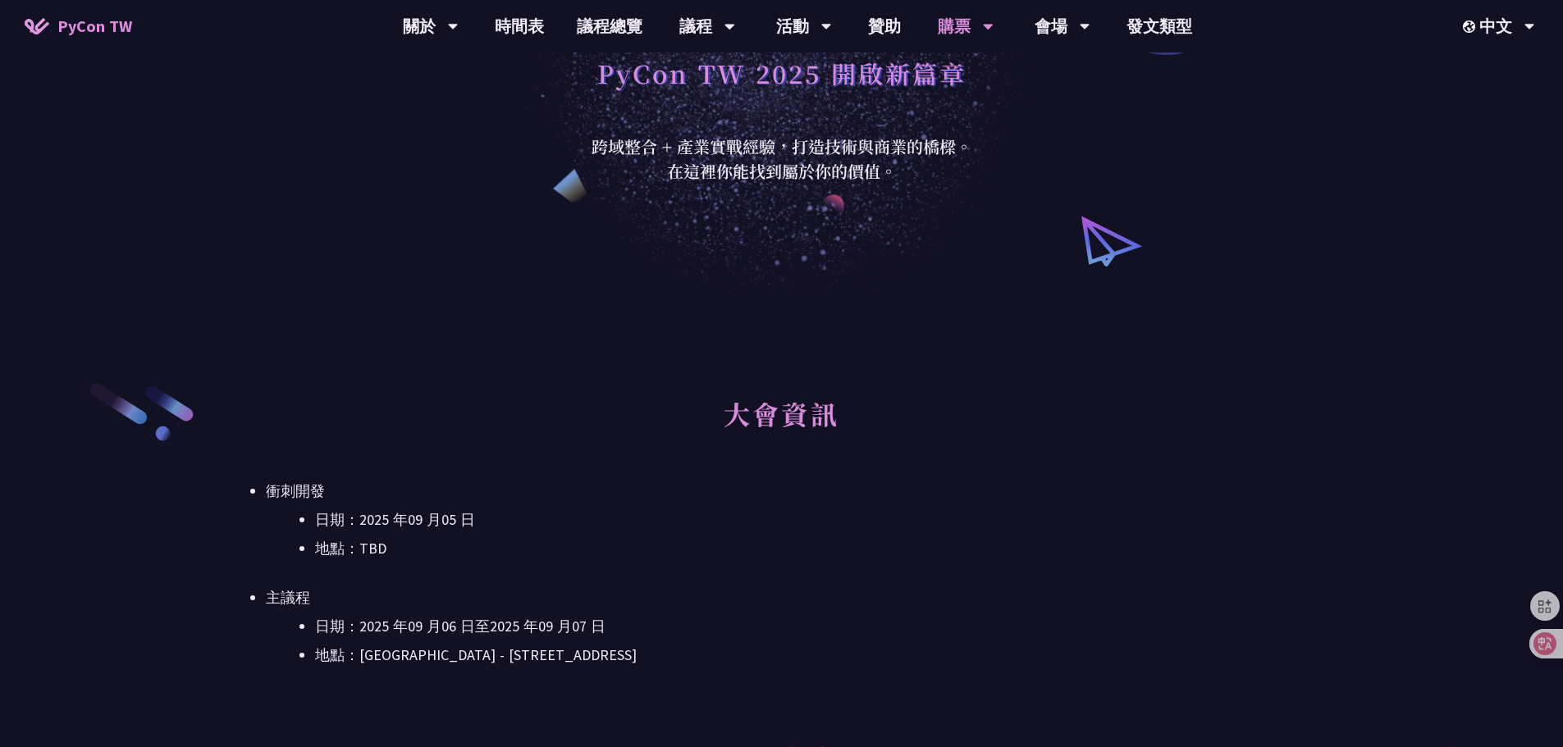
scroll to position [0, 0]
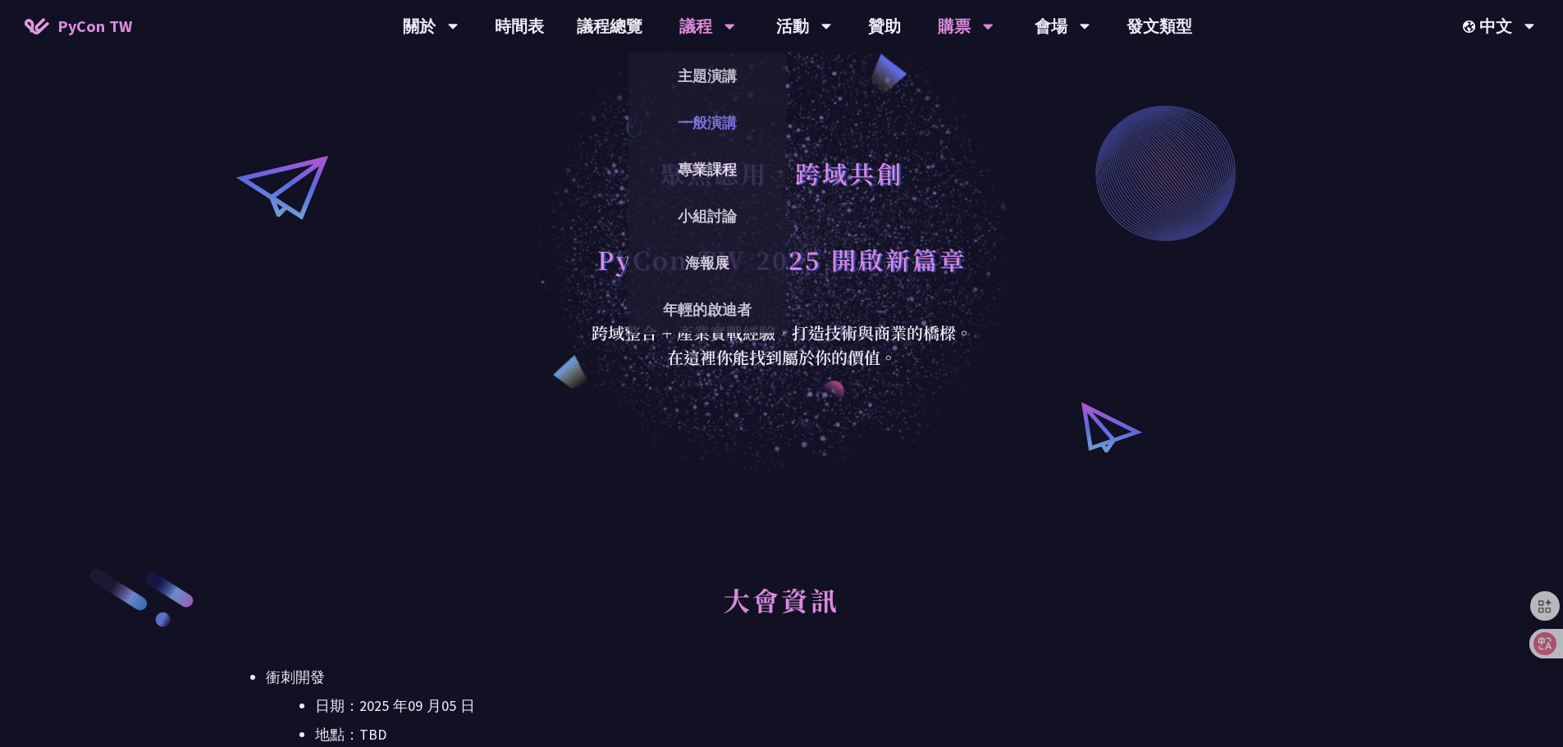
click at [736, 132] on link "一般演講" at bounding box center [706, 122] width 157 height 39
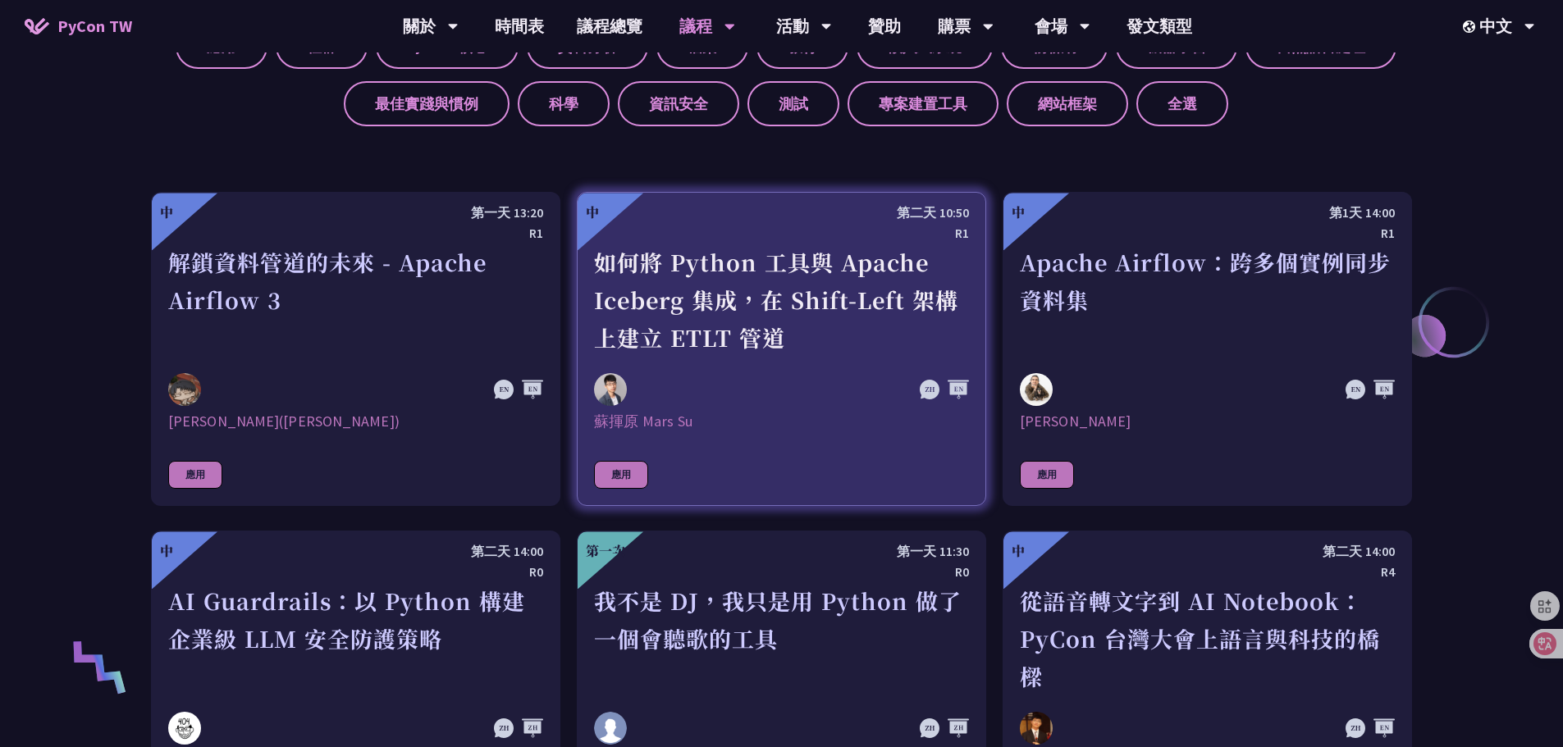
scroll to position [738, 0]
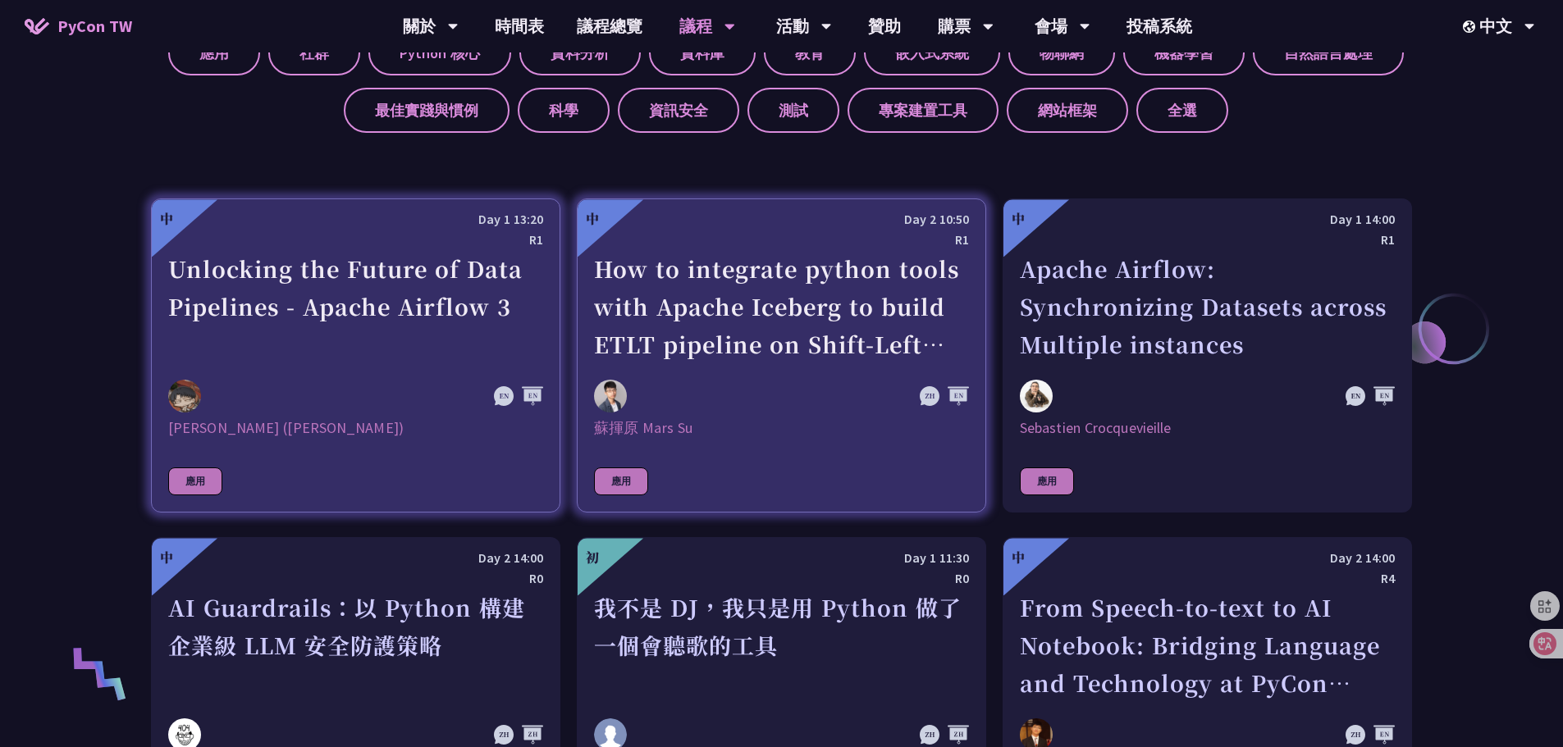
click at [422, 344] on div "Unlocking the Future of Data Pipelines - Apache Airflow 3" at bounding box center [355, 306] width 375 height 113
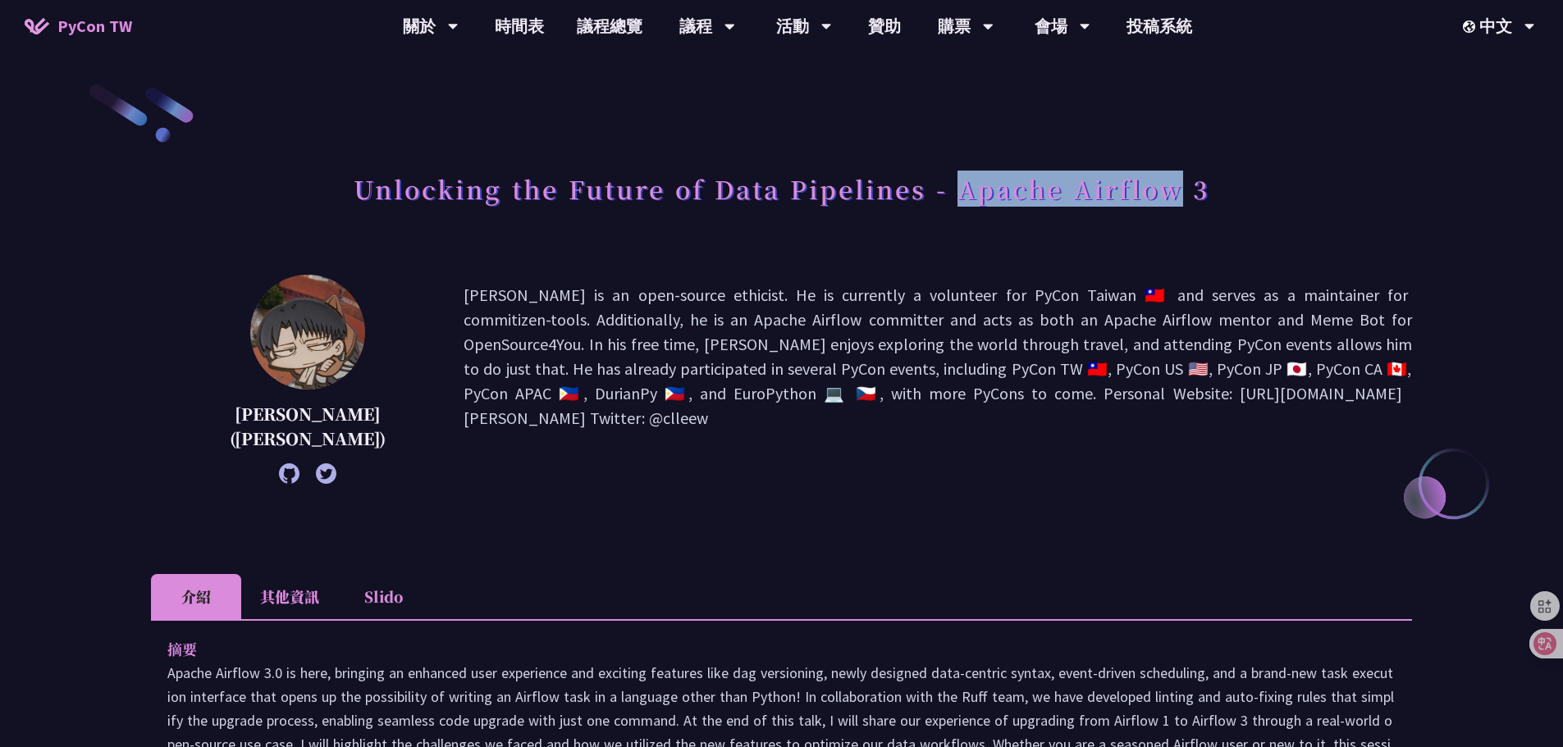
drag, startPoint x: 961, startPoint y: 197, endPoint x: 1181, endPoint y: 195, distance: 220.7
click at [1181, 195] on h1 "Unlocking the Future of Data Pipelines - Apache Airflow 3" at bounding box center [782, 188] width 856 height 49
copy h1 "Apache Airflow"
click at [1061, 291] on p "[PERSON_NAME] is an open-source ethicist. He is currently a volunteer for PyCon…" at bounding box center [937, 379] width 948 height 193
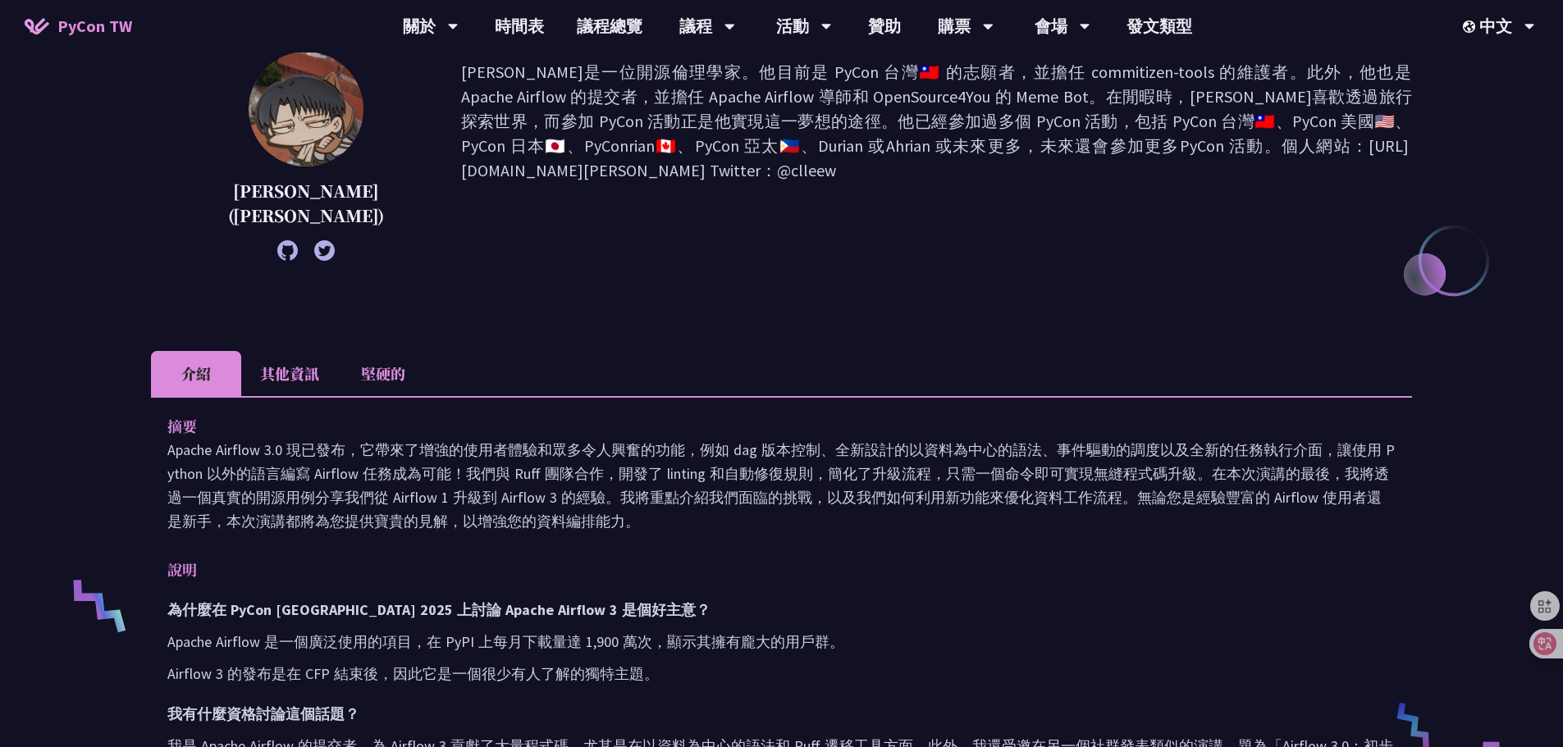
scroll to position [246, 0]
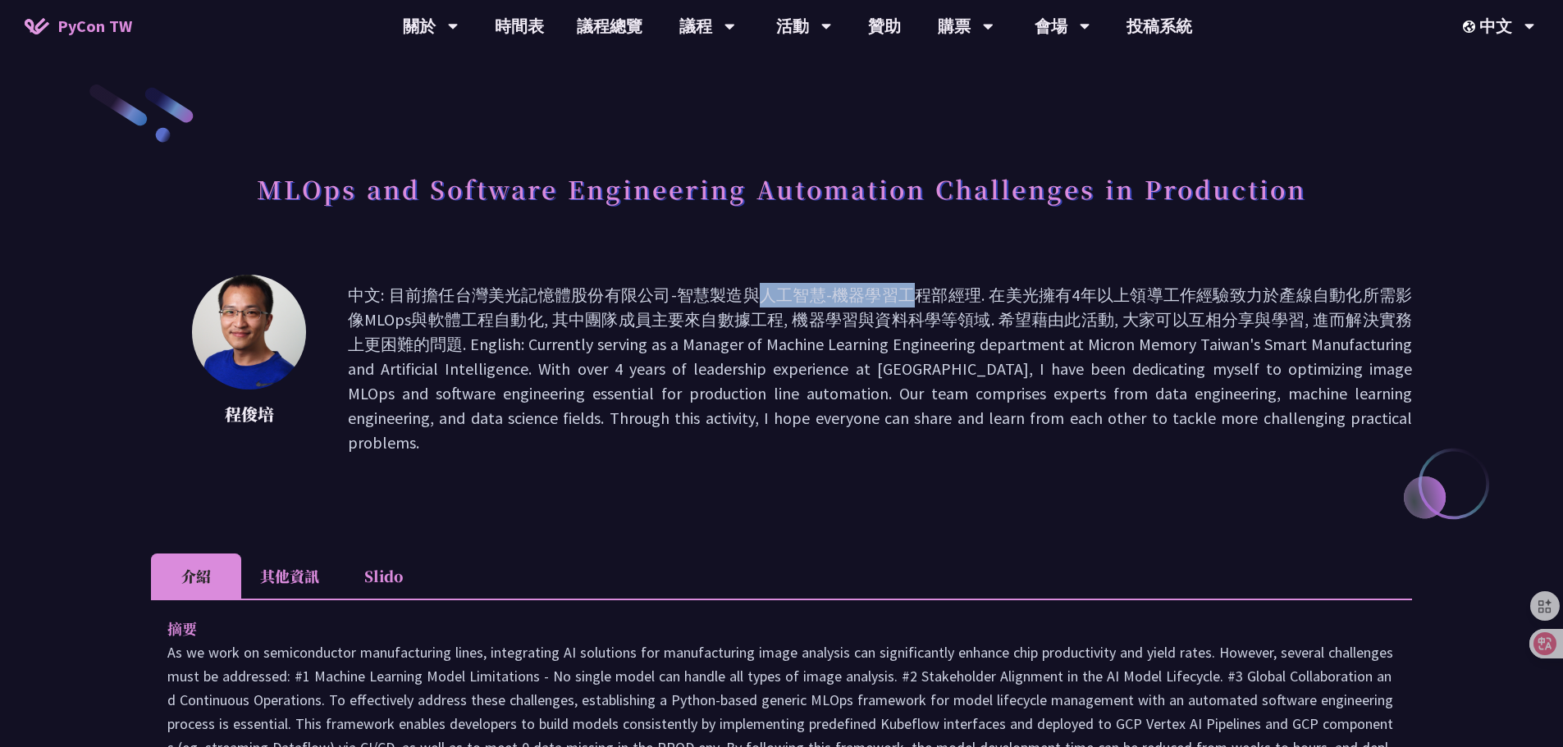
drag, startPoint x: 482, startPoint y: 289, endPoint x: 705, endPoint y: 292, distance: 223.1
click at [661, 295] on p "中文: 目前擔任台灣美光記憶體股份有限公司-智慧製造與人工智慧-機器學習工程部經理. 在美光擁有4年以上領導工作經驗致力於產線自動化所需影像MLOps與軟體工…" at bounding box center [880, 369] width 1064 height 172
click at [732, 292] on p "中文: 目前擔任台灣美光記憶體股份有限公司-智慧製造與人工智慧-機器學習工程部經理. 在美光擁有4年以上領導工作經驗致力於產線自動化所需影像MLOps與軟體工…" at bounding box center [880, 369] width 1064 height 172
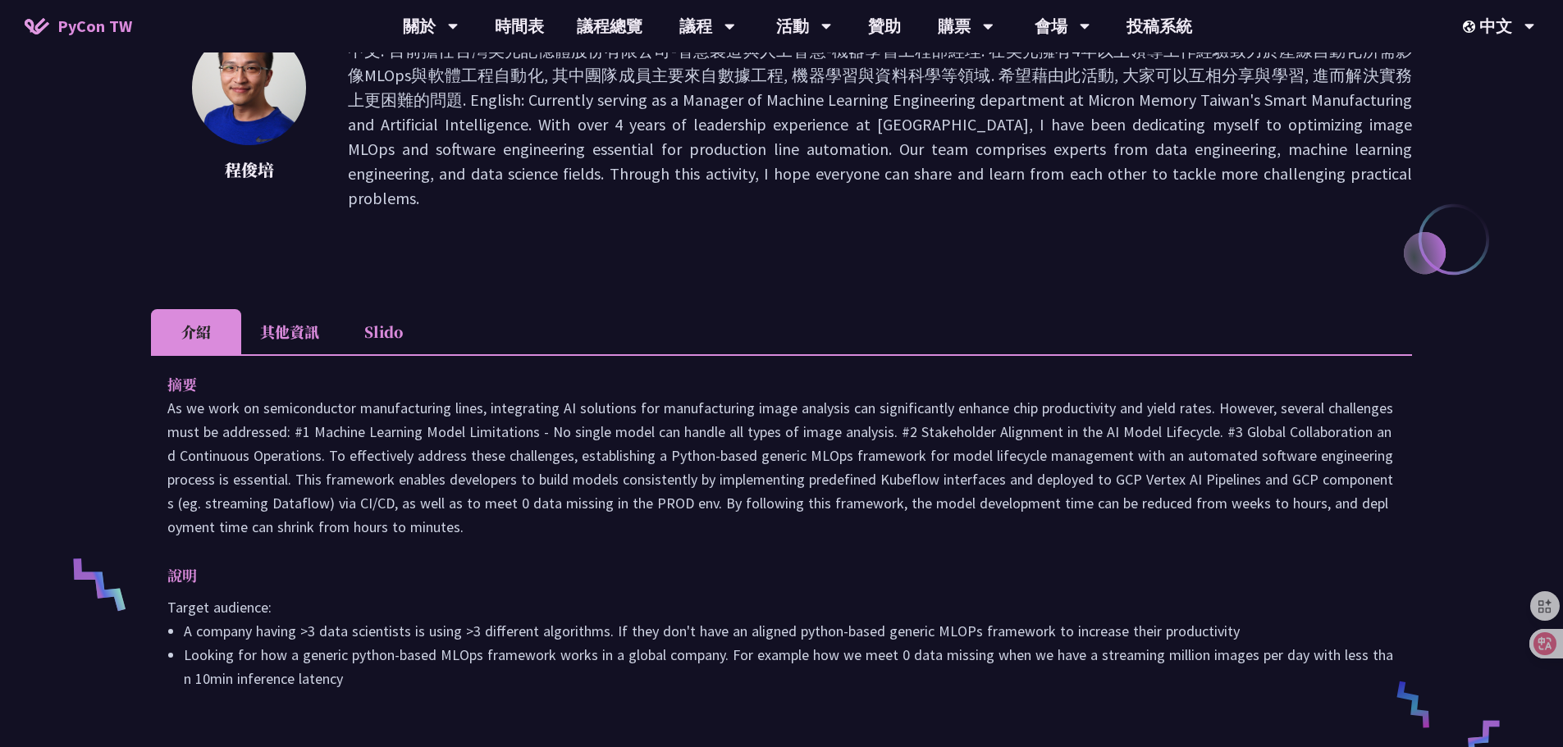
scroll to position [246, 0]
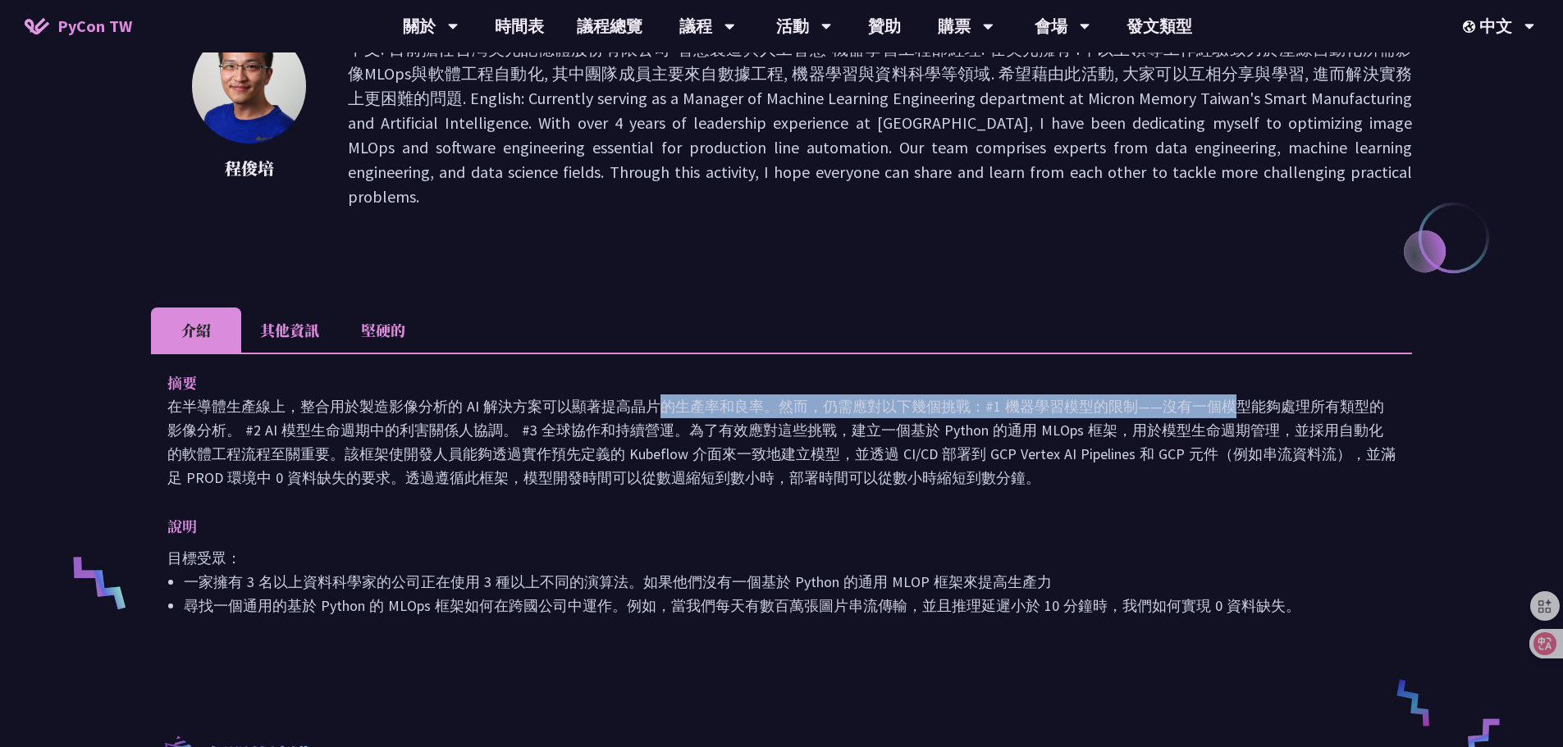
drag, startPoint x: 396, startPoint y: 381, endPoint x: 957, endPoint y: 372, distance: 561.1
click at [957, 397] on font "在半導體生產線上，整合用於製造影像分析的 AI 解決方案可以顯著提高晶片的生產率和良率。然而，仍需應對以下幾個挑戰：#1 機器學習模型的限制——沒有一個模型能…" at bounding box center [781, 442] width 1228 height 90
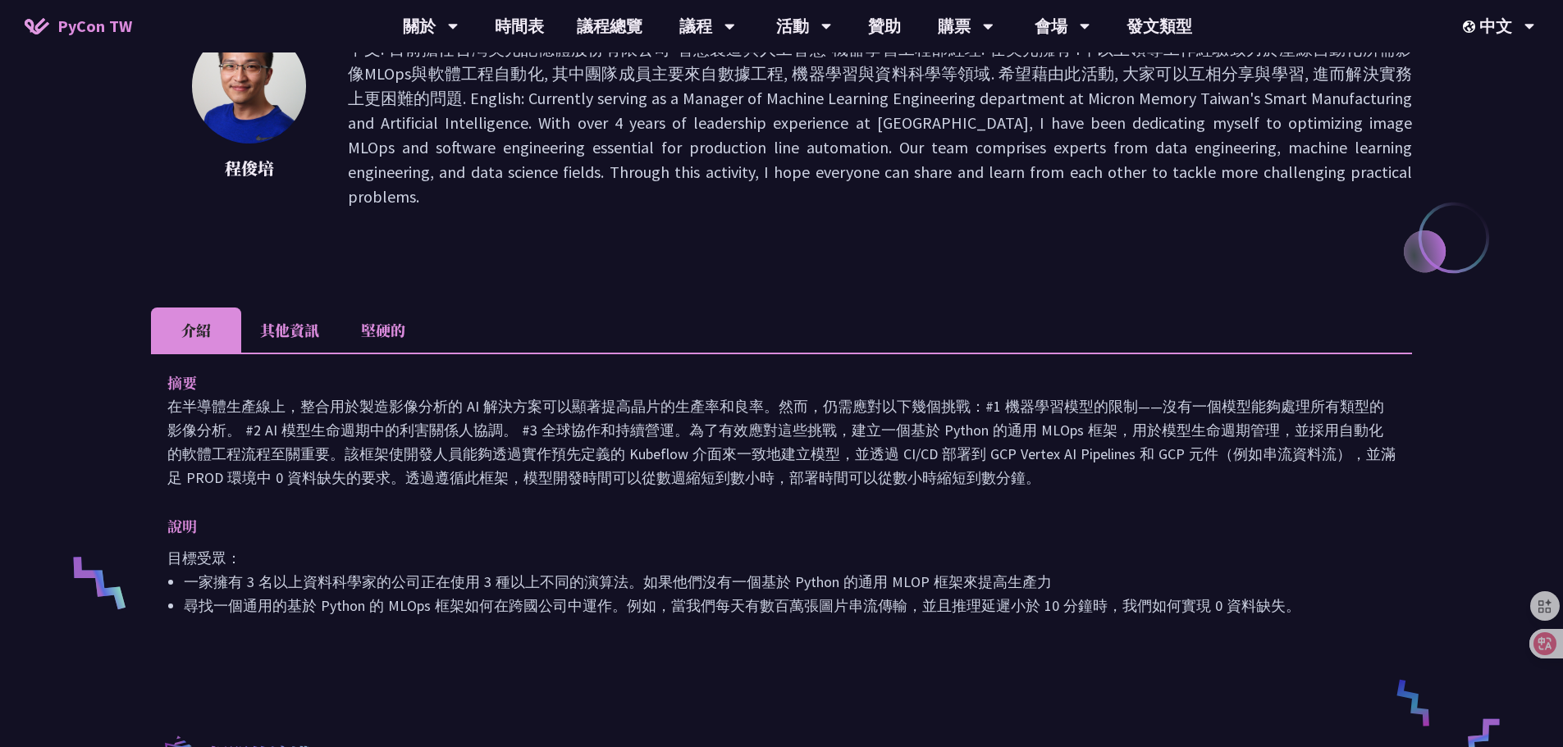
click at [1095, 371] on p "摘要" at bounding box center [764, 383] width 1195 height 24
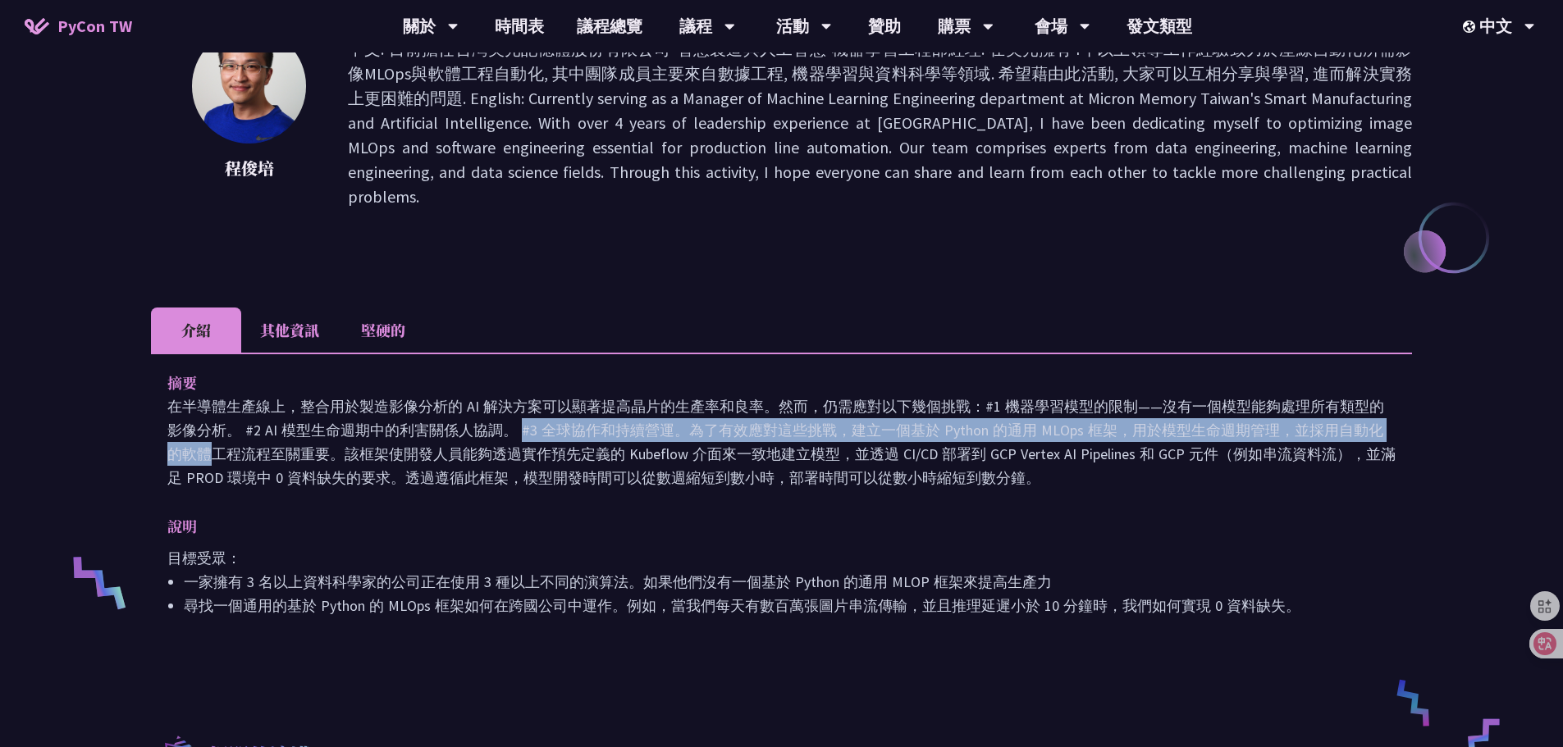
drag, startPoint x: 259, startPoint y: 413, endPoint x: 1113, endPoint y: 404, distance: 854.0
click at [1113, 404] on font "在半導體生產線上，整合用於製造影像分析的 AI 解決方案可以顯著提高晶片的生產率和良率。然而，仍需應對以下幾個挑戰：#1 機器學習模型的限制——沒有一個模型能…" at bounding box center [781, 442] width 1228 height 90
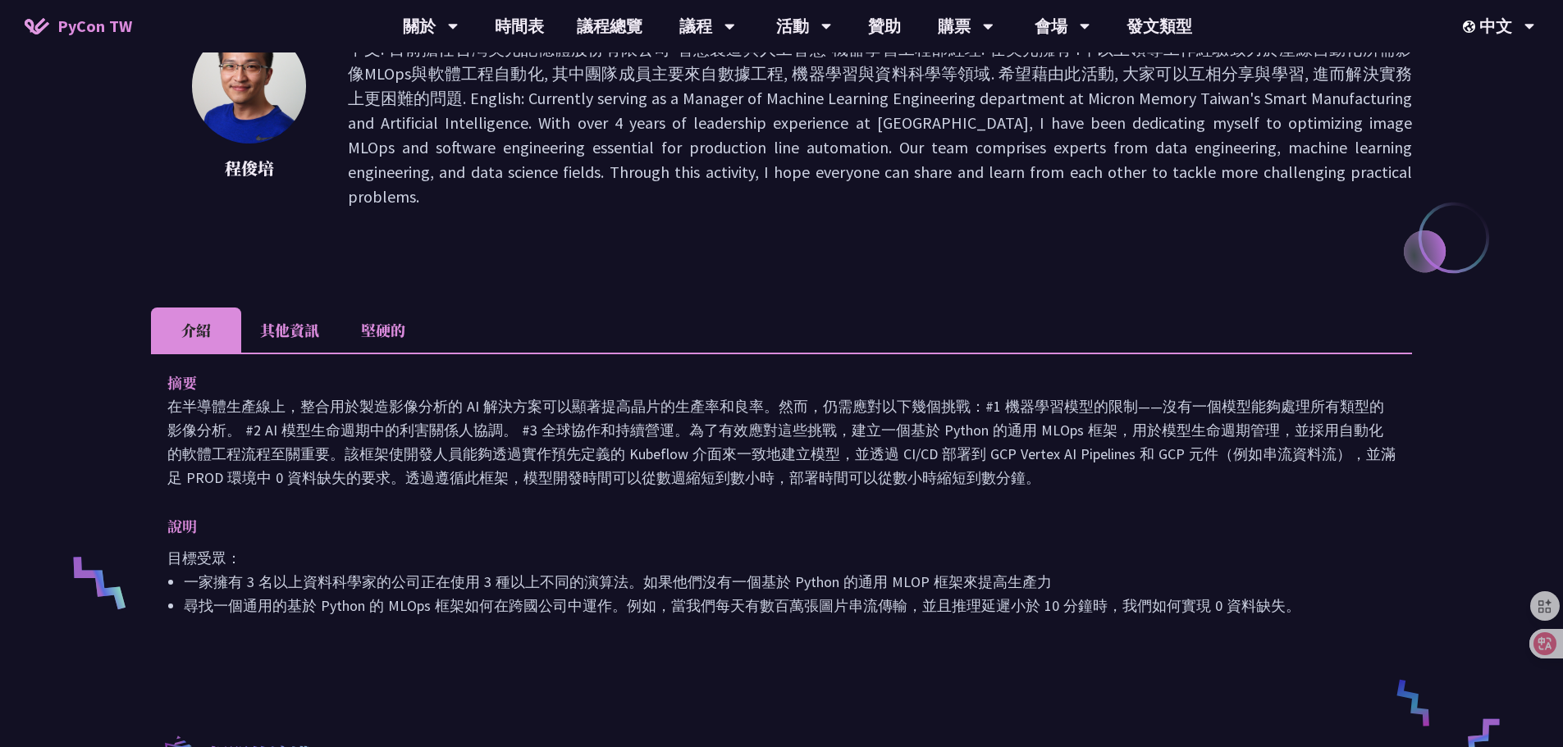
click at [1013, 458] on font "在半導體生產線上，整合用於製造影像分析的 AI 解決方案可以顯著提高晶片的生產率和良率。然而，仍需應對以下幾個挑戰：#1 機器學習模型的限制——沒有一個模型能…" at bounding box center [781, 442] width 1228 height 90
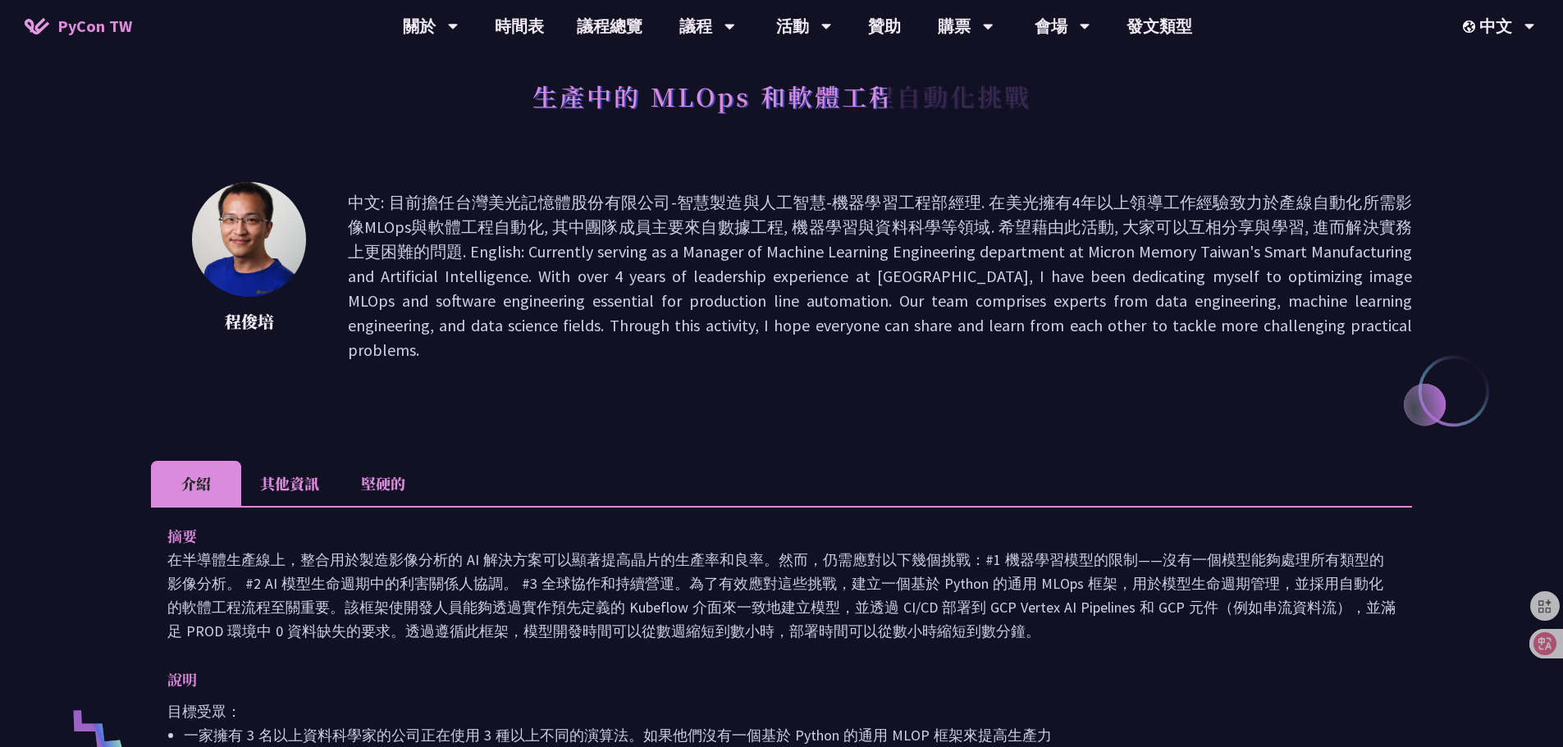
scroll to position [0, 0]
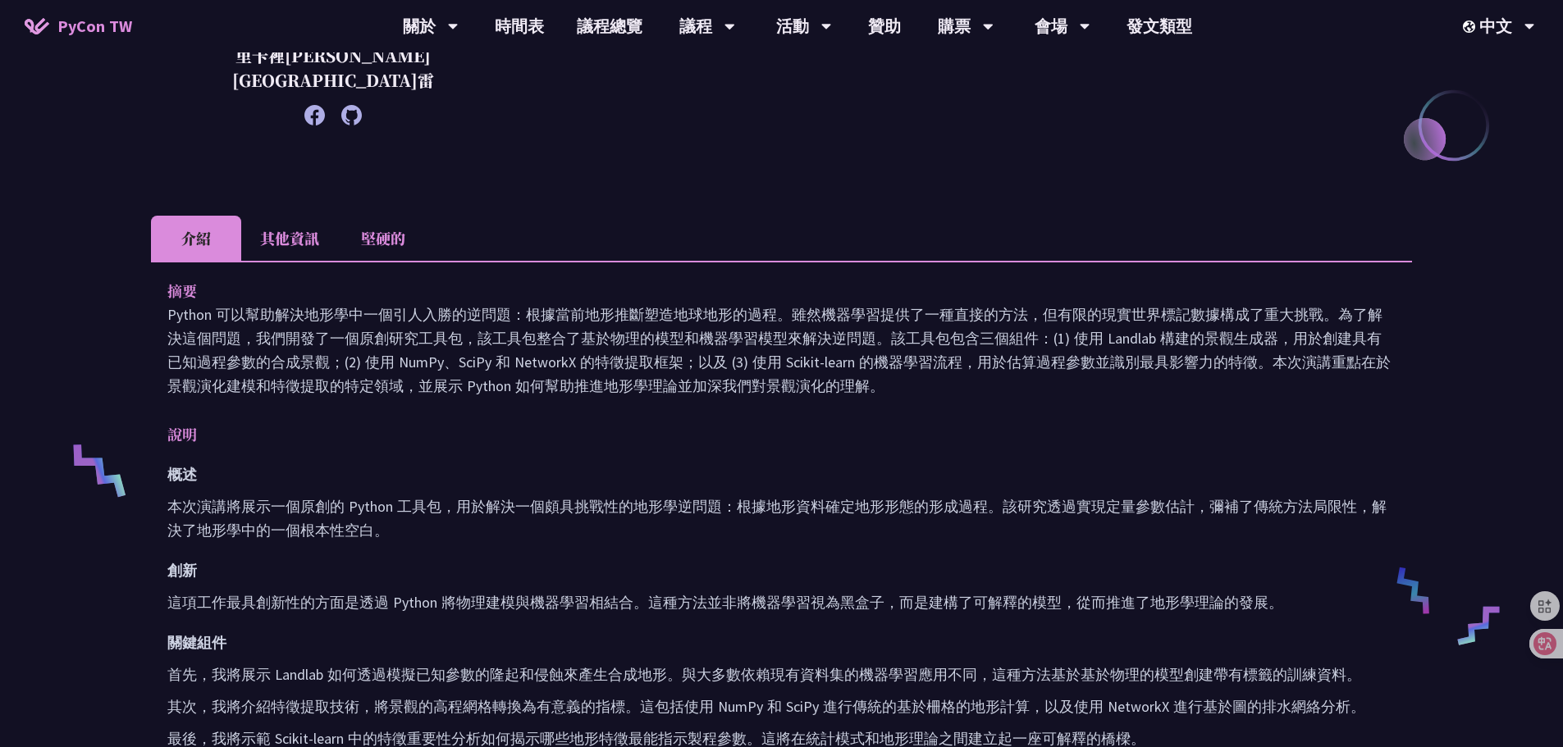
scroll to position [410, 0]
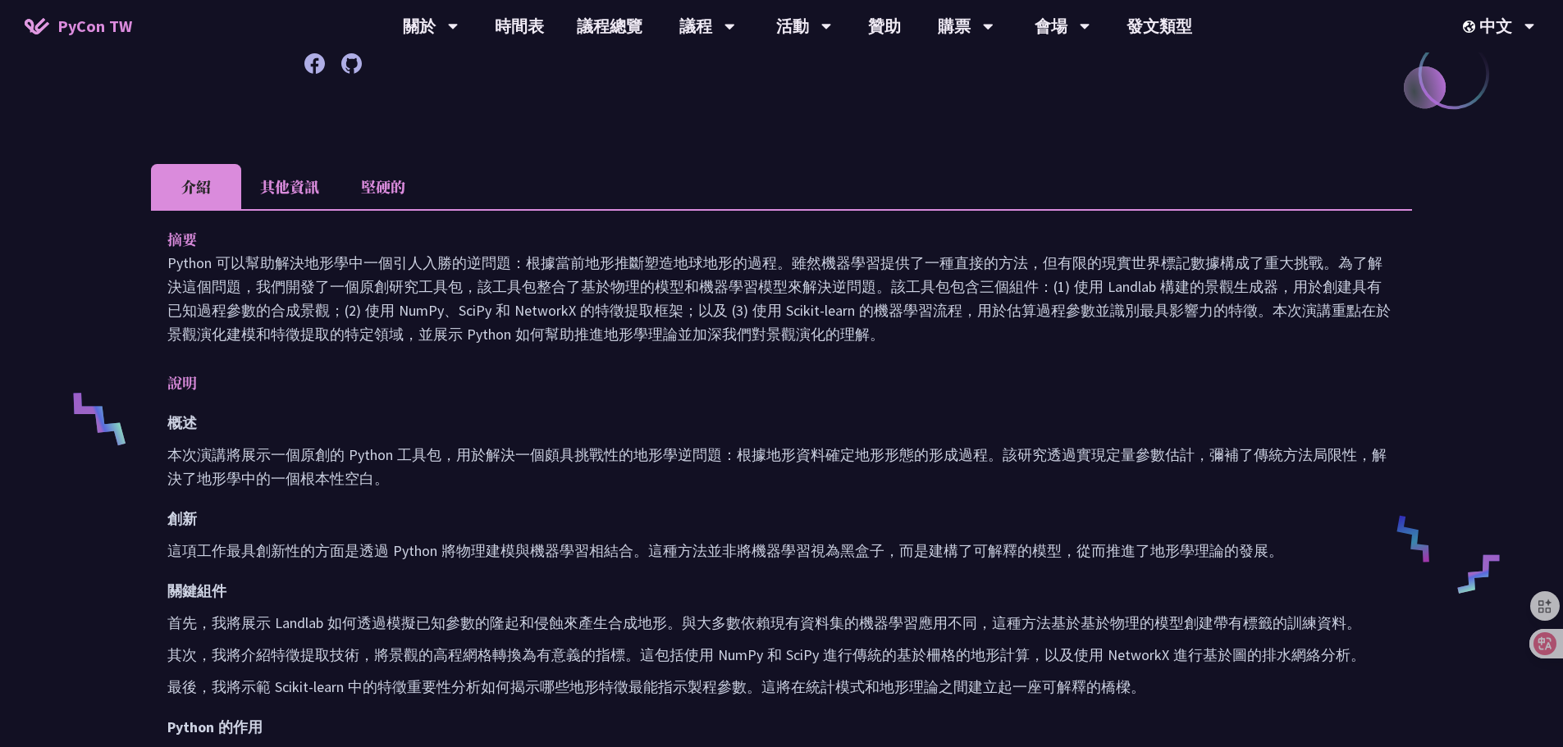
click at [751, 365] on div "摘要 Python 可以幫助解決地形學中一個引人入勝的逆問題：根據當前地形推斷塑造地球地形的過程。雖然機器學習提供了一種直接的方法，但有限的現實世界標記數據構…" at bounding box center [781, 594] width 1261 height 771
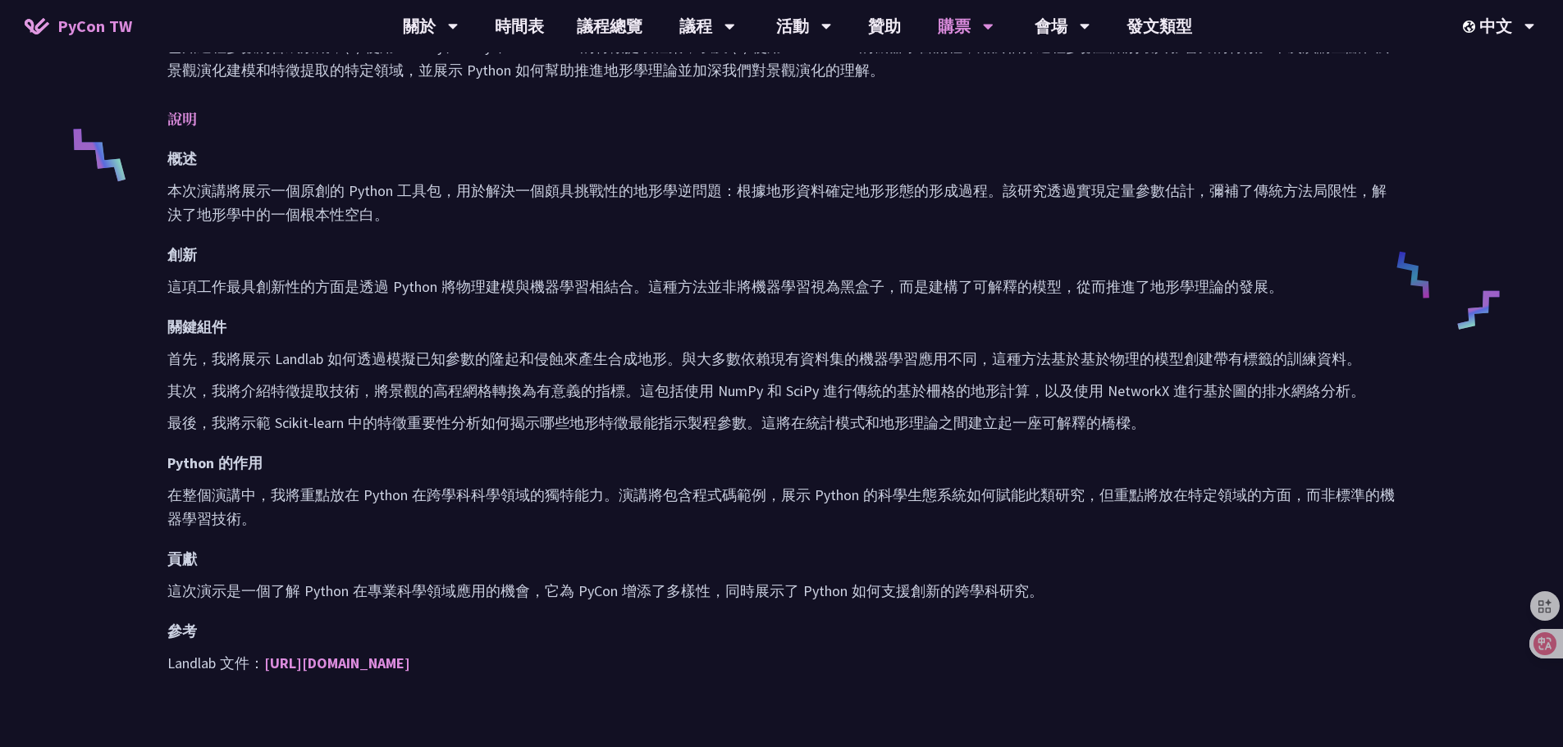
scroll to position [328, 0]
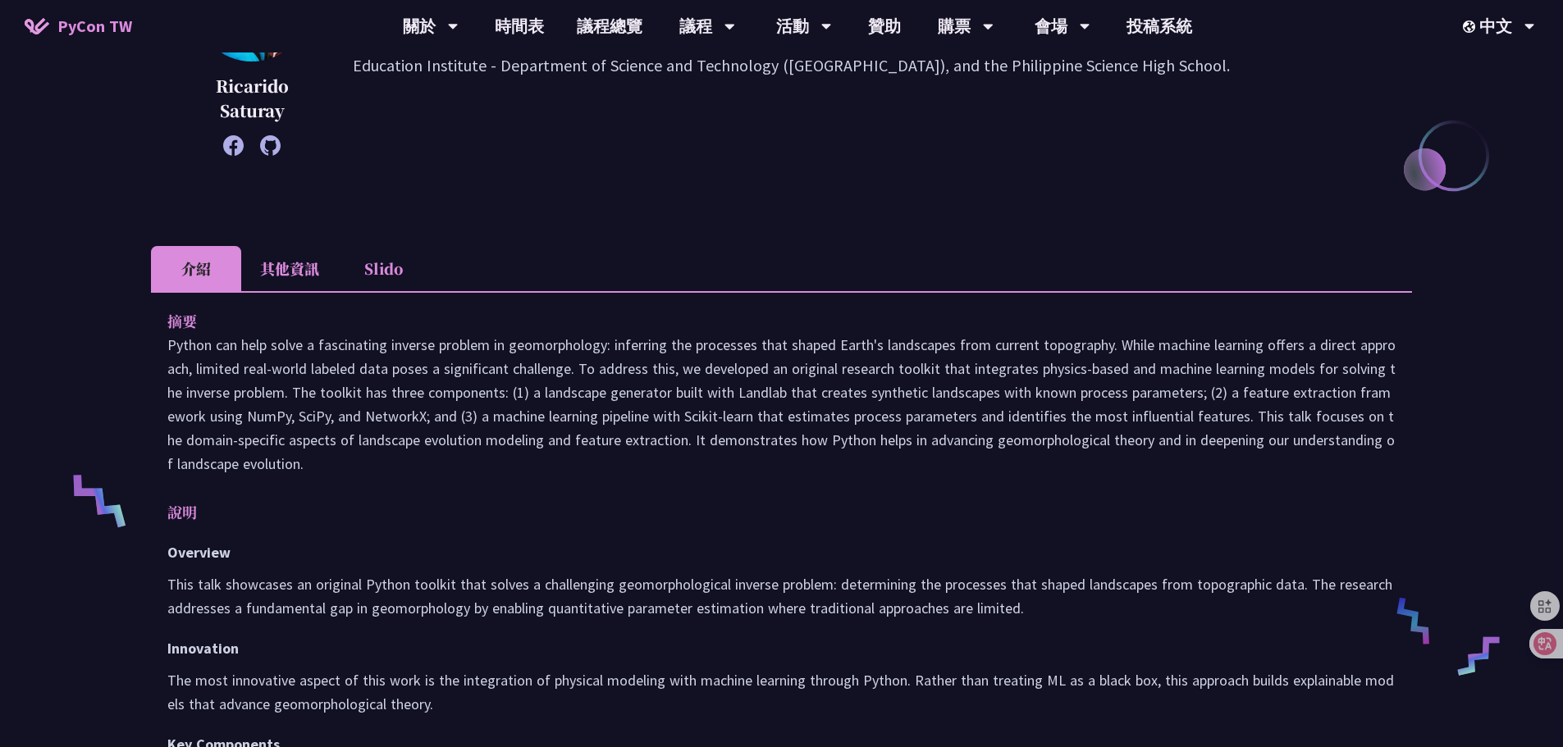
click at [1279, 180] on div "Ricarido Saturay I am a Research and Earth Science teacher at the Philippine Sc…" at bounding box center [781, 76] width 1261 height 258
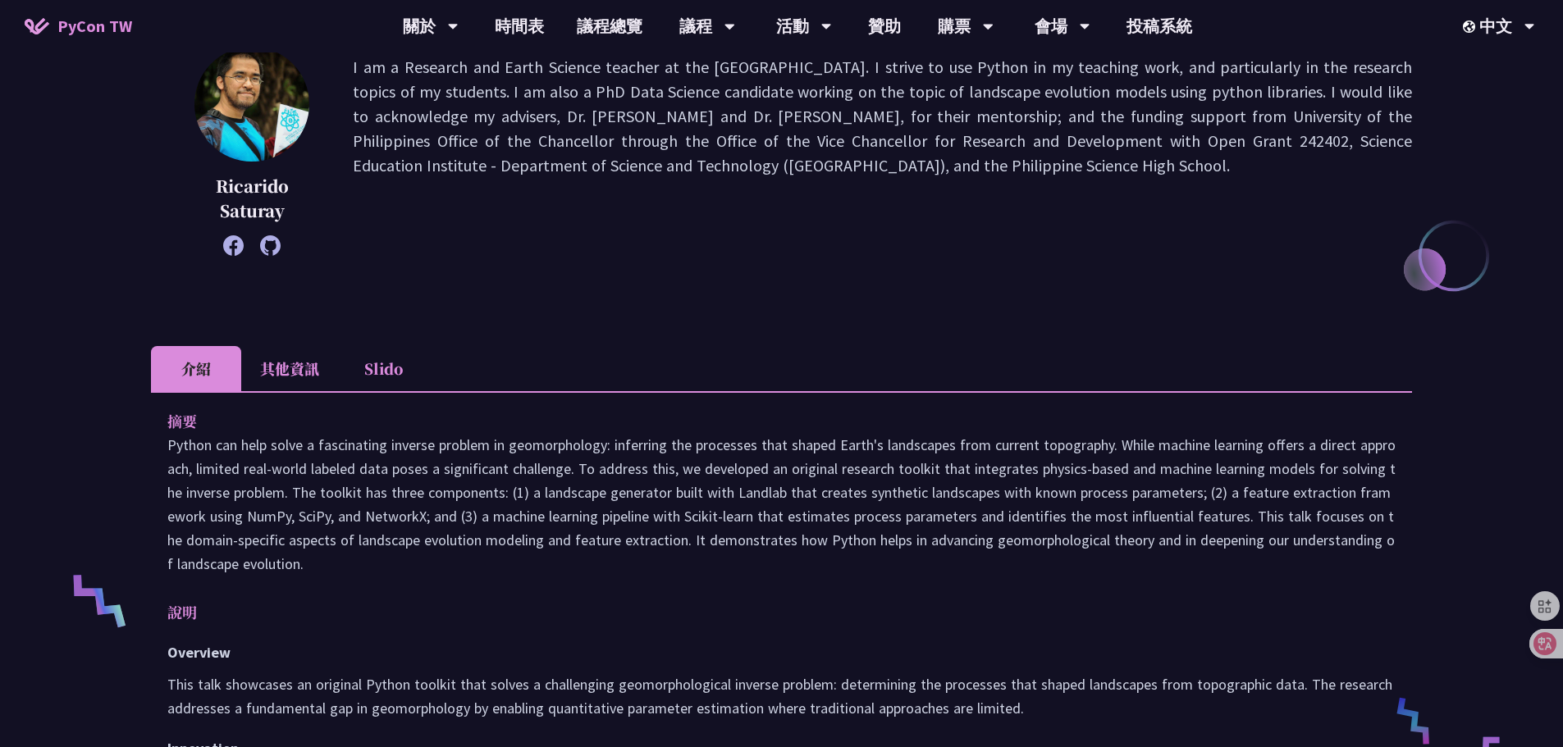
scroll to position [0, 0]
